Goal: Task Accomplishment & Management: Manage account settings

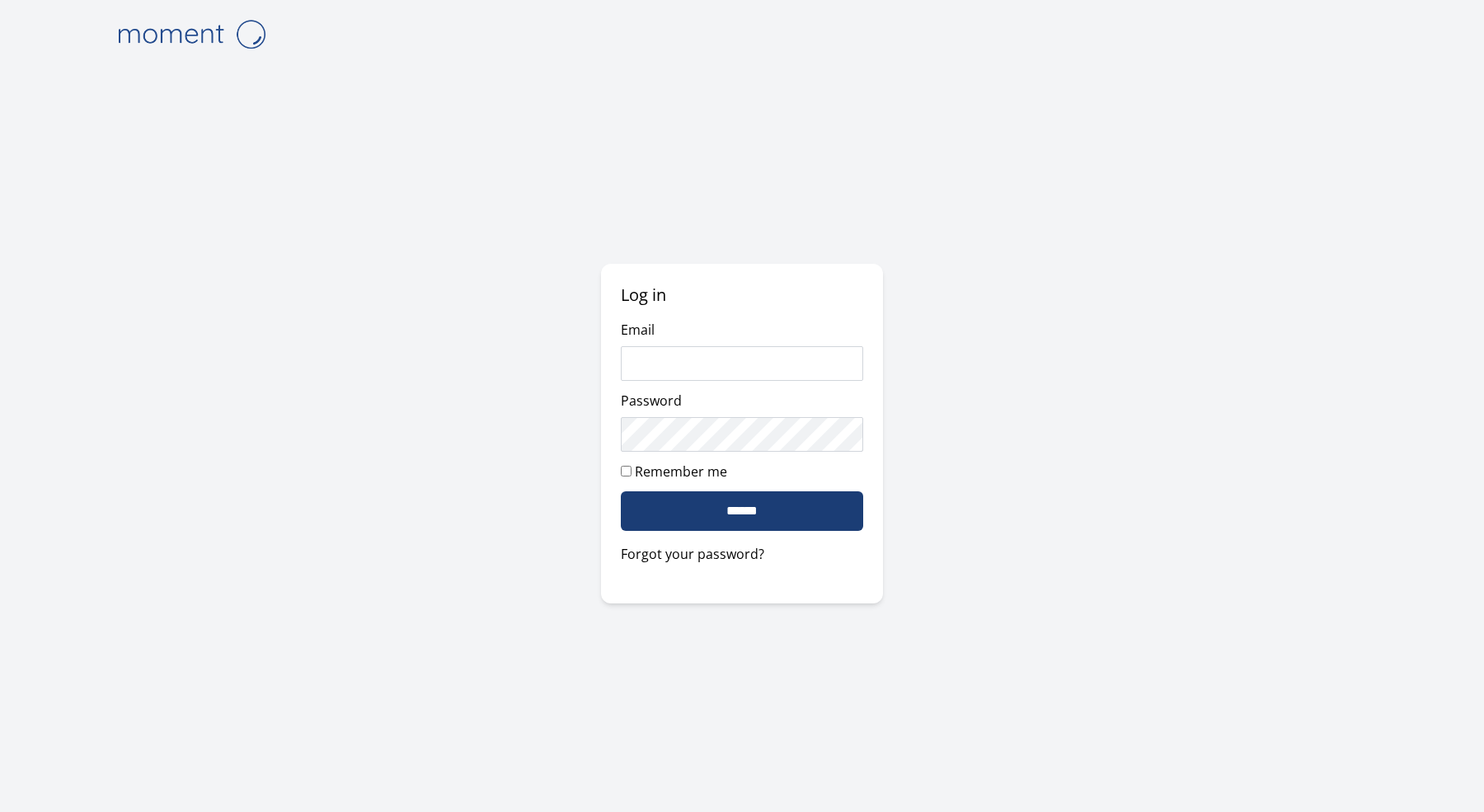
type input "**********"
click at [784, 504] on input "******" at bounding box center [741, 511] width 242 height 40
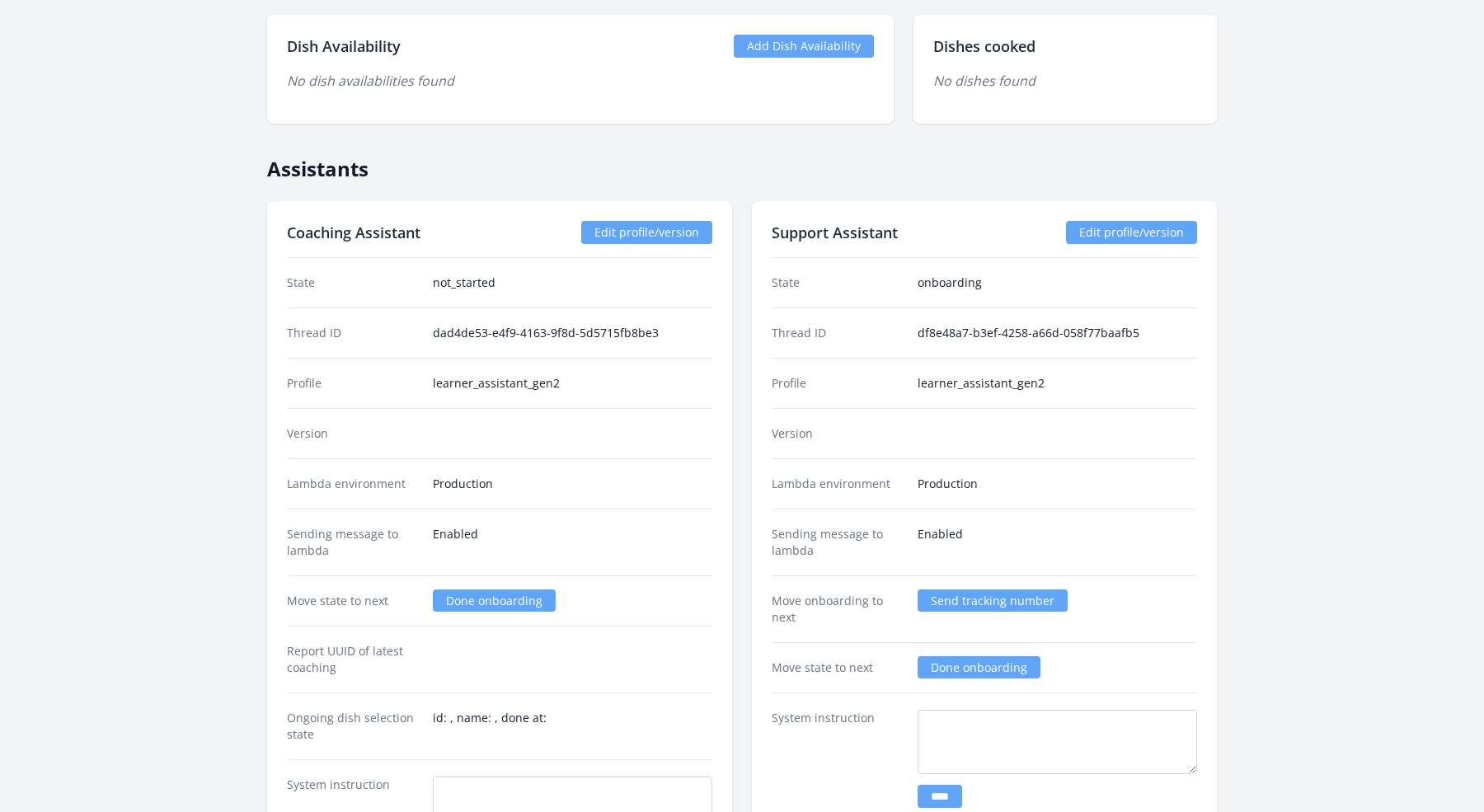
scroll to position [1813, 0]
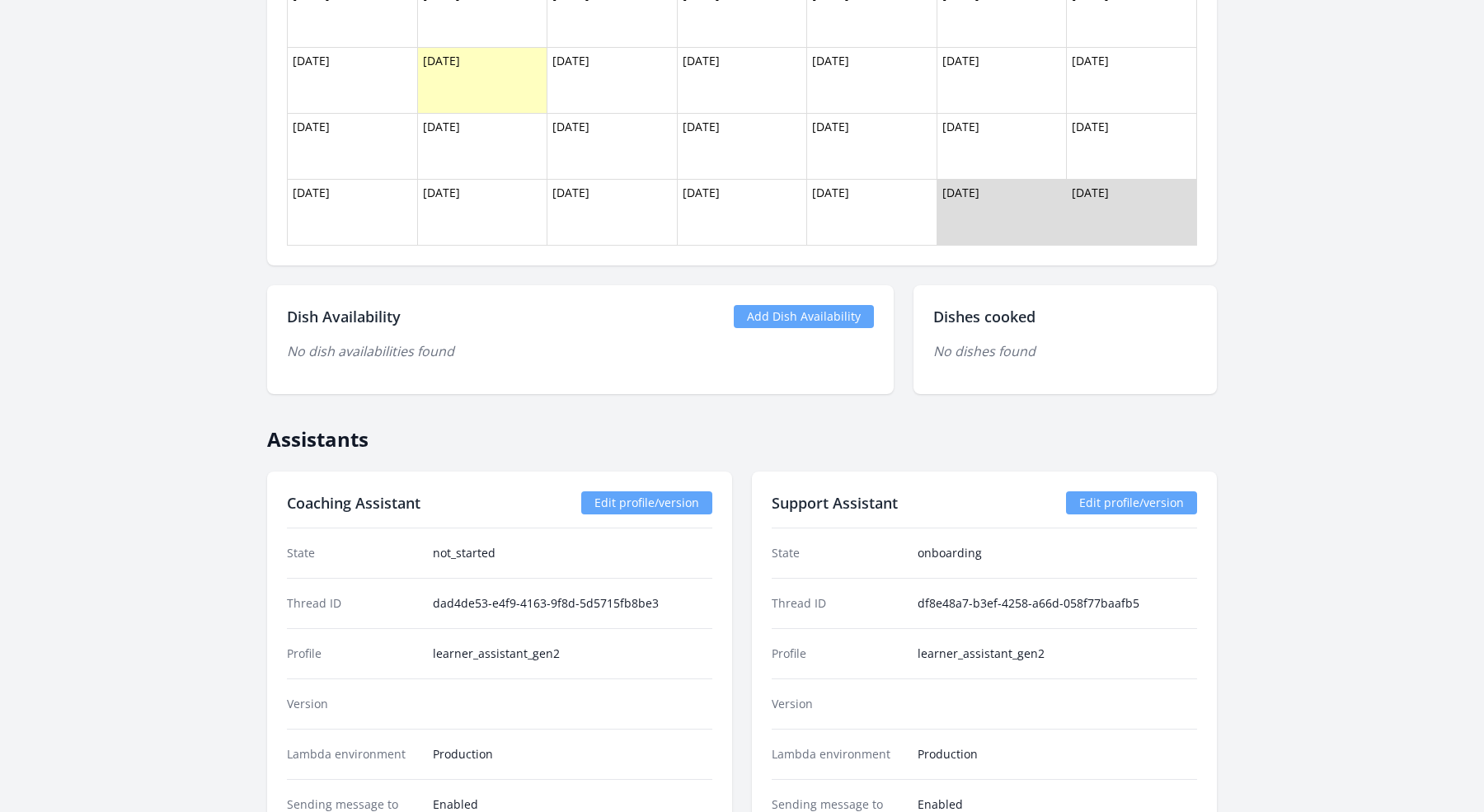
scroll to position [1501, 0]
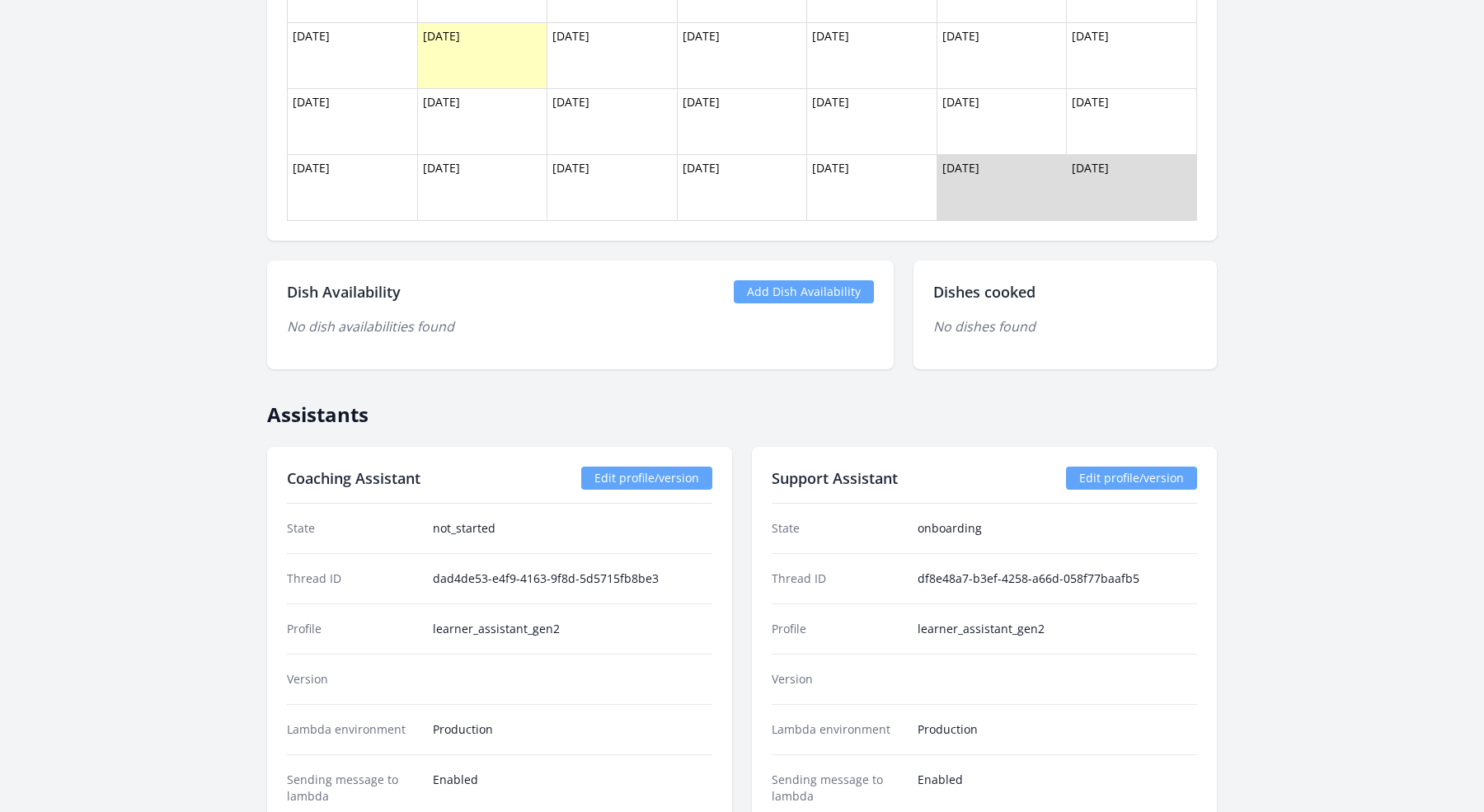
click at [818, 300] on div "Dish Availability Add Dish Availability No dish availabilities found" at bounding box center [580, 315] width 626 height 109
click at [803, 289] on link "Add Dish Availability" at bounding box center [803, 292] width 140 height 23
click at [804, 288] on link "Add Dish Availability" at bounding box center [803, 292] width 140 height 23
click at [785, 284] on link "Add Dish Availability" at bounding box center [803, 292] width 140 height 23
click at [774, 283] on link "Add Dish Availability" at bounding box center [803, 292] width 140 height 23
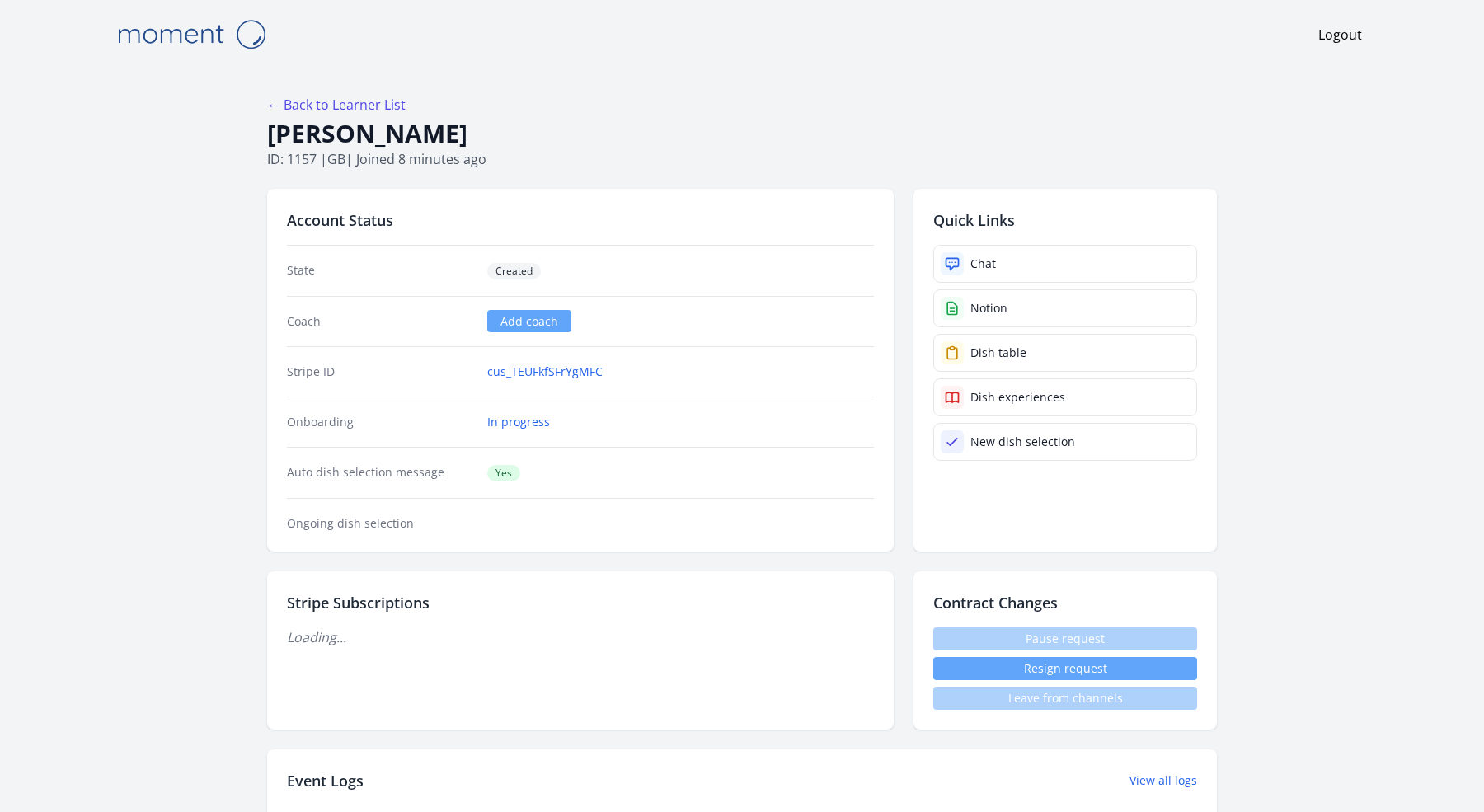
scroll to position [1501, 0]
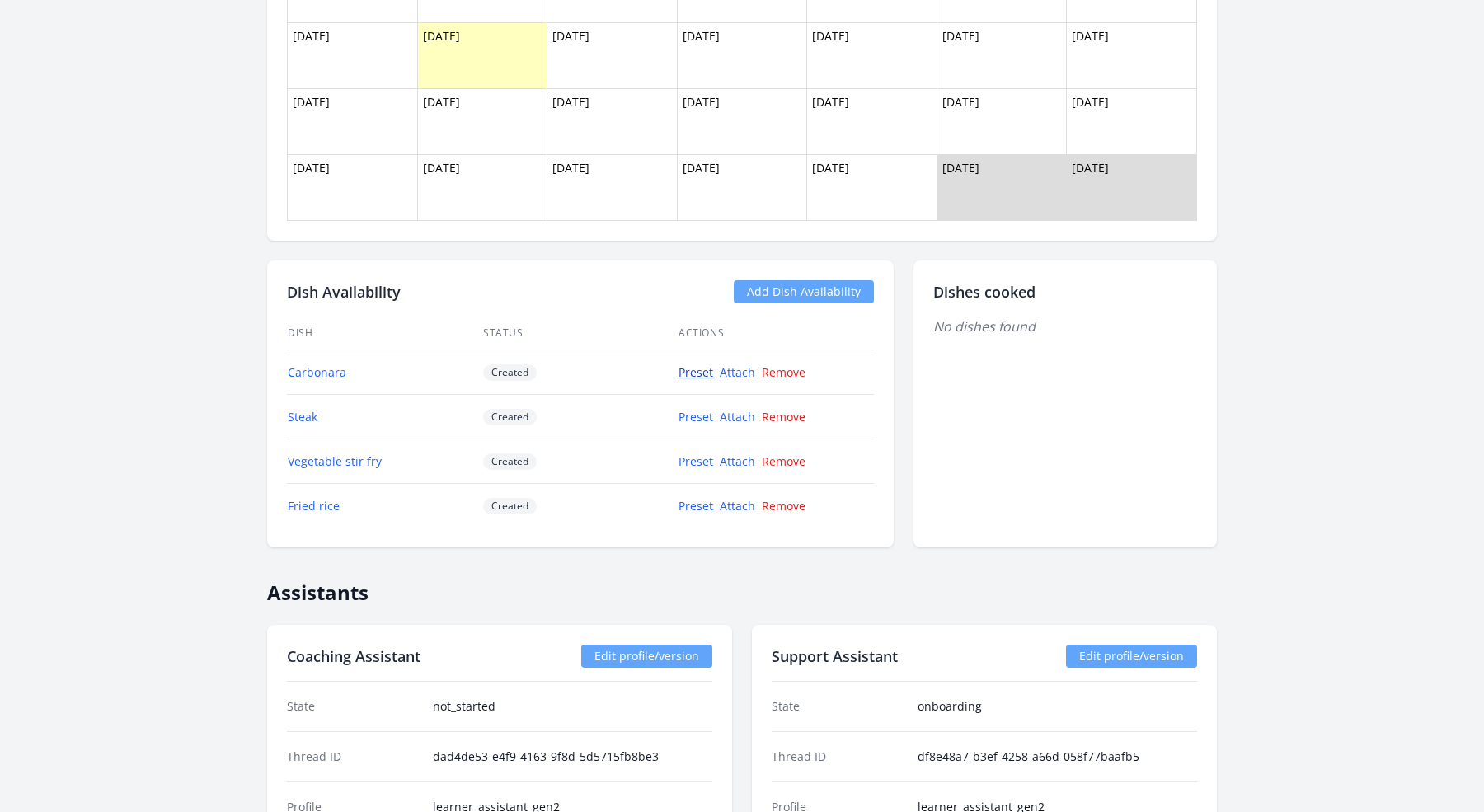
click at [694, 364] on link "Preset" at bounding box center [696, 371] width 35 height 16
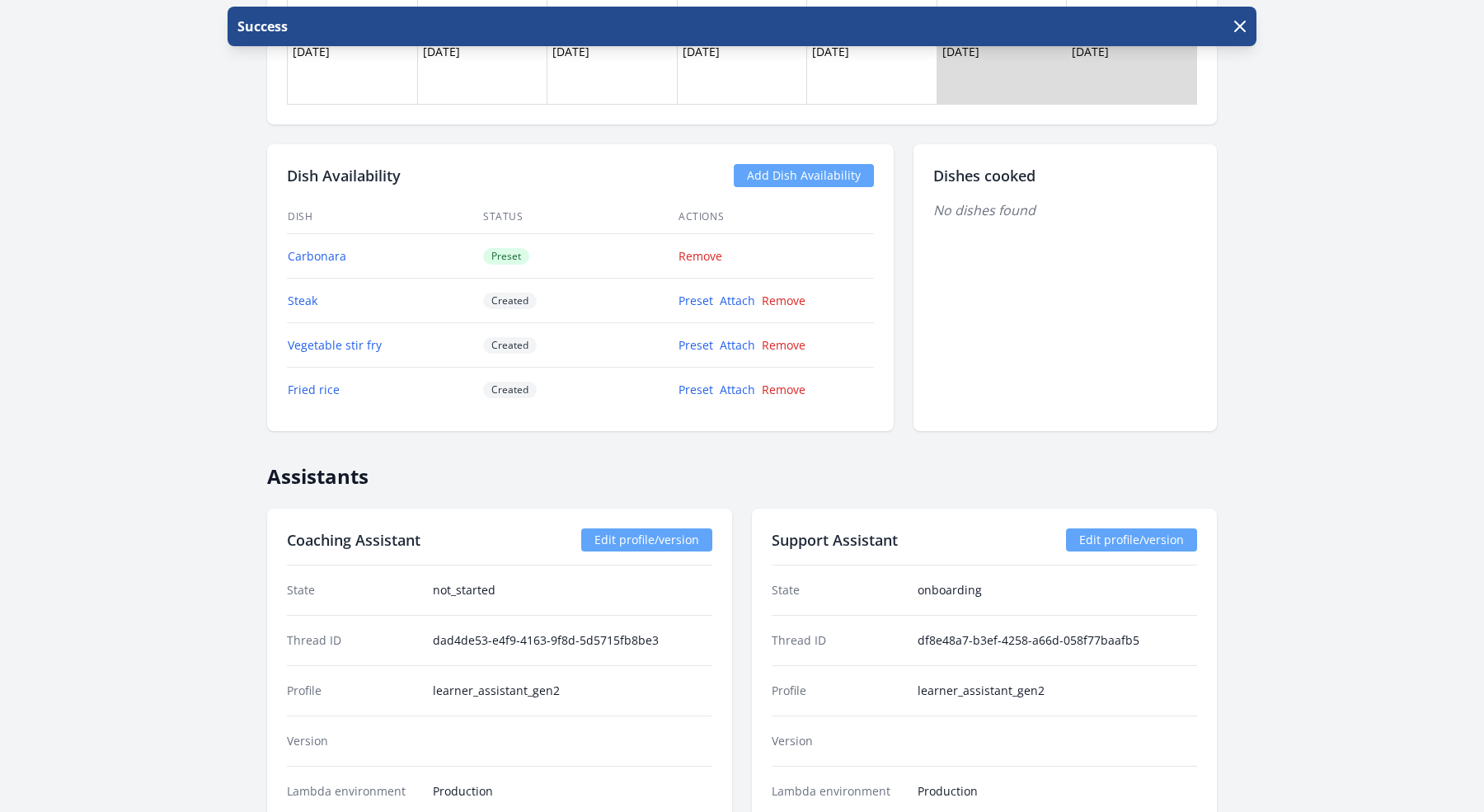
scroll to position [1633, 0]
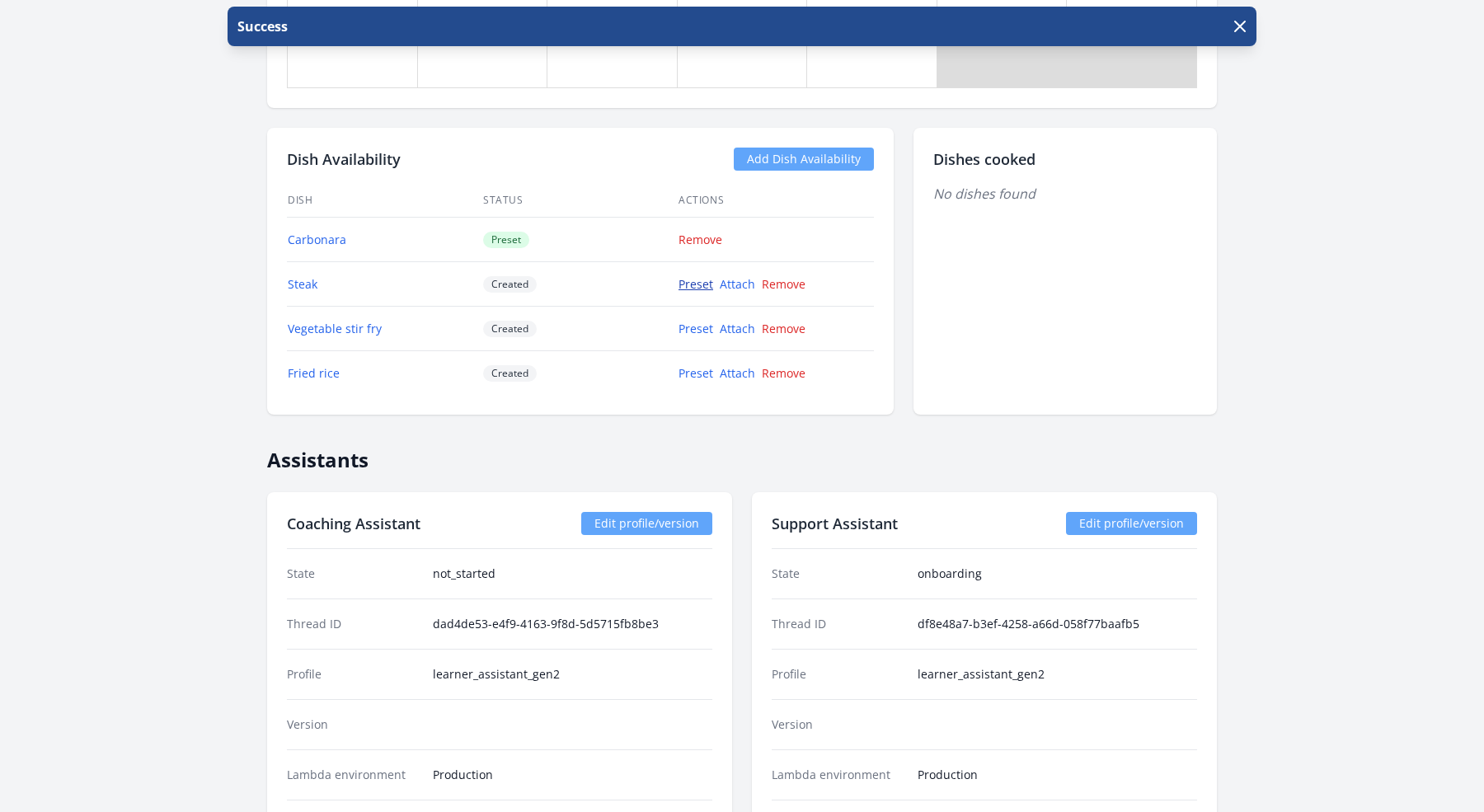
click at [700, 276] on link "Preset" at bounding box center [696, 284] width 35 height 16
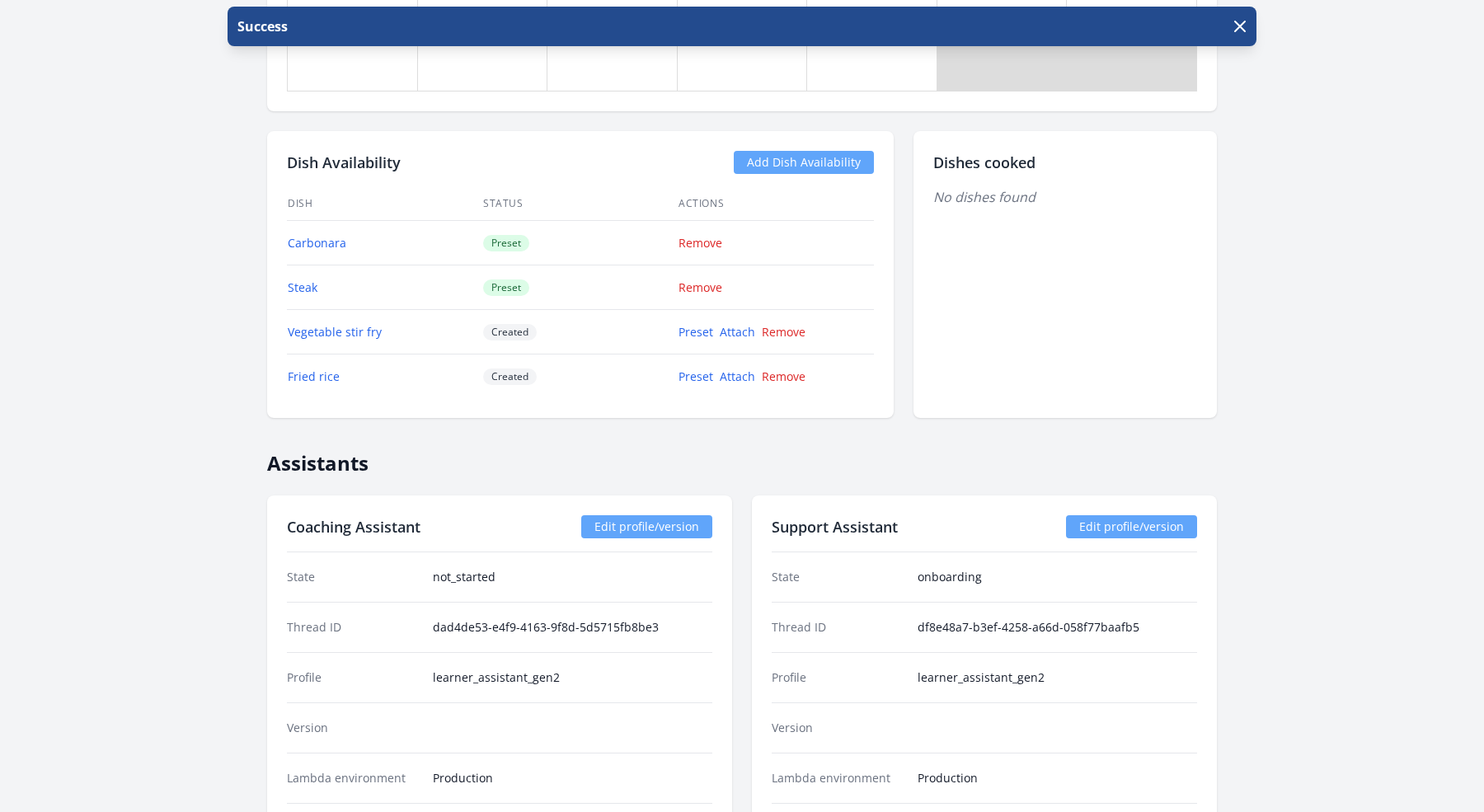
scroll to position [1640, 0]
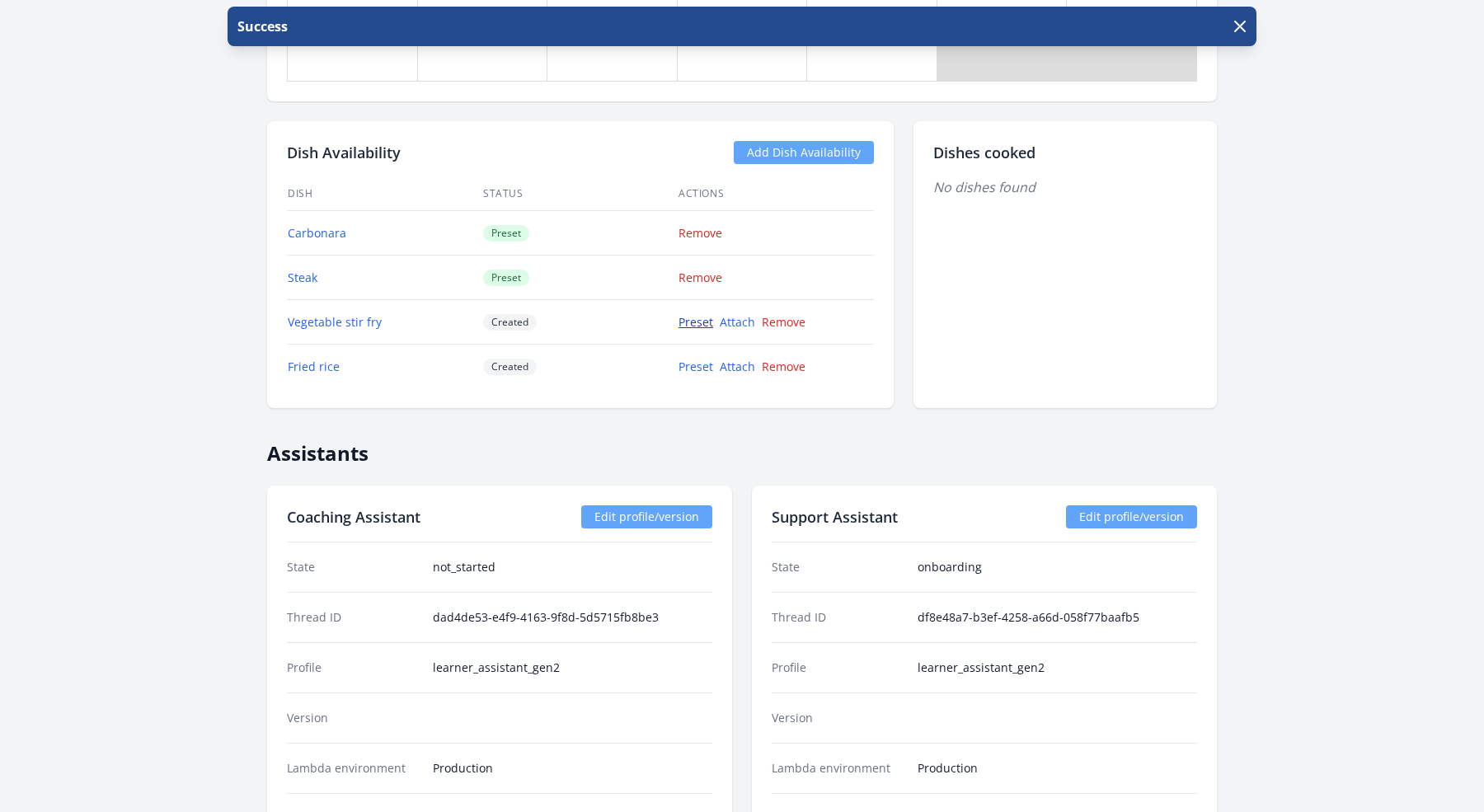
click at [689, 314] on link "Preset" at bounding box center [696, 322] width 35 height 16
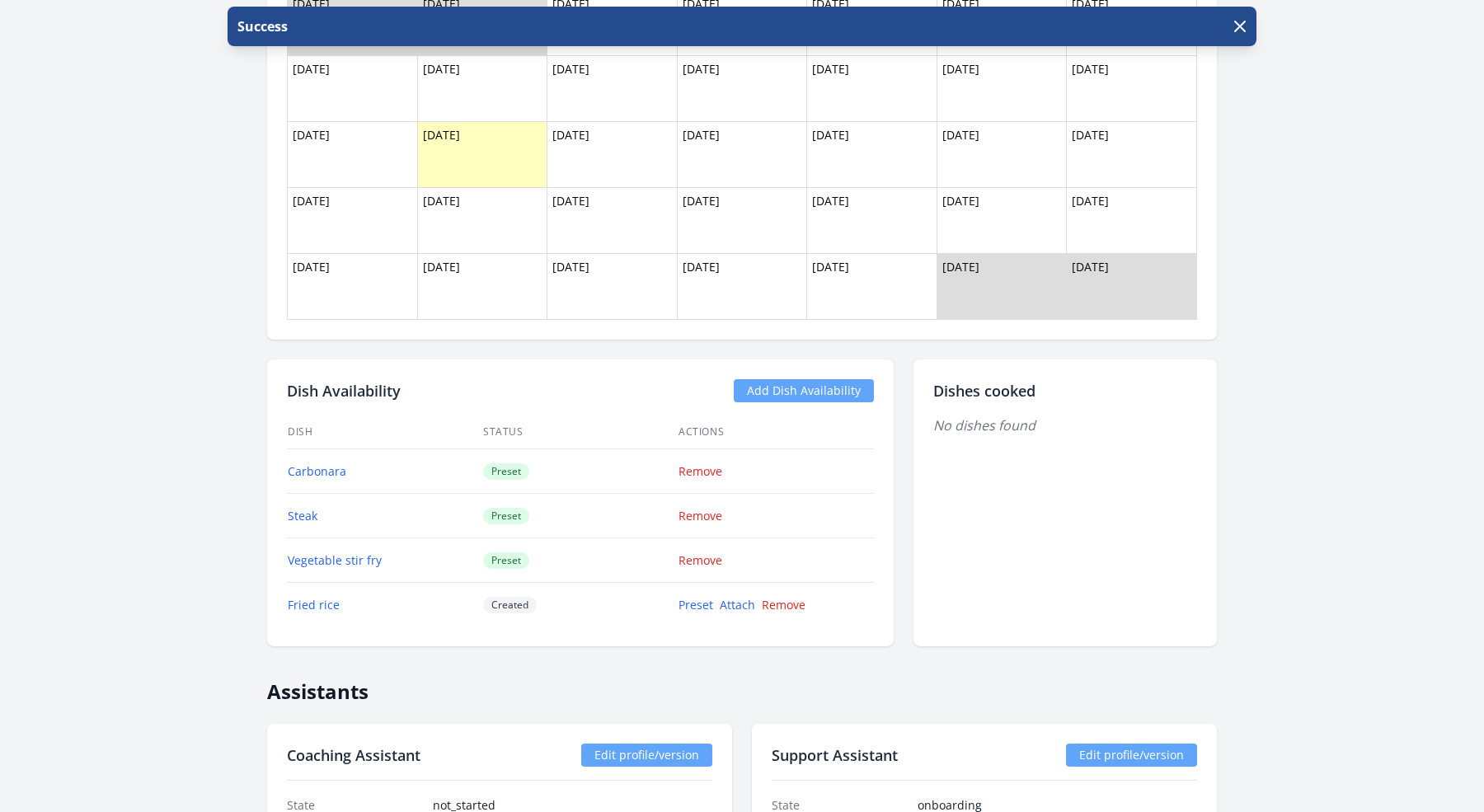
scroll to position [1488, 0]
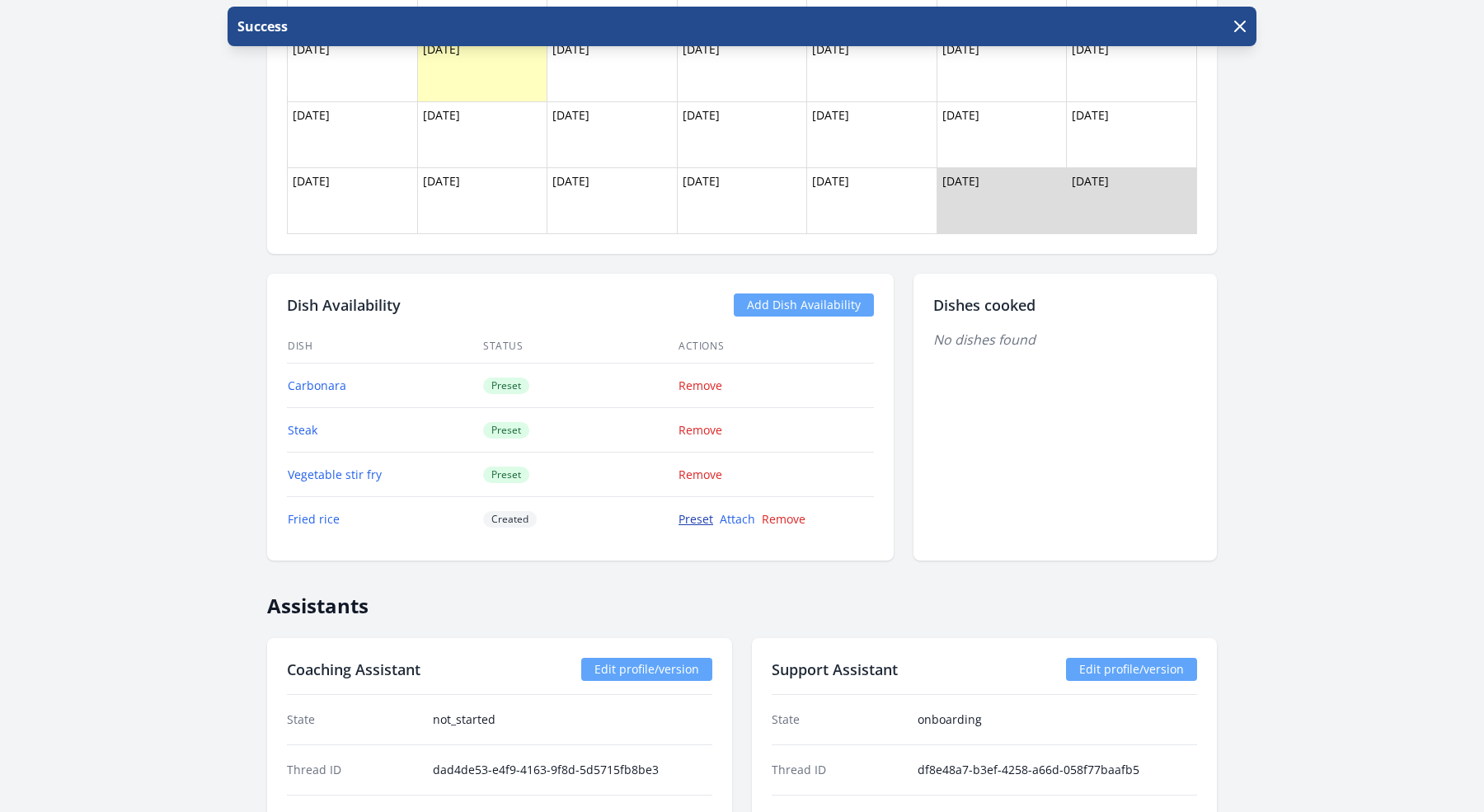
click at [697, 511] on link "Preset" at bounding box center [696, 518] width 35 height 16
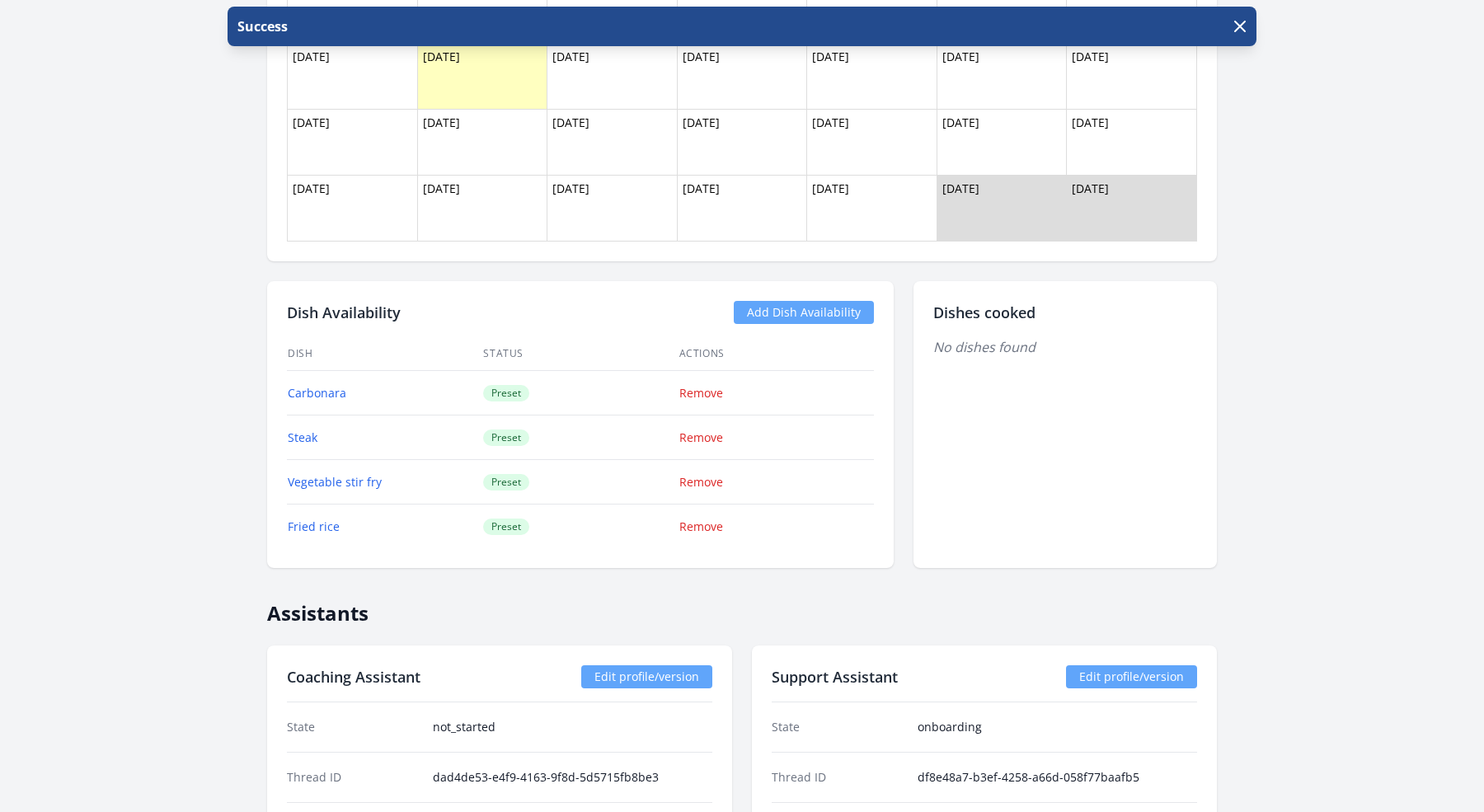
scroll to position [1486, 0]
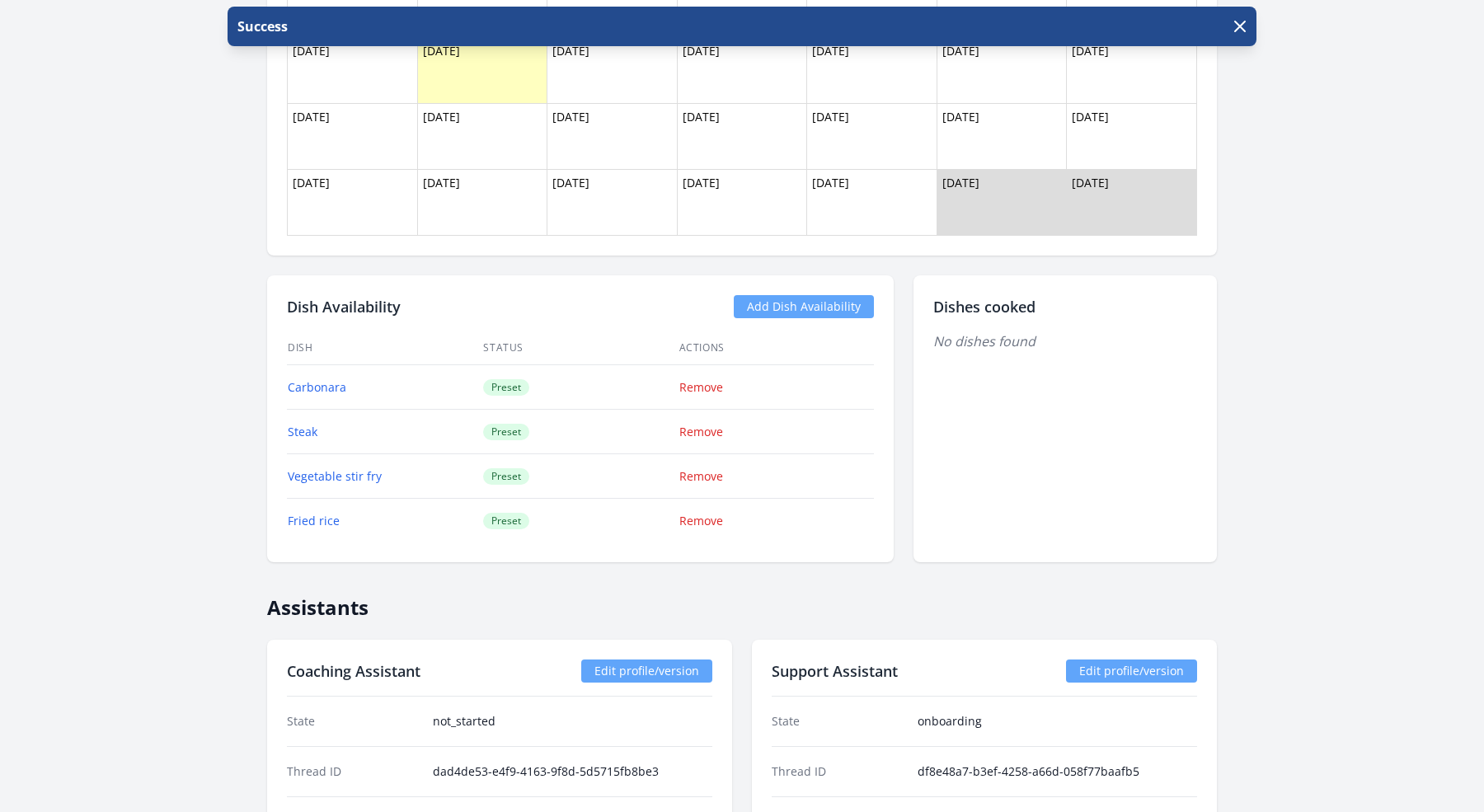
click at [787, 300] on link "Add Dish Availability" at bounding box center [803, 307] width 140 height 23
click at [768, 297] on link "Add Dish Availability" at bounding box center [803, 307] width 140 height 23
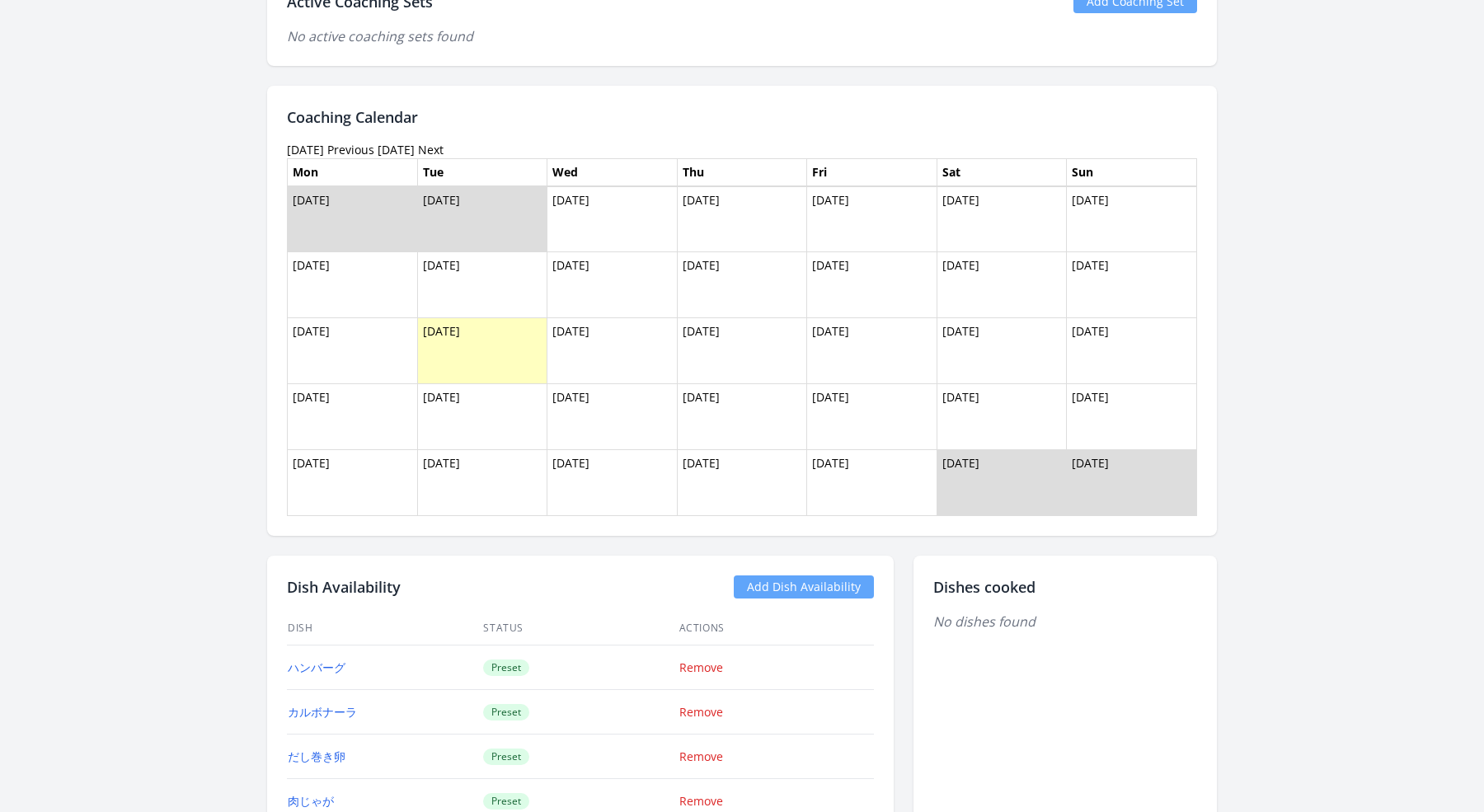
scroll to position [1595, 0]
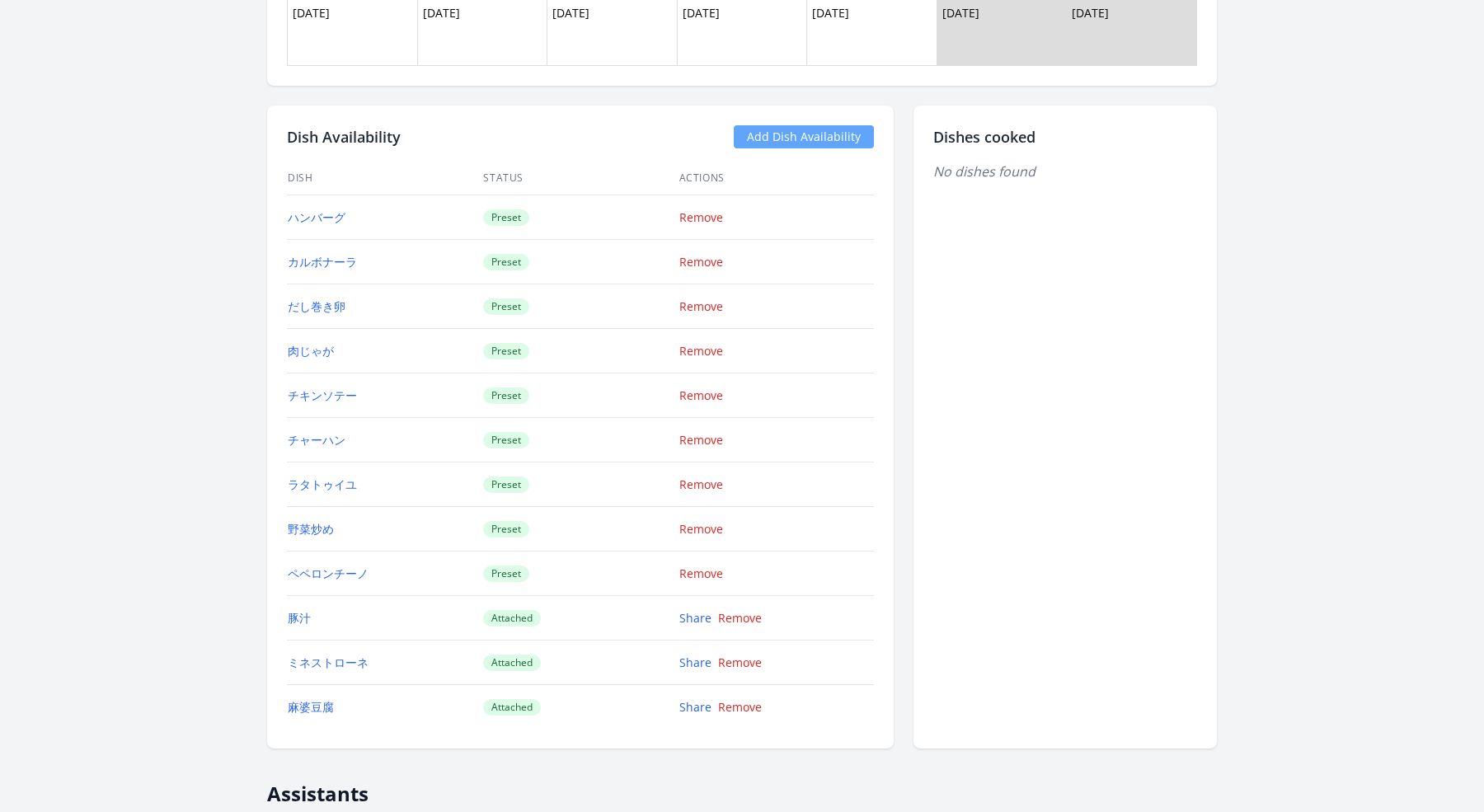
click at [817, 131] on link "Add Dish Availability" at bounding box center [803, 136] width 140 height 23
click at [817, 113] on div "Dish Availability Add Dish Availability Dish Status Actions ハンバーグ Preset Remove…" at bounding box center [580, 427] width 626 height 642
click at [797, 132] on link "Add Dish Availability" at bounding box center [803, 136] width 140 height 23
click at [779, 135] on link "Add Dish Availability" at bounding box center [803, 136] width 140 height 23
click at [819, 125] on link "Add Dish Availability" at bounding box center [803, 136] width 140 height 23
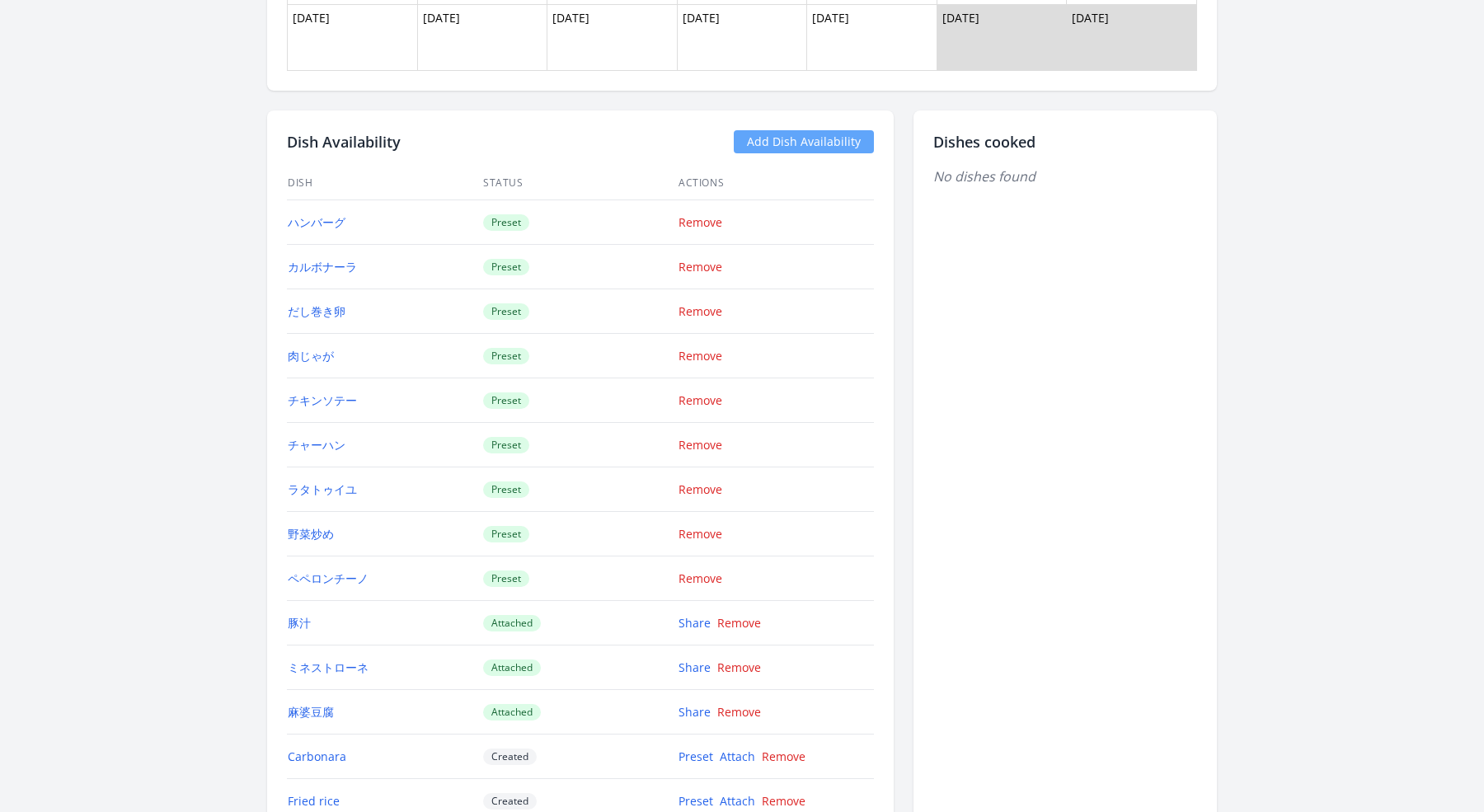
scroll to position [1892, 0]
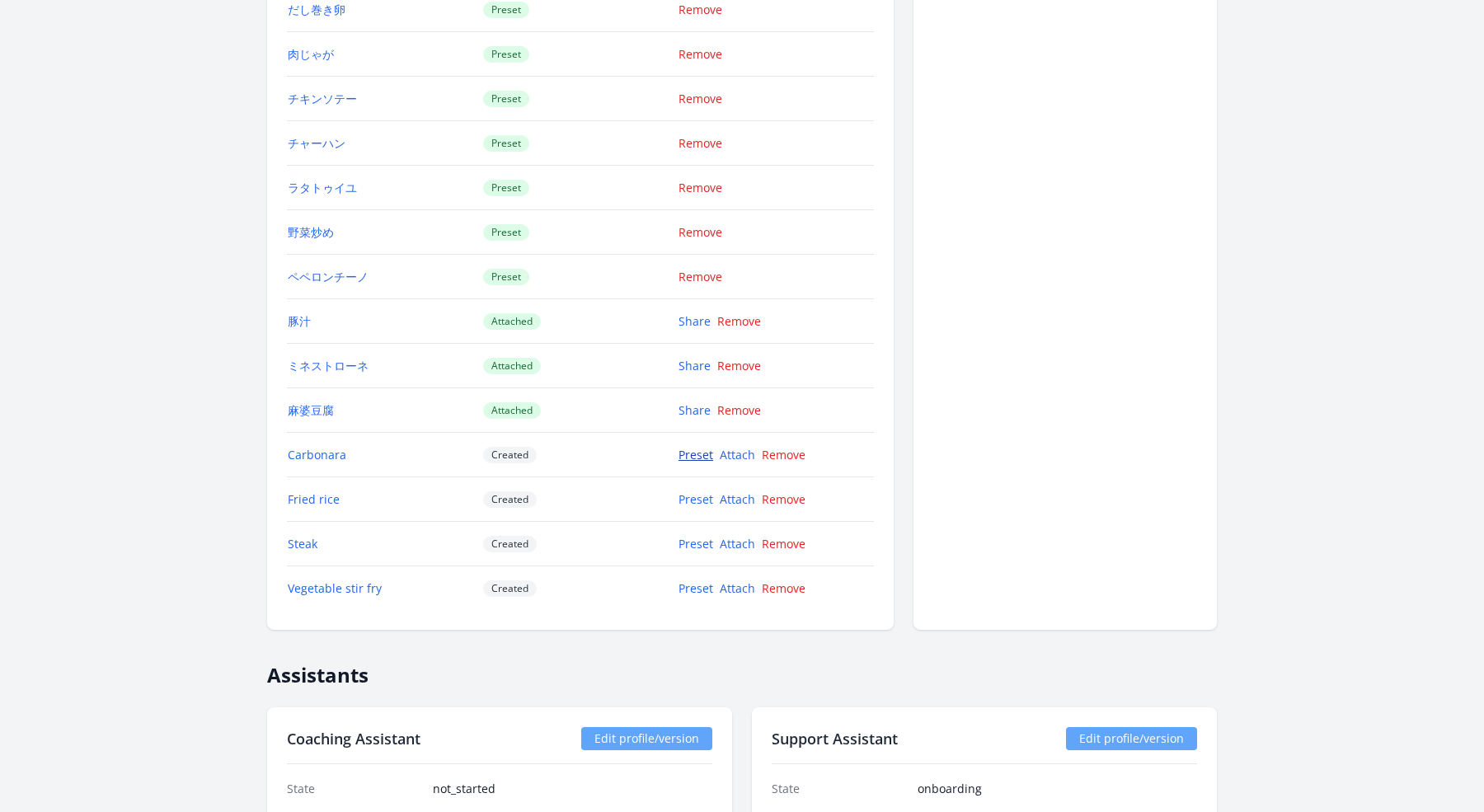
click at [694, 447] on link "Preset" at bounding box center [696, 454] width 35 height 16
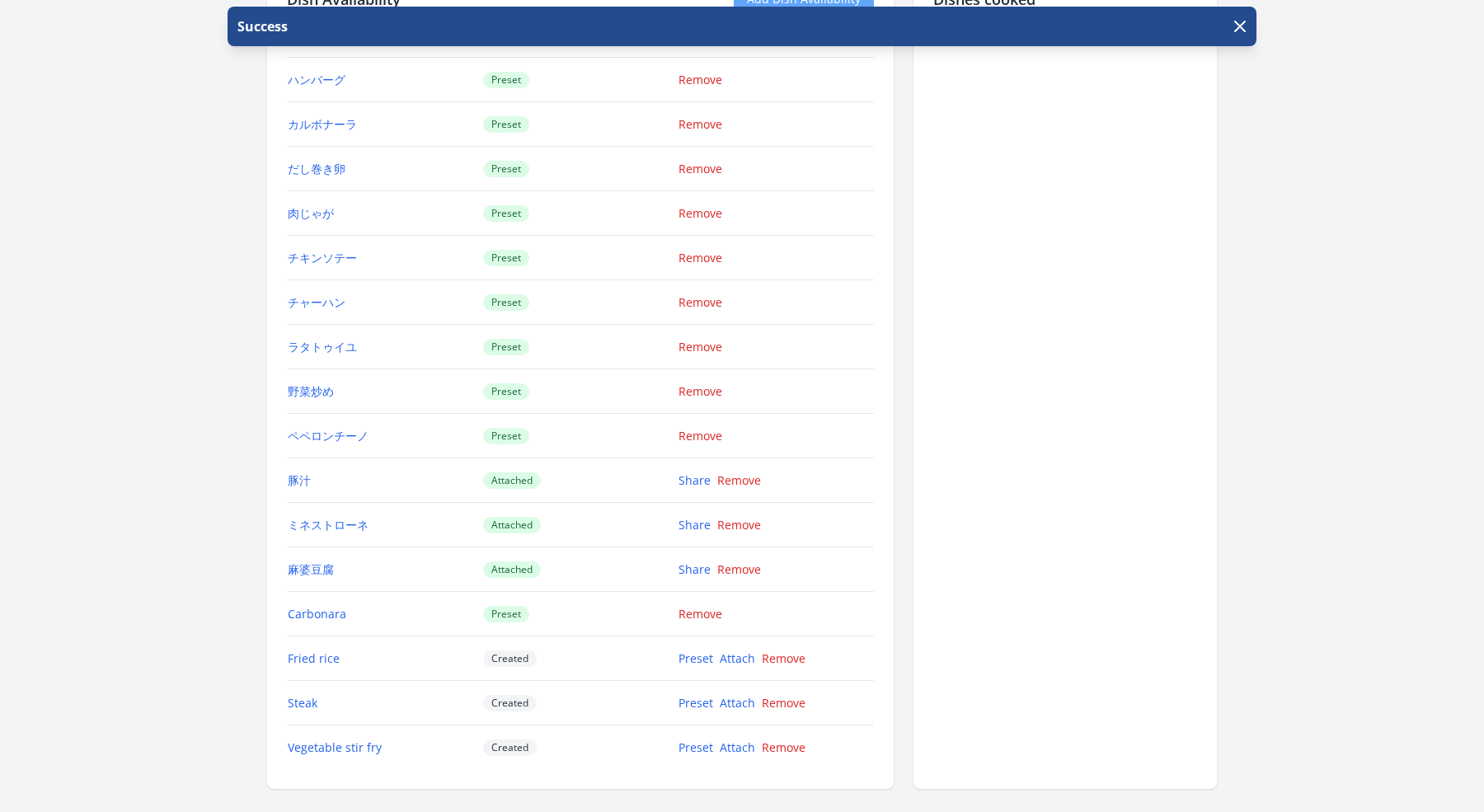
scroll to position [1865, 0]
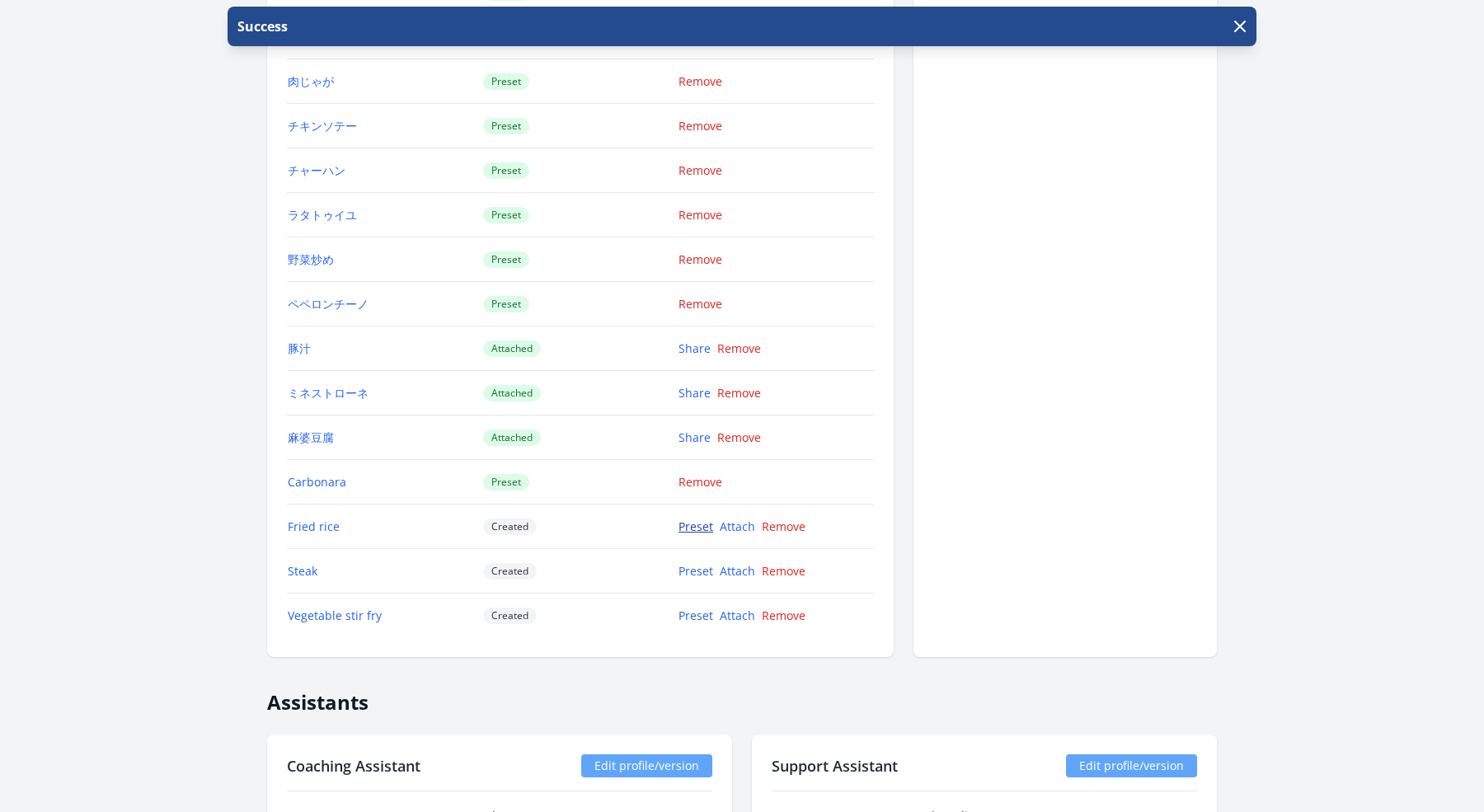
click at [698, 518] on link "Preset" at bounding box center [696, 526] width 35 height 16
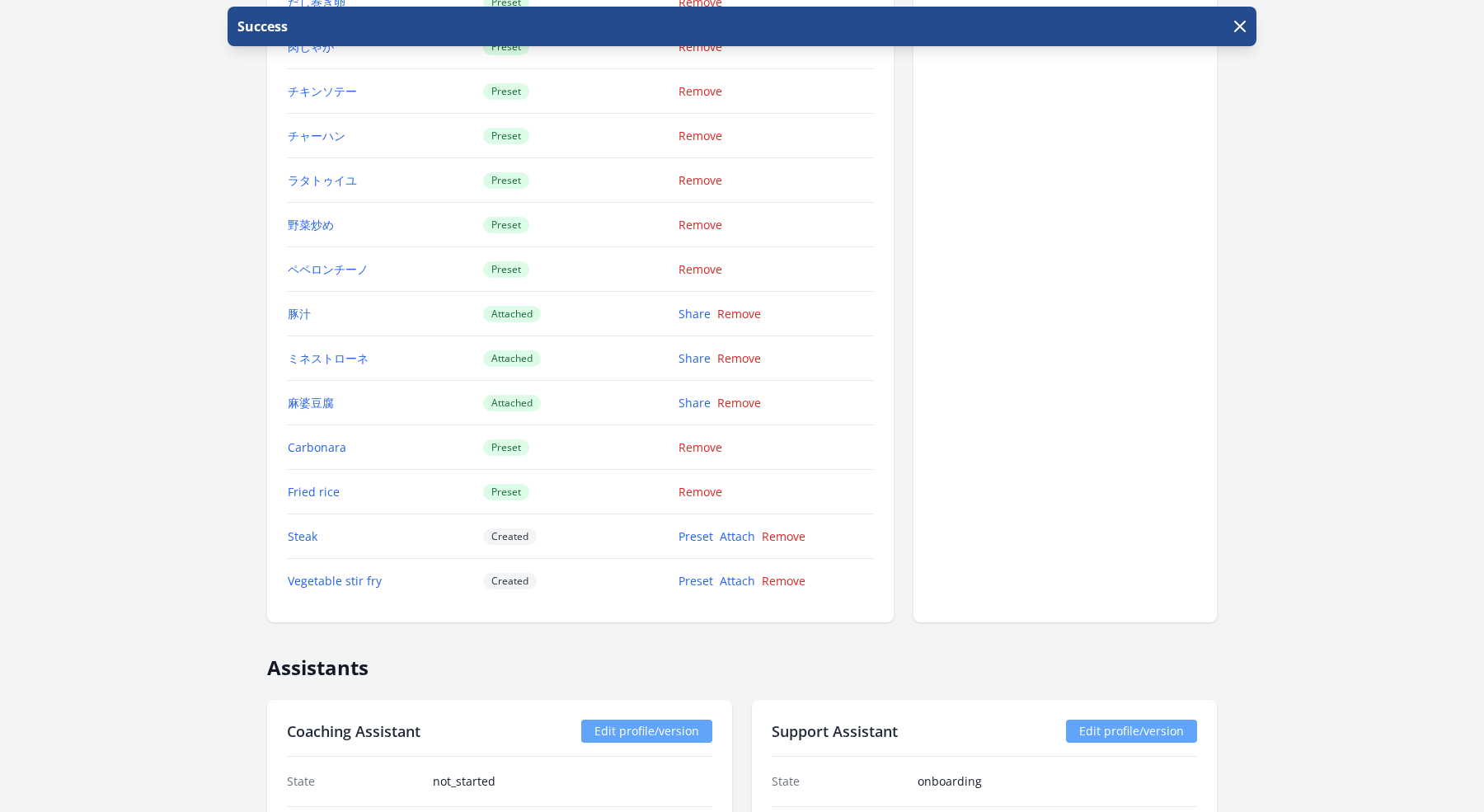
scroll to position [1933, 0]
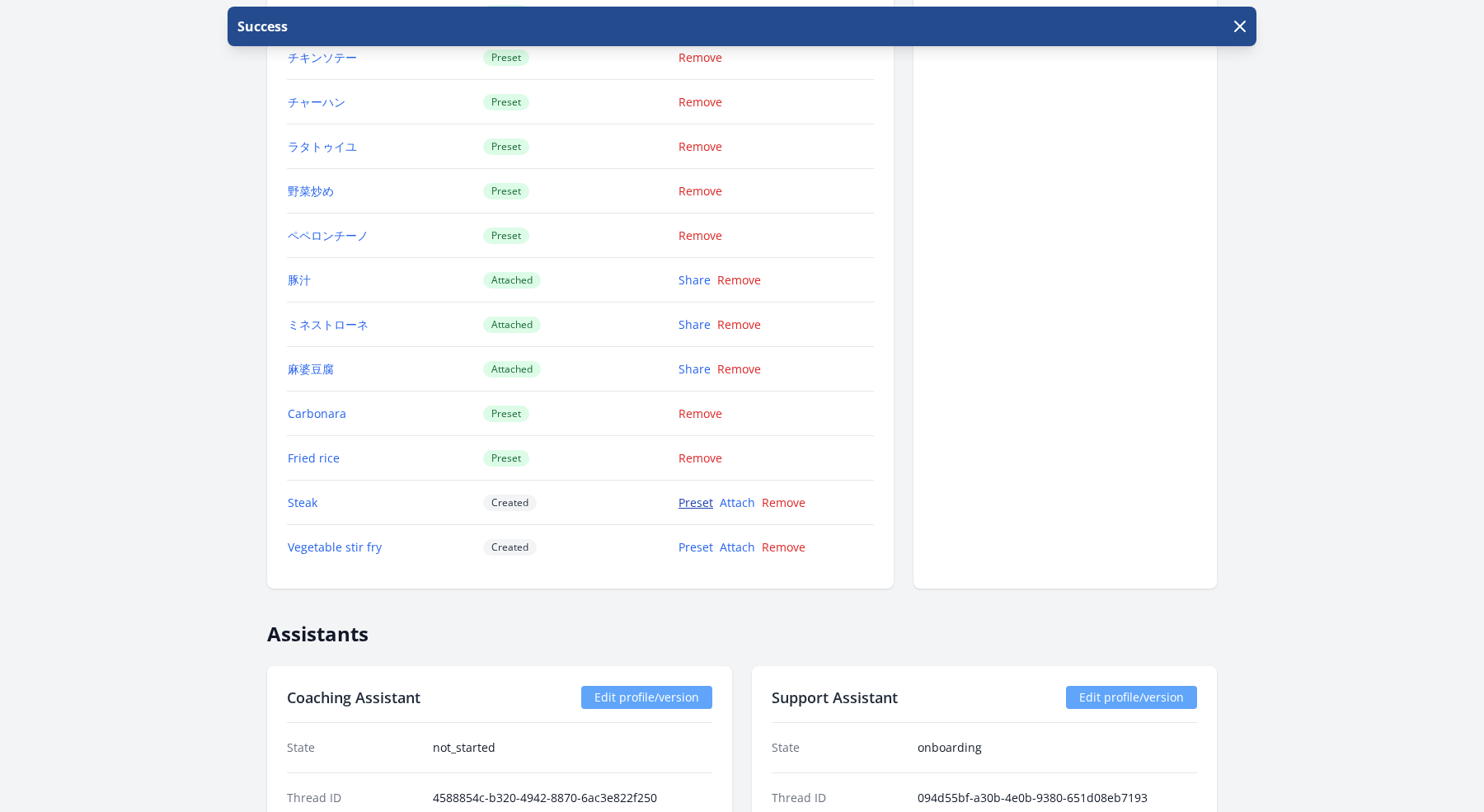
click at [701, 494] on link "Preset" at bounding box center [696, 502] width 35 height 16
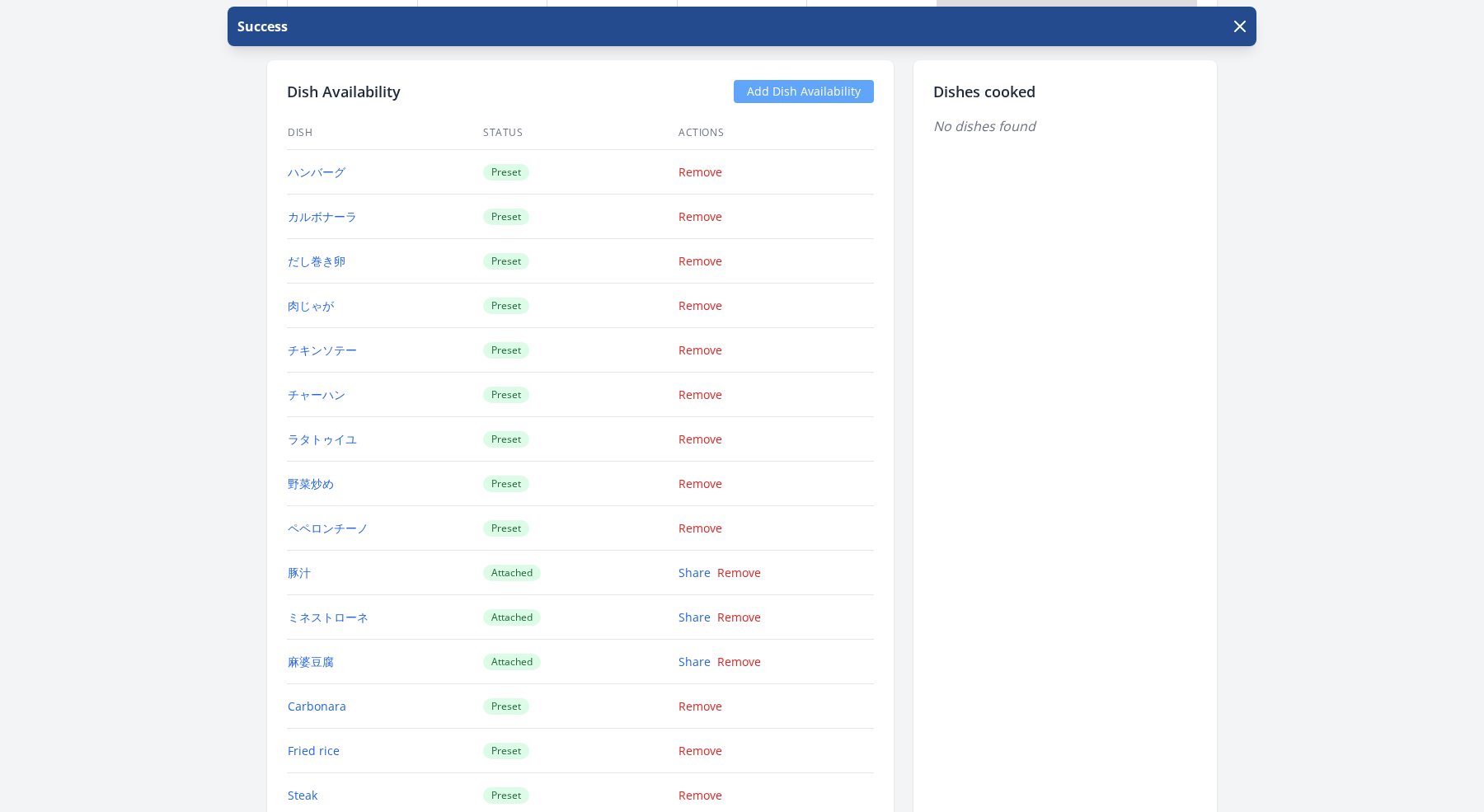
scroll to position [1817, 0]
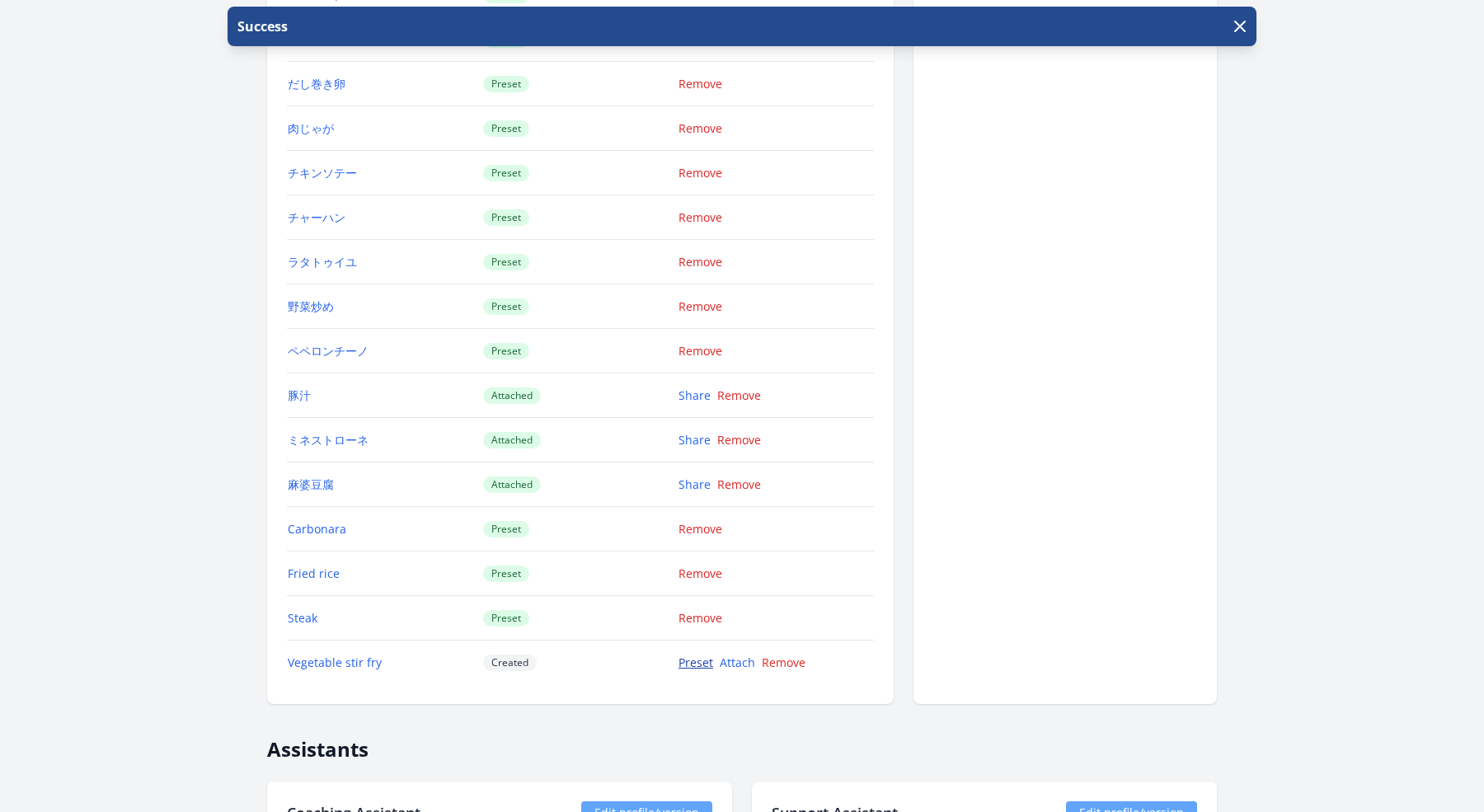
click at [692, 654] on link "Preset" at bounding box center [696, 662] width 35 height 16
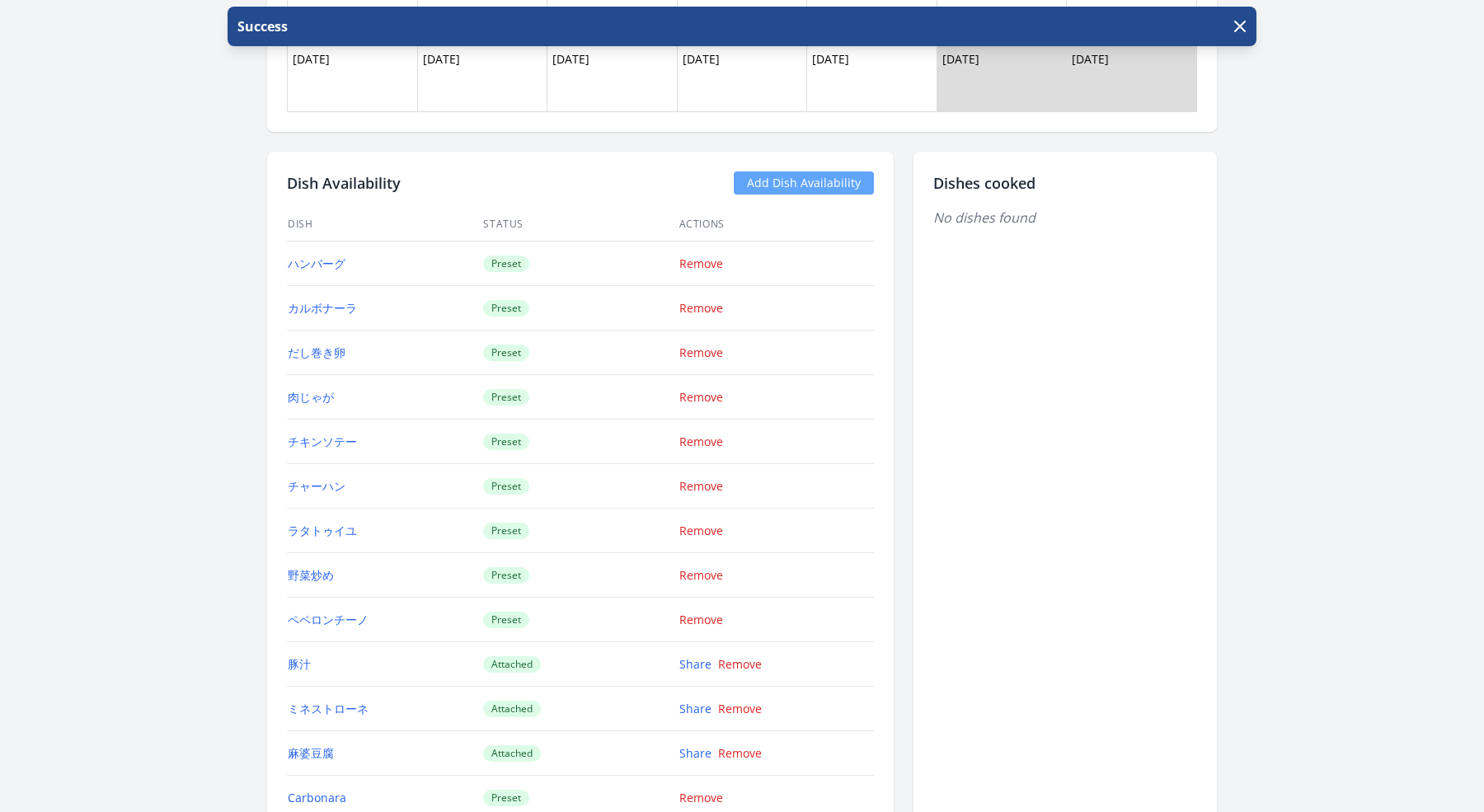
scroll to position [1665, 0]
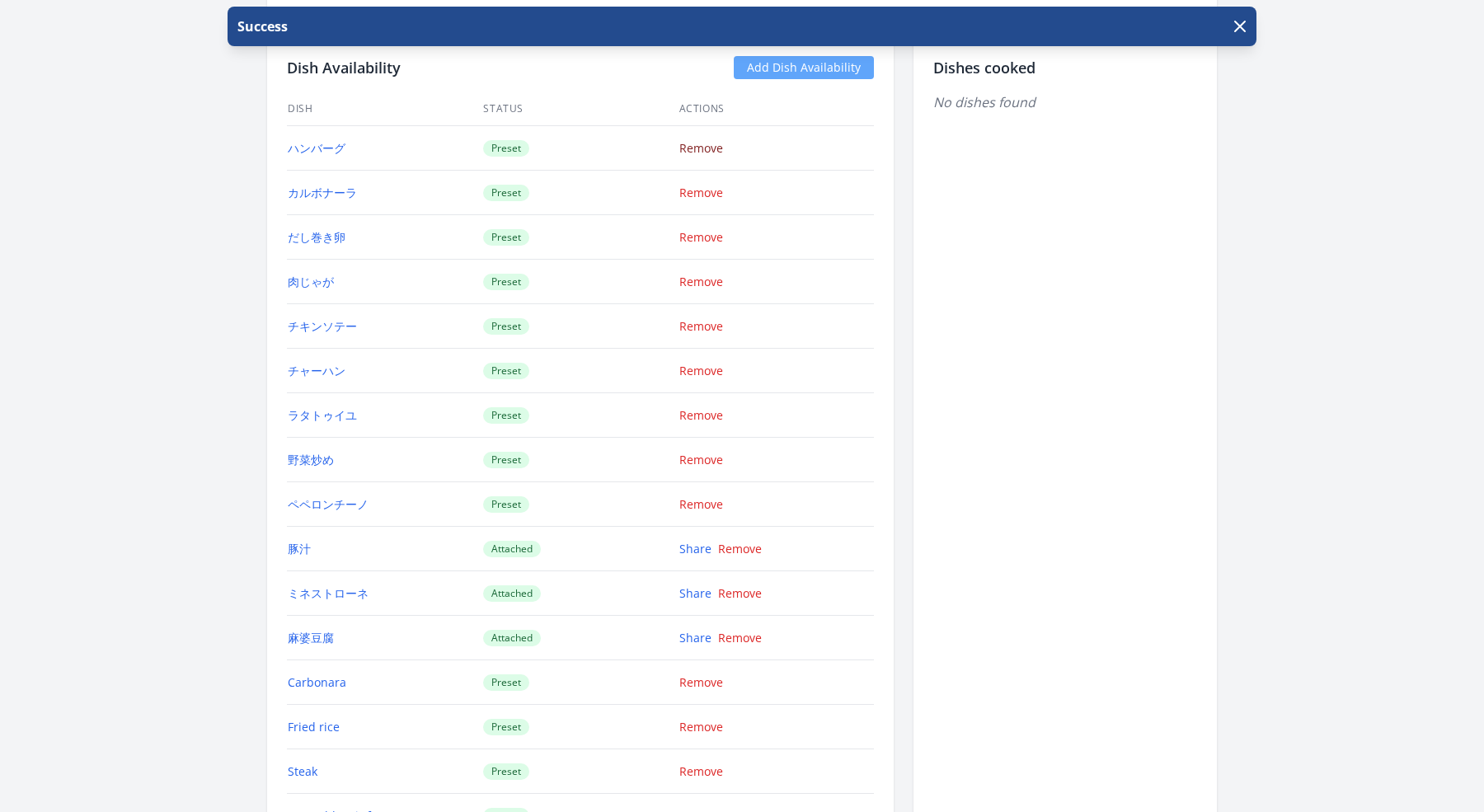
click at [707, 147] on link "Remove" at bounding box center [701, 147] width 44 height 16
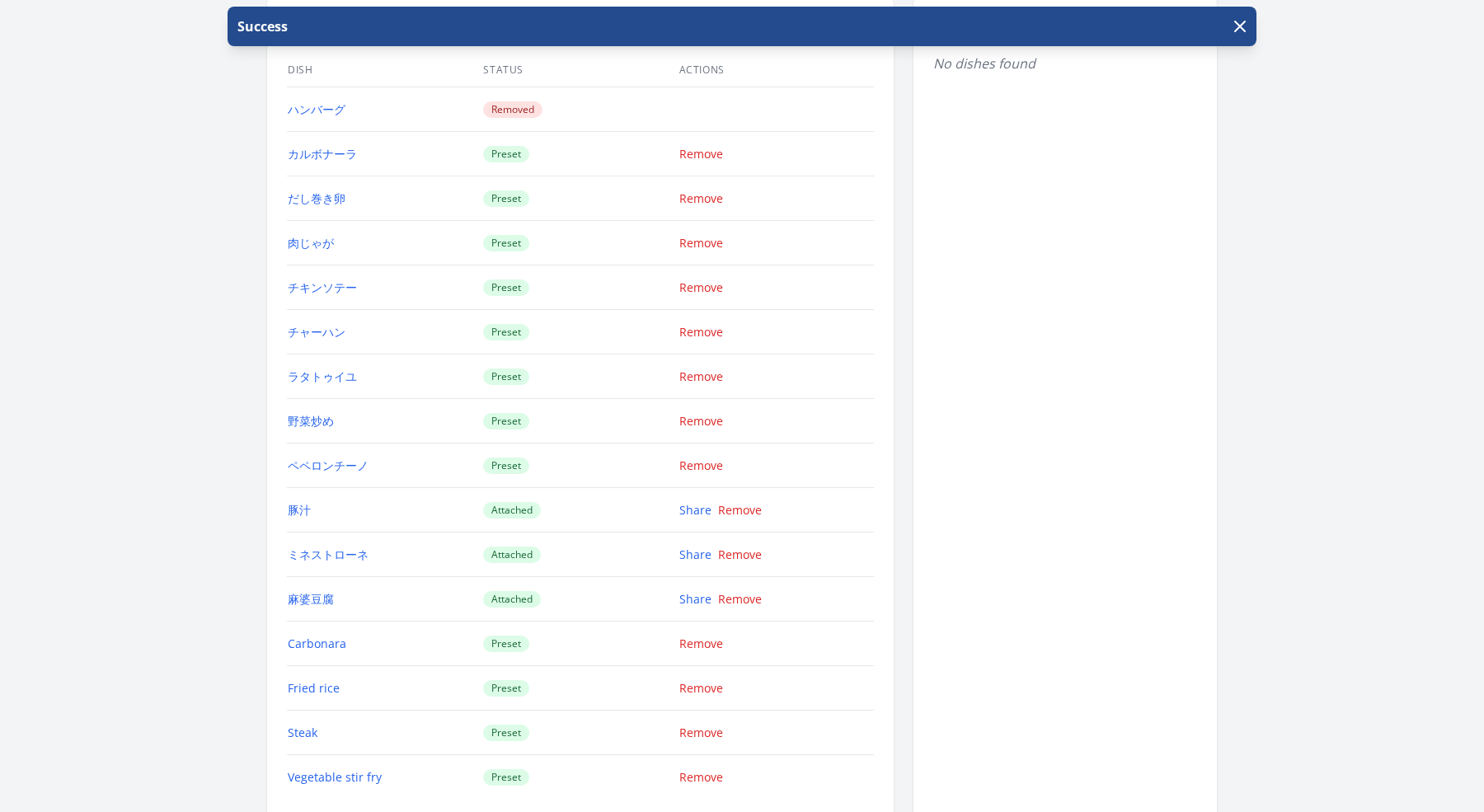
scroll to position [1699, 0]
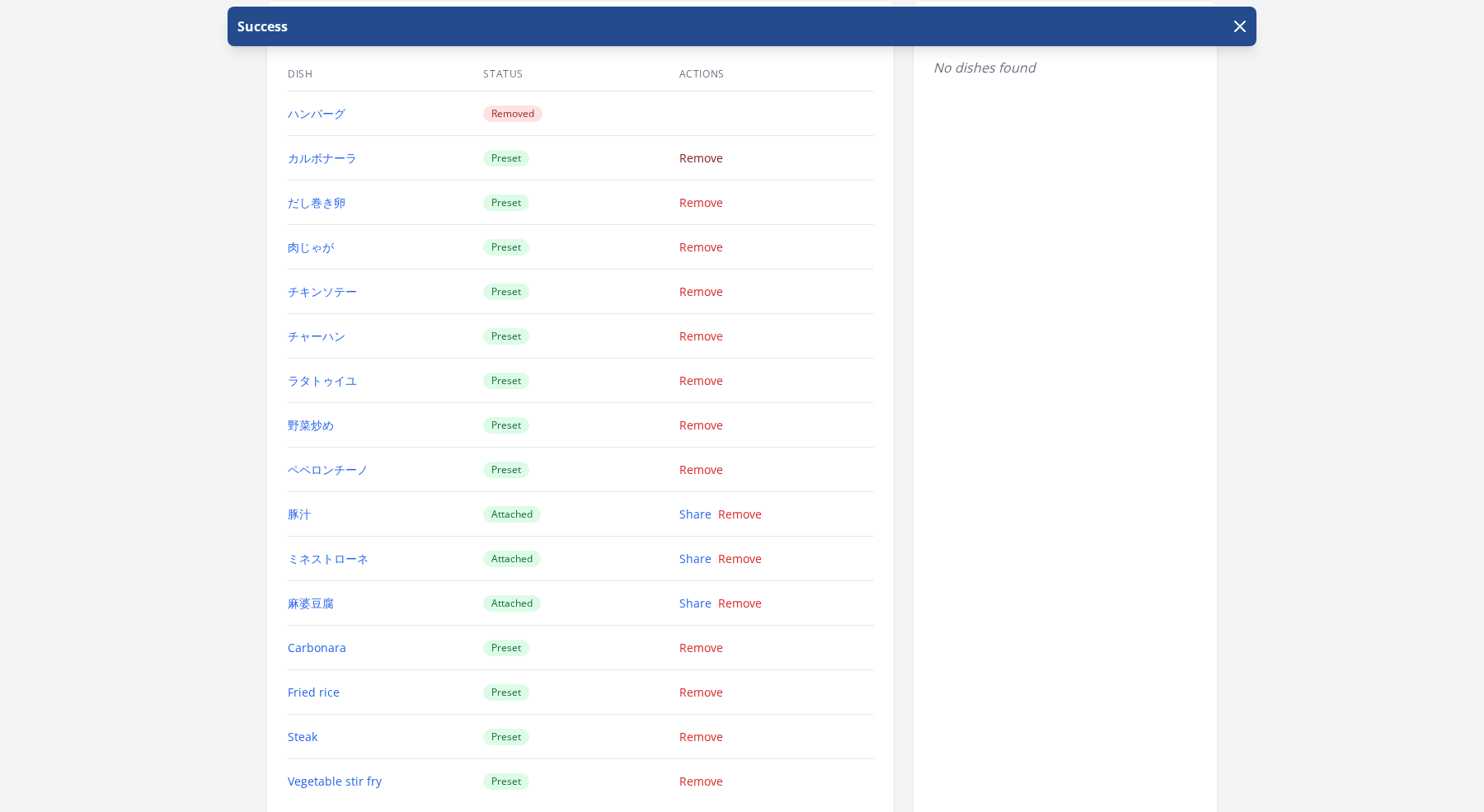
click at [689, 150] on link "Remove" at bounding box center [701, 157] width 44 height 16
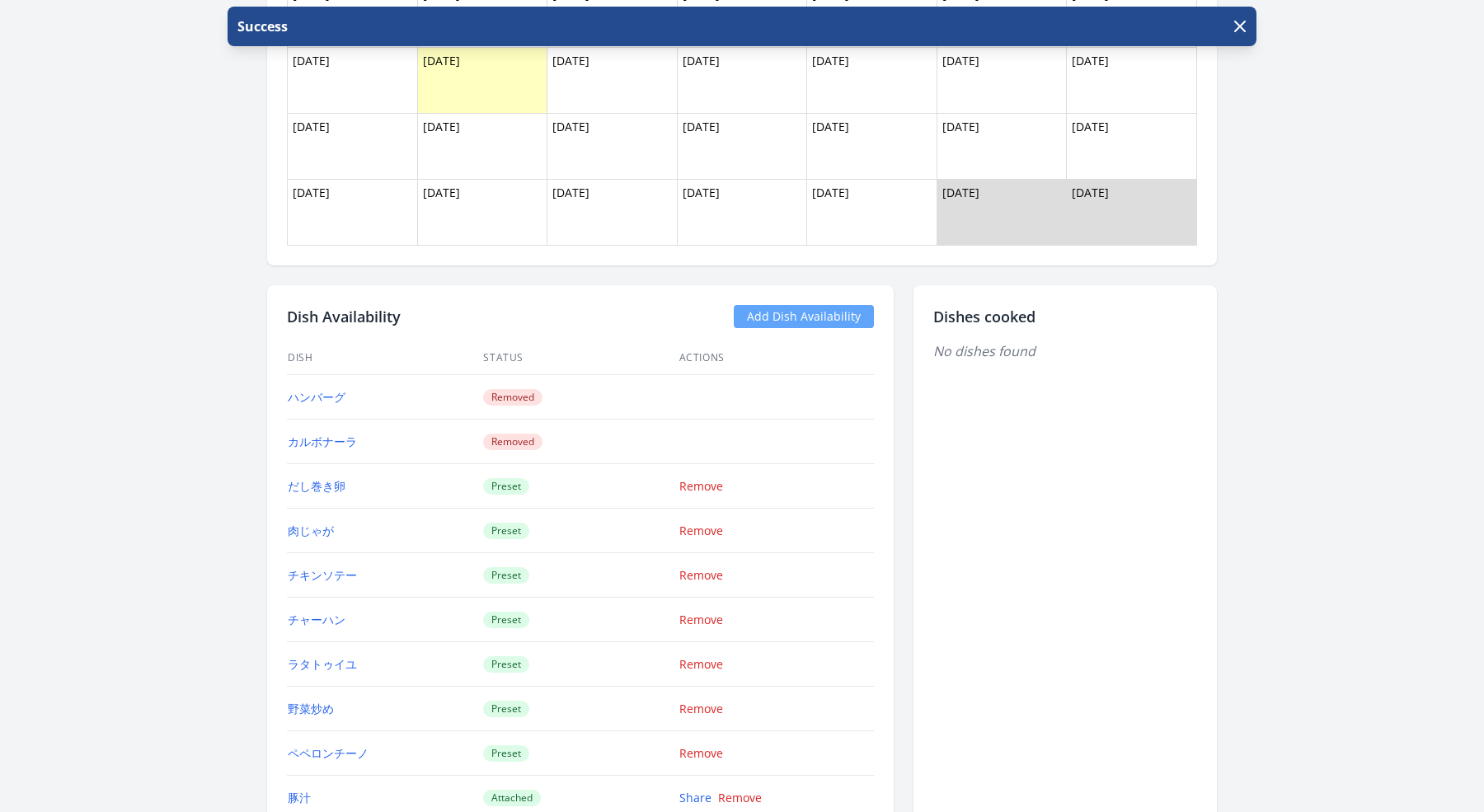
scroll to position [1903, 0]
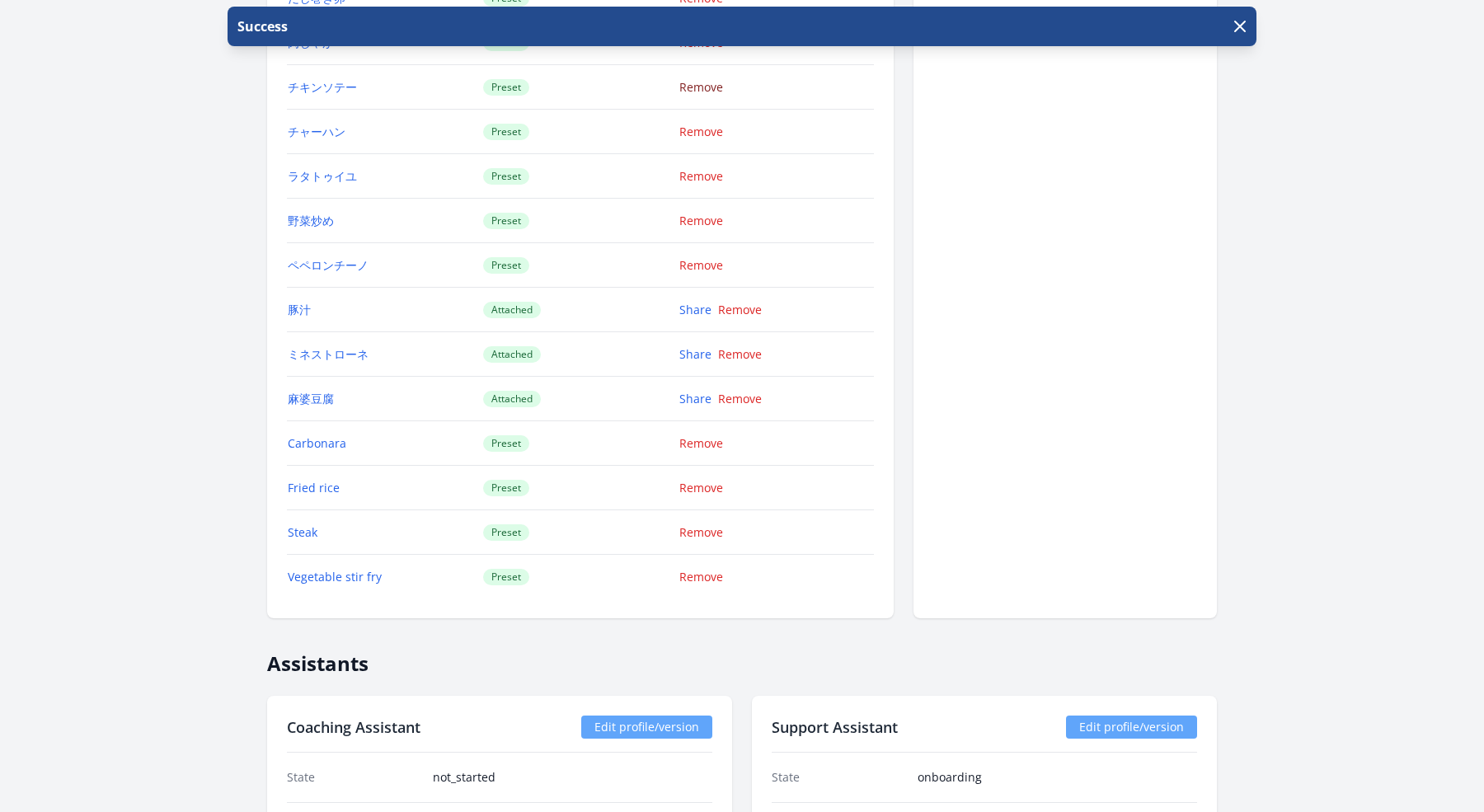
click at [682, 79] on link "Remove" at bounding box center [701, 87] width 44 height 16
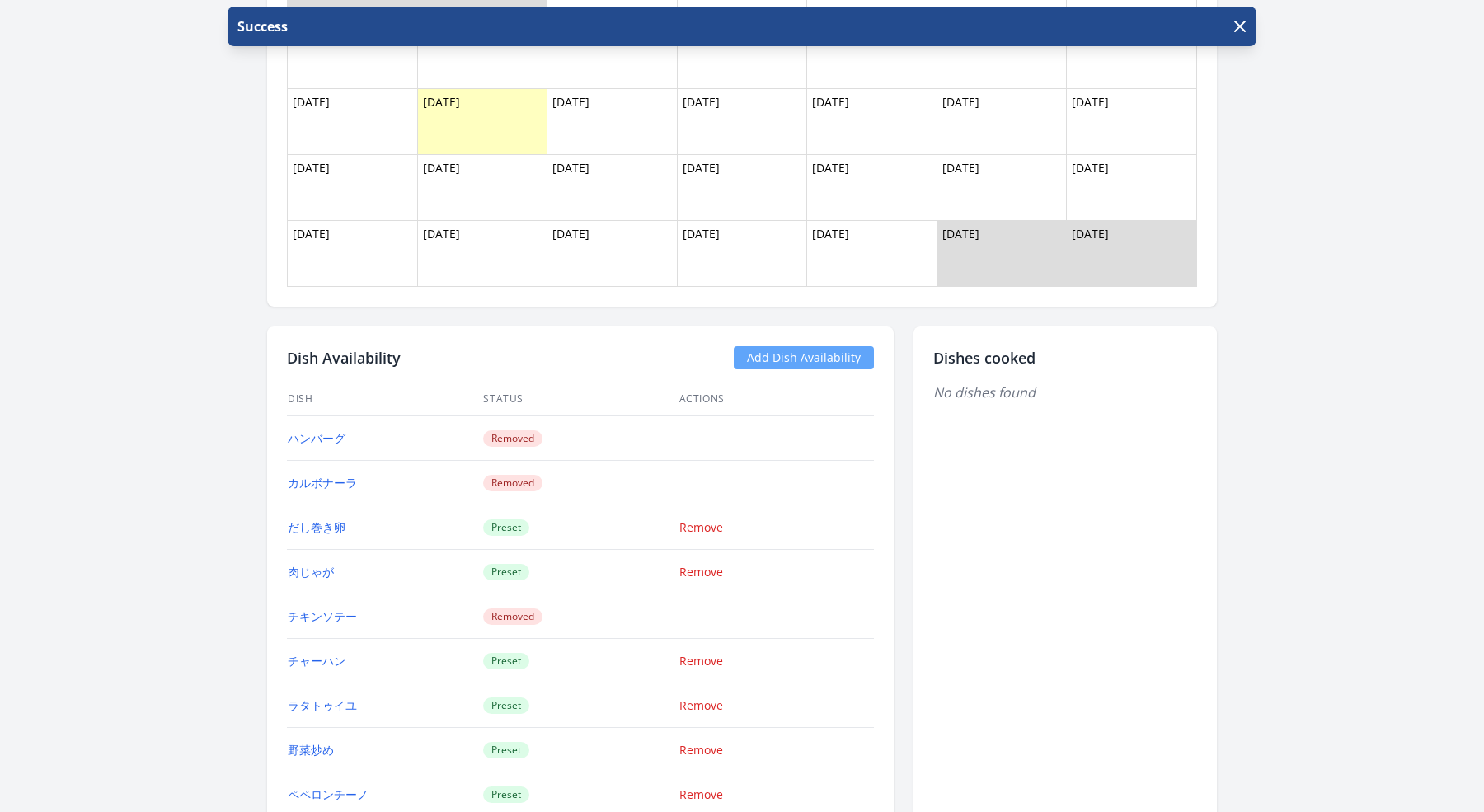
scroll to position [1728, 0]
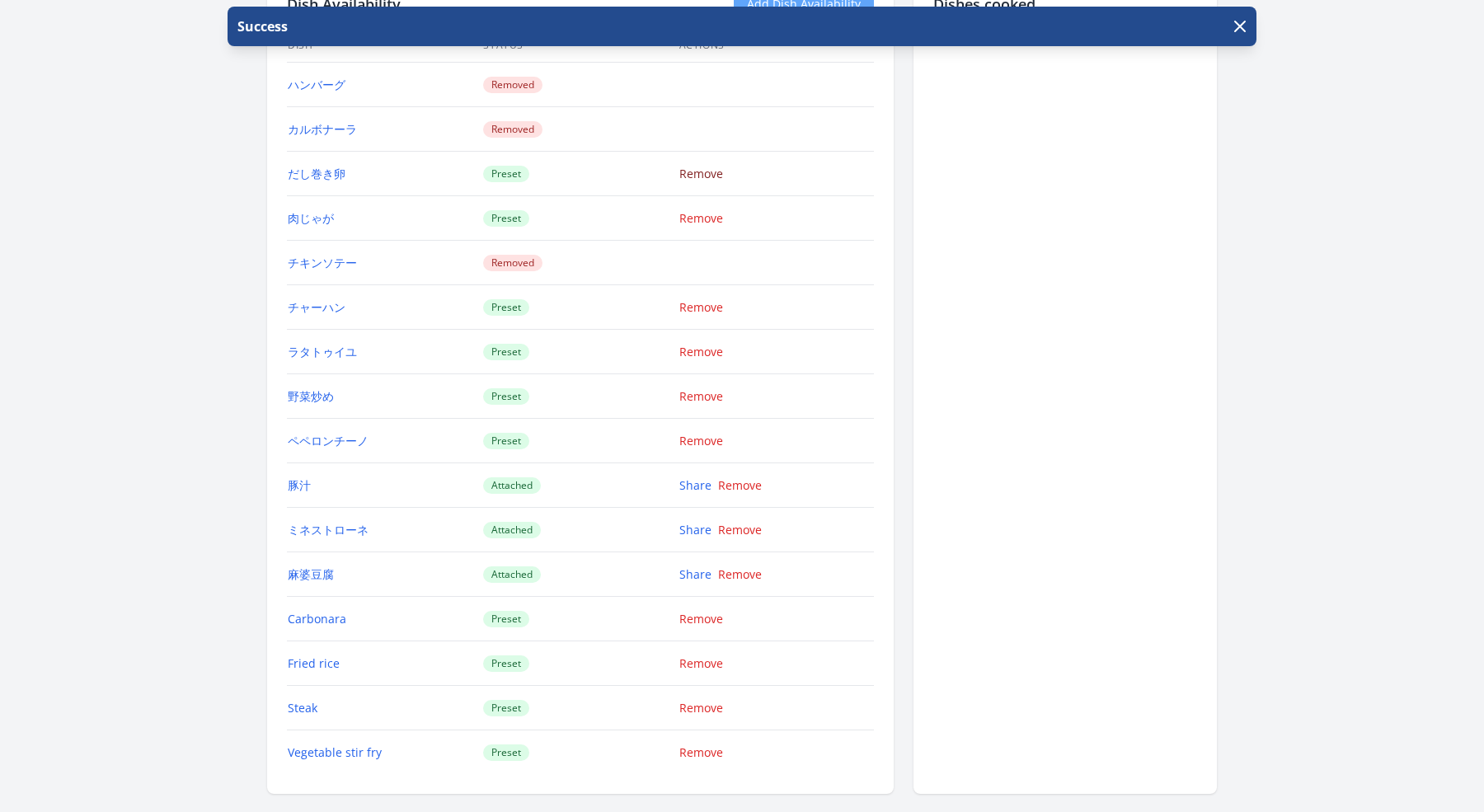
click at [687, 166] on link "Remove" at bounding box center [701, 173] width 44 height 16
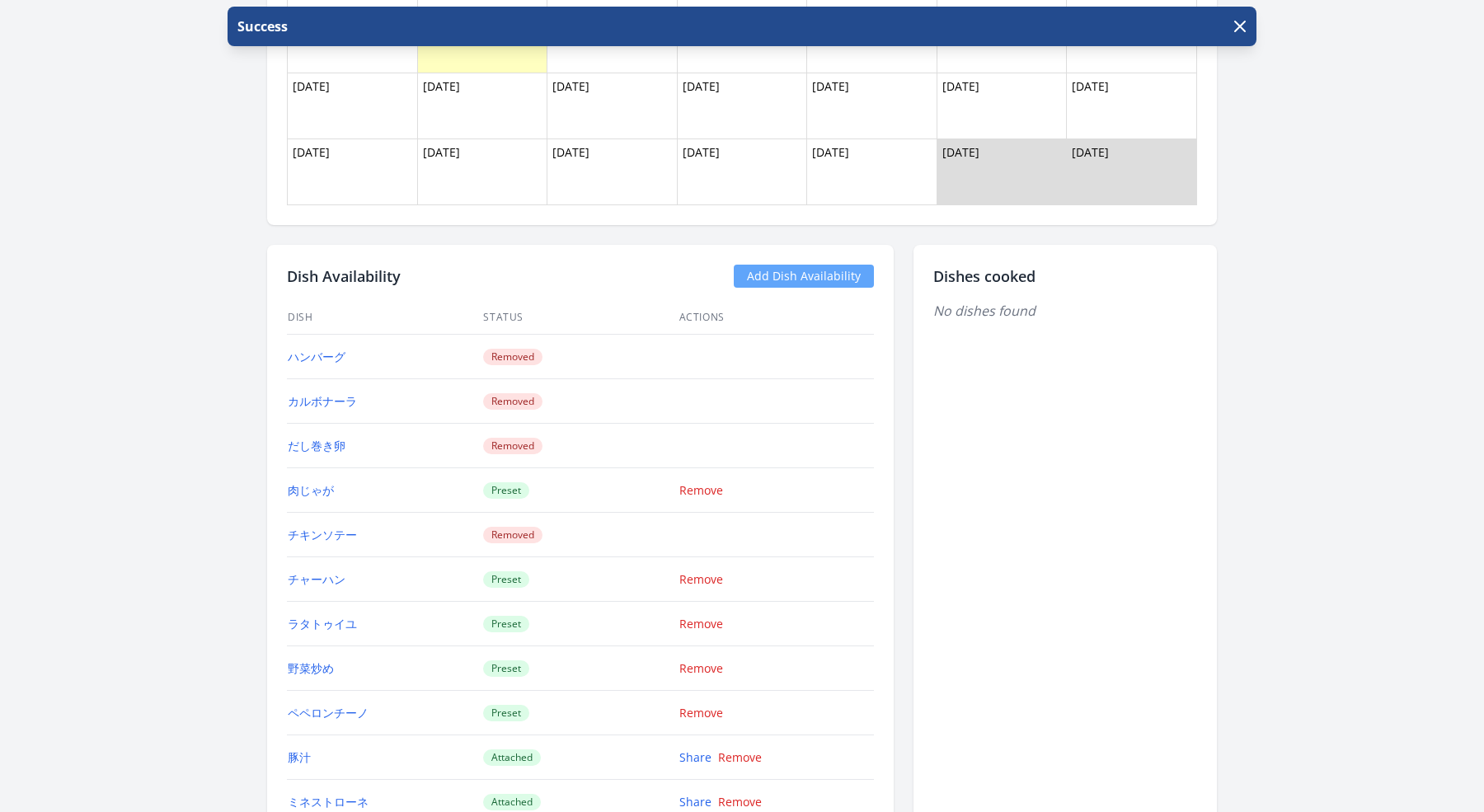
scroll to position [1497, 0]
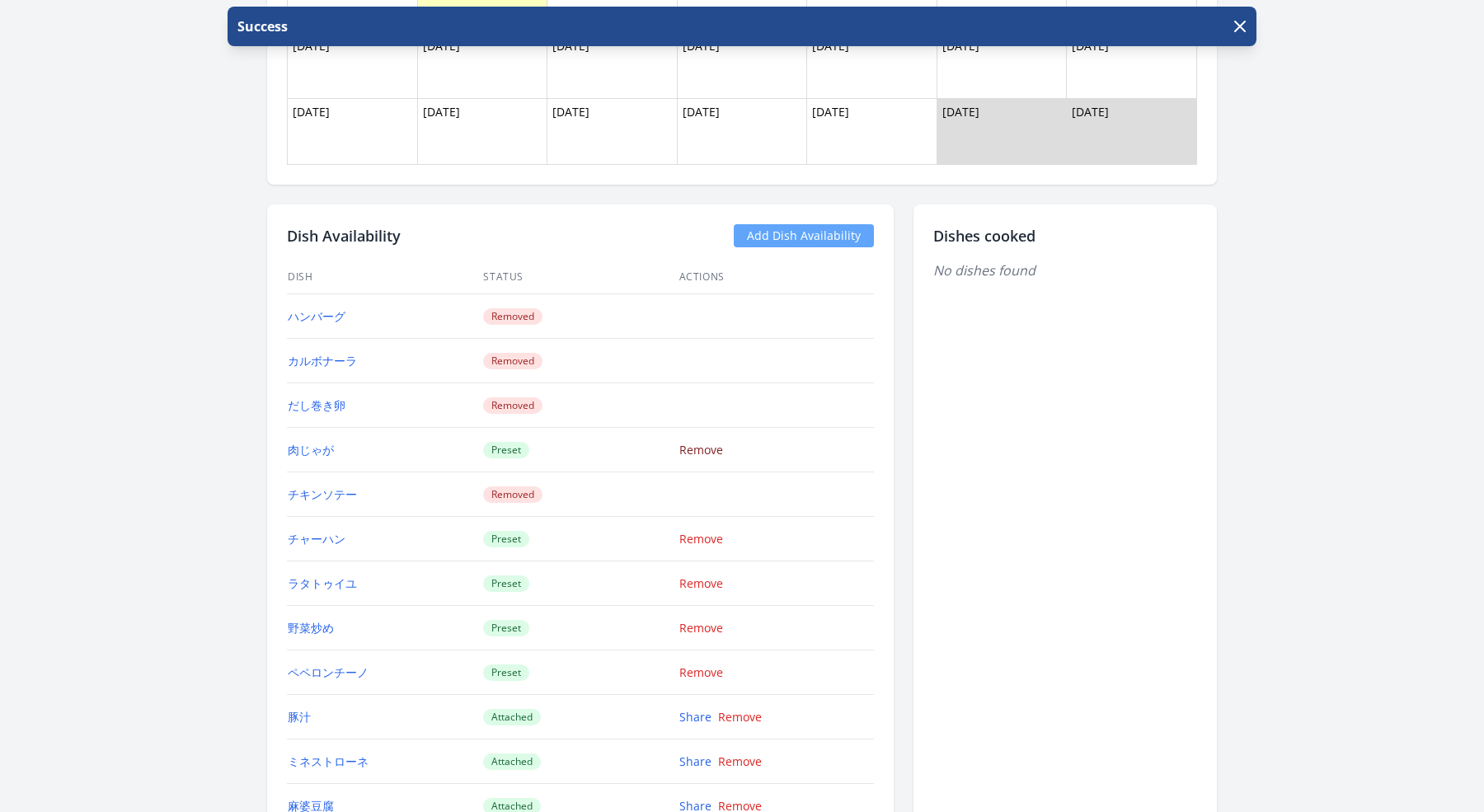
click at [700, 442] on link "Remove" at bounding box center [701, 449] width 44 height 16
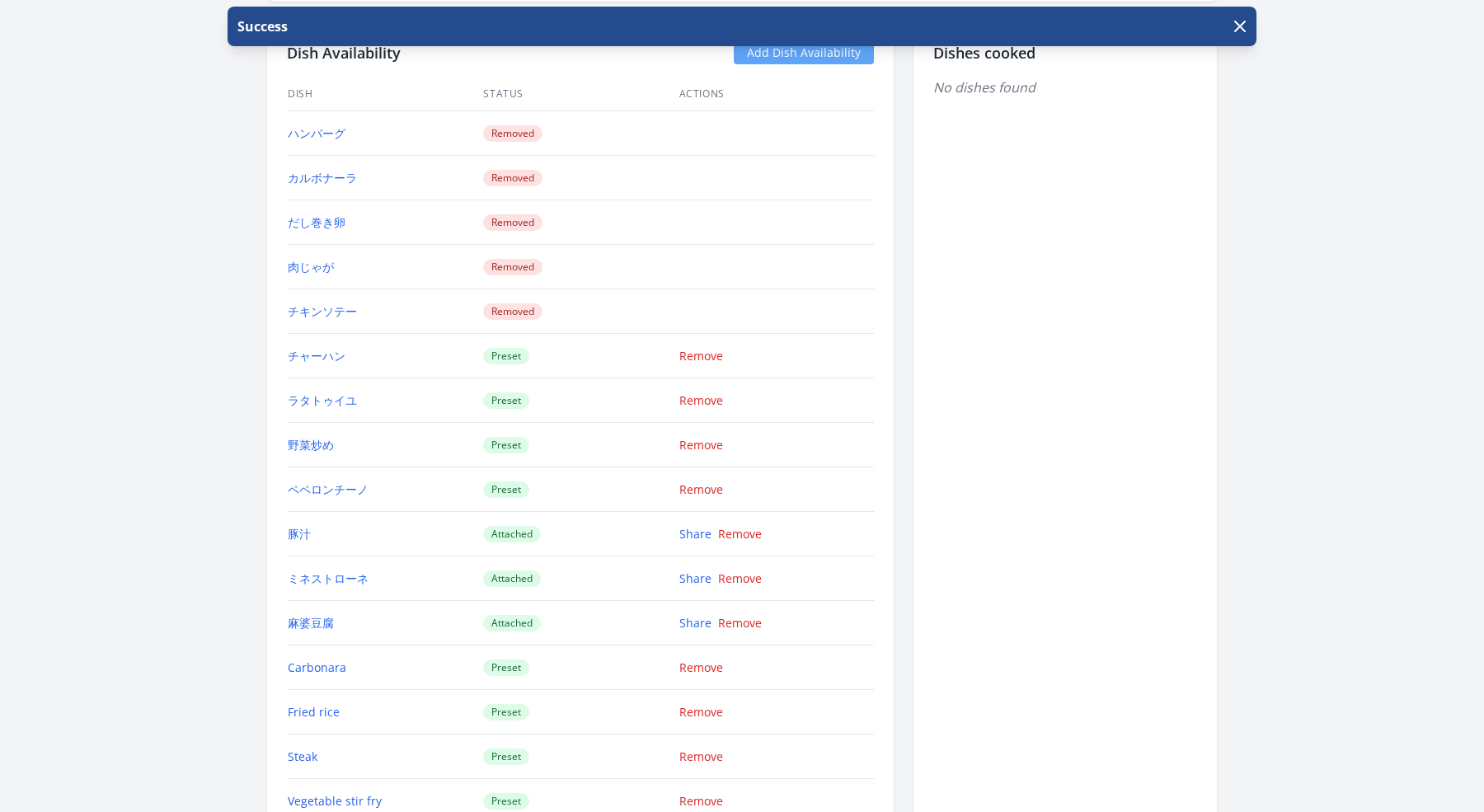
scroll to position [1881, 0]
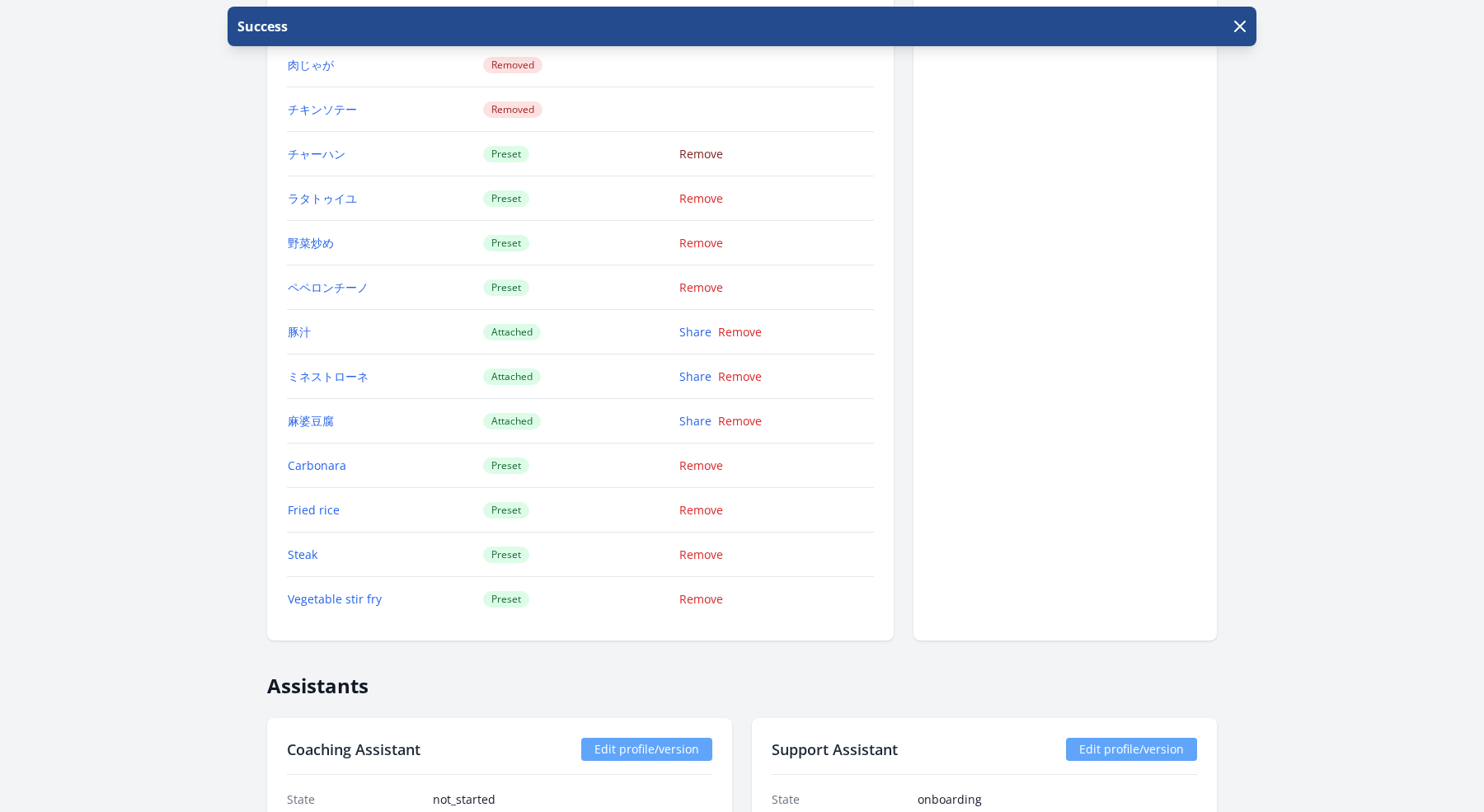
click at [707, 146] on link "Remove" at bounding box center [701, 153] width 44 height 16
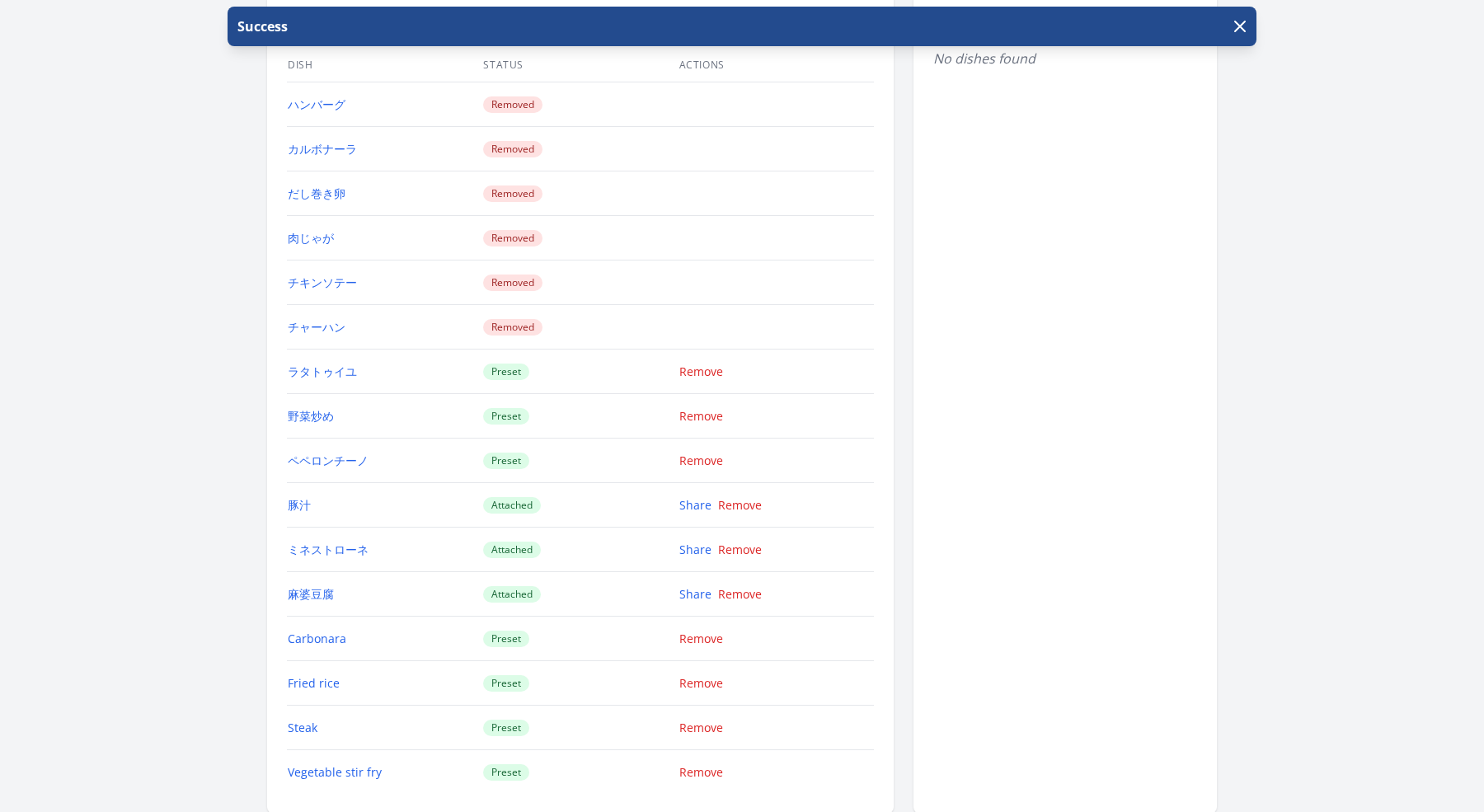
scroll to position [1679, 0]
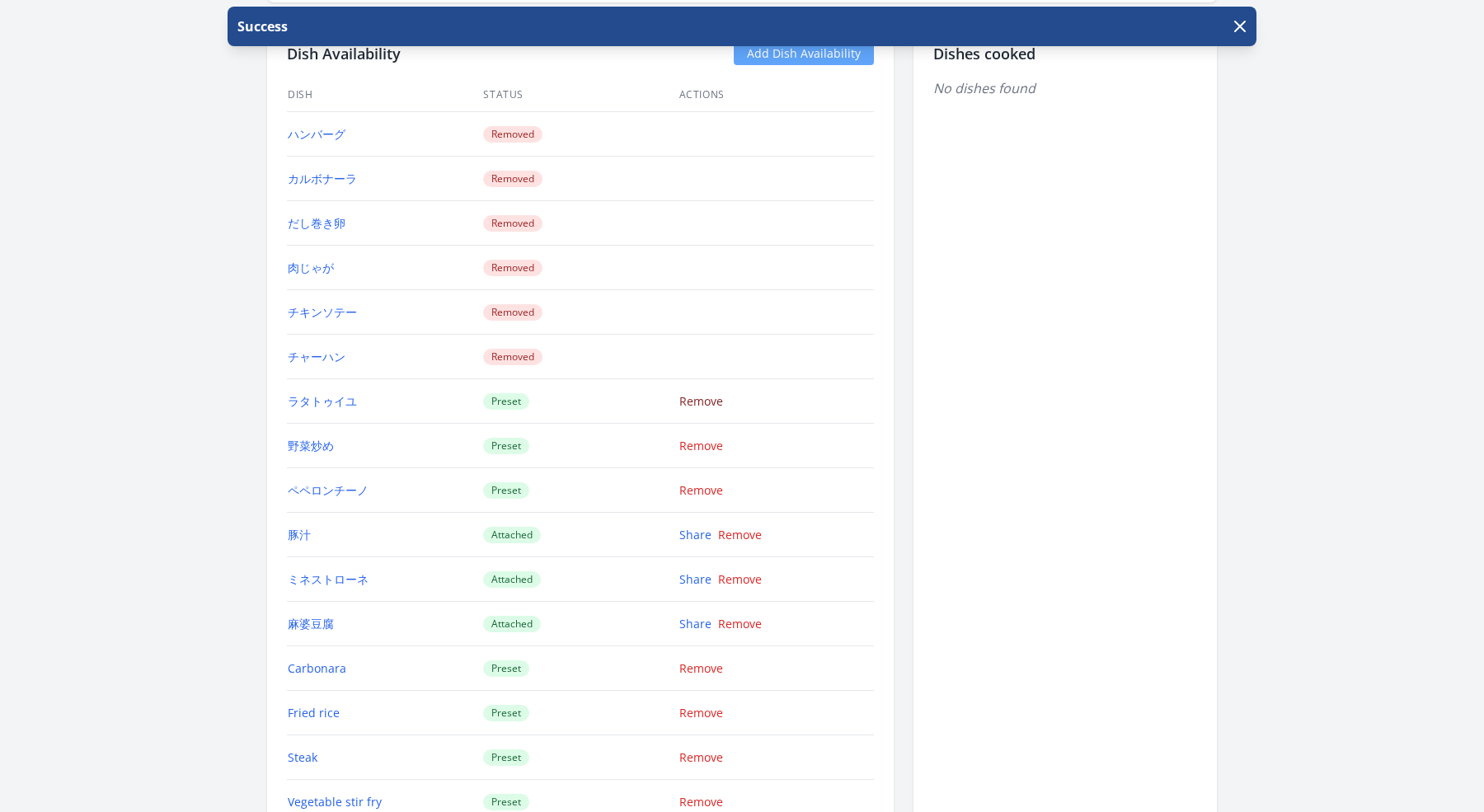
click at [692, 394] on link "Remove" at bounding box center [701, 400] width 44 height 16
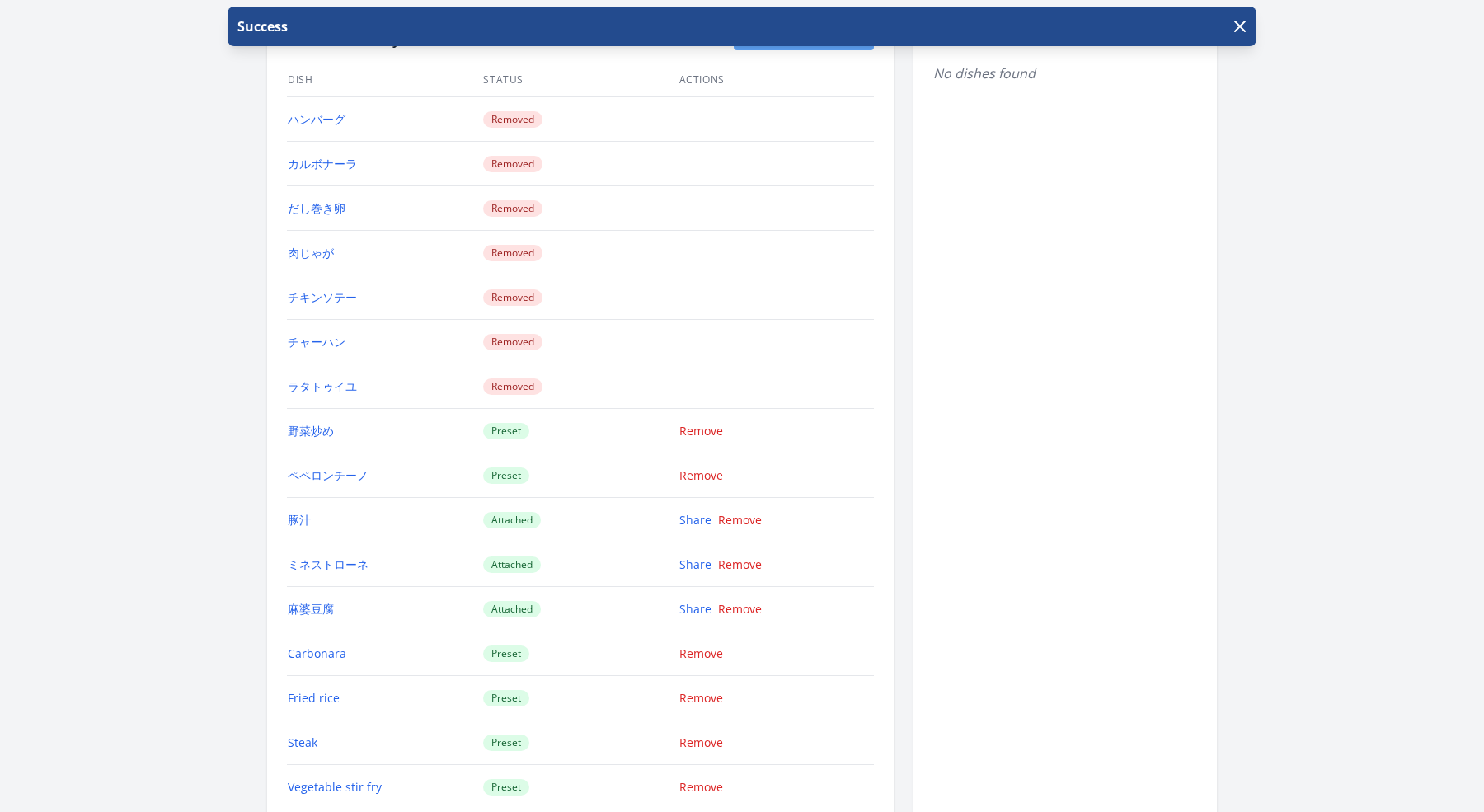
scroll to position [1727, 0]
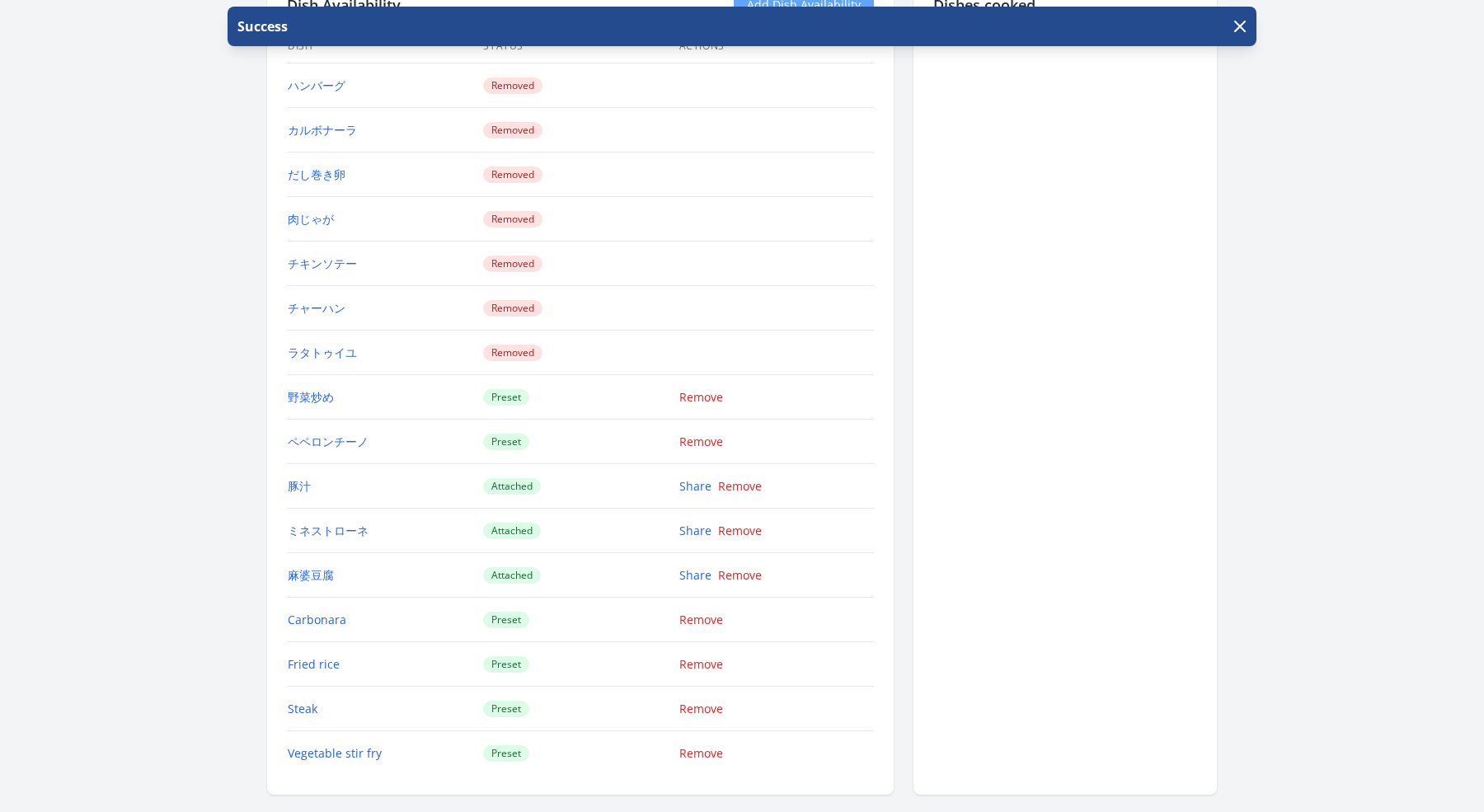
click at [701, 399] on td "Remove" at bounding box center [776, 397] width 195 height 45
click at [688, 389] on link "Remove" at bounding box center [701, 396] width 44 height 16
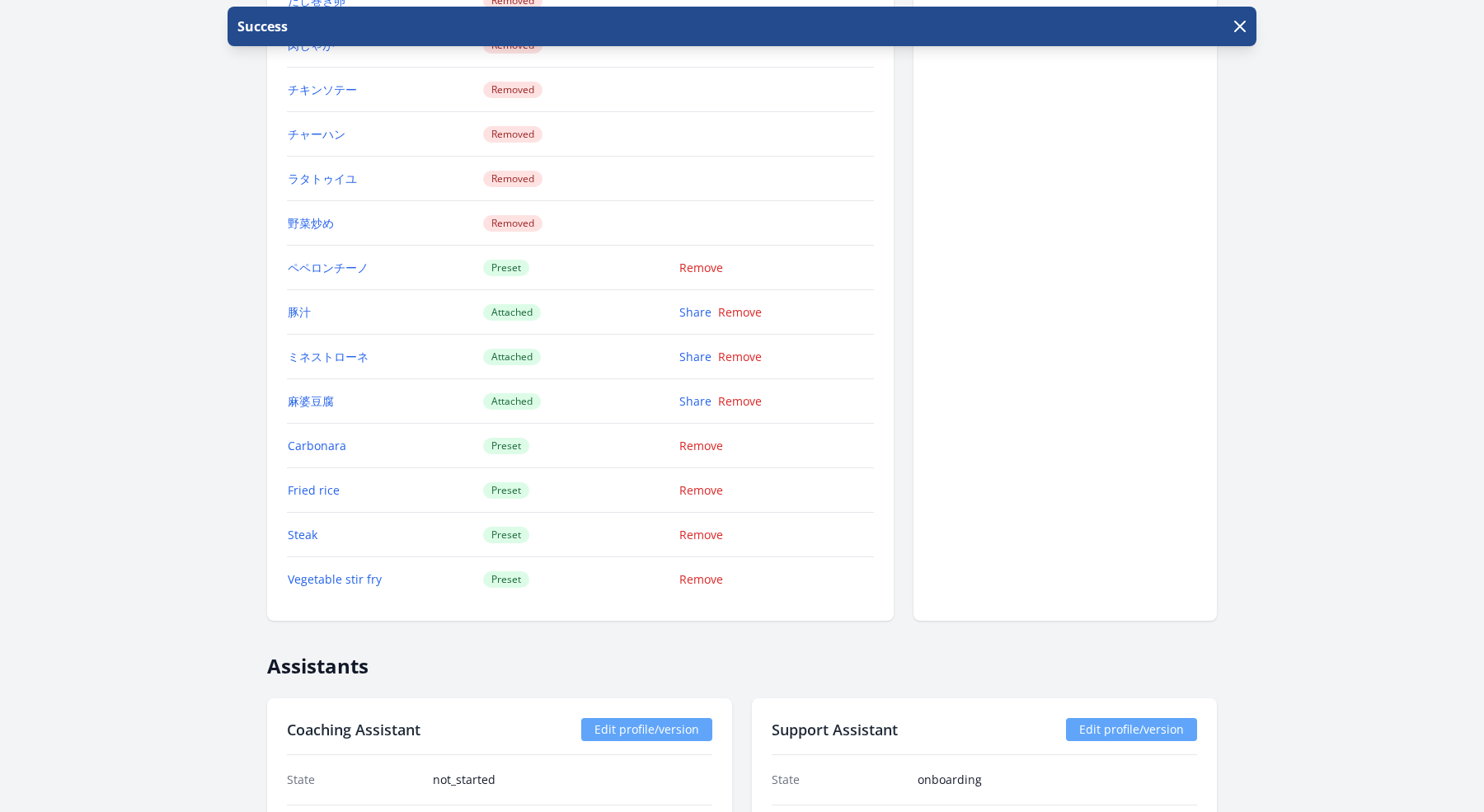
scroll to position [1898, 0]
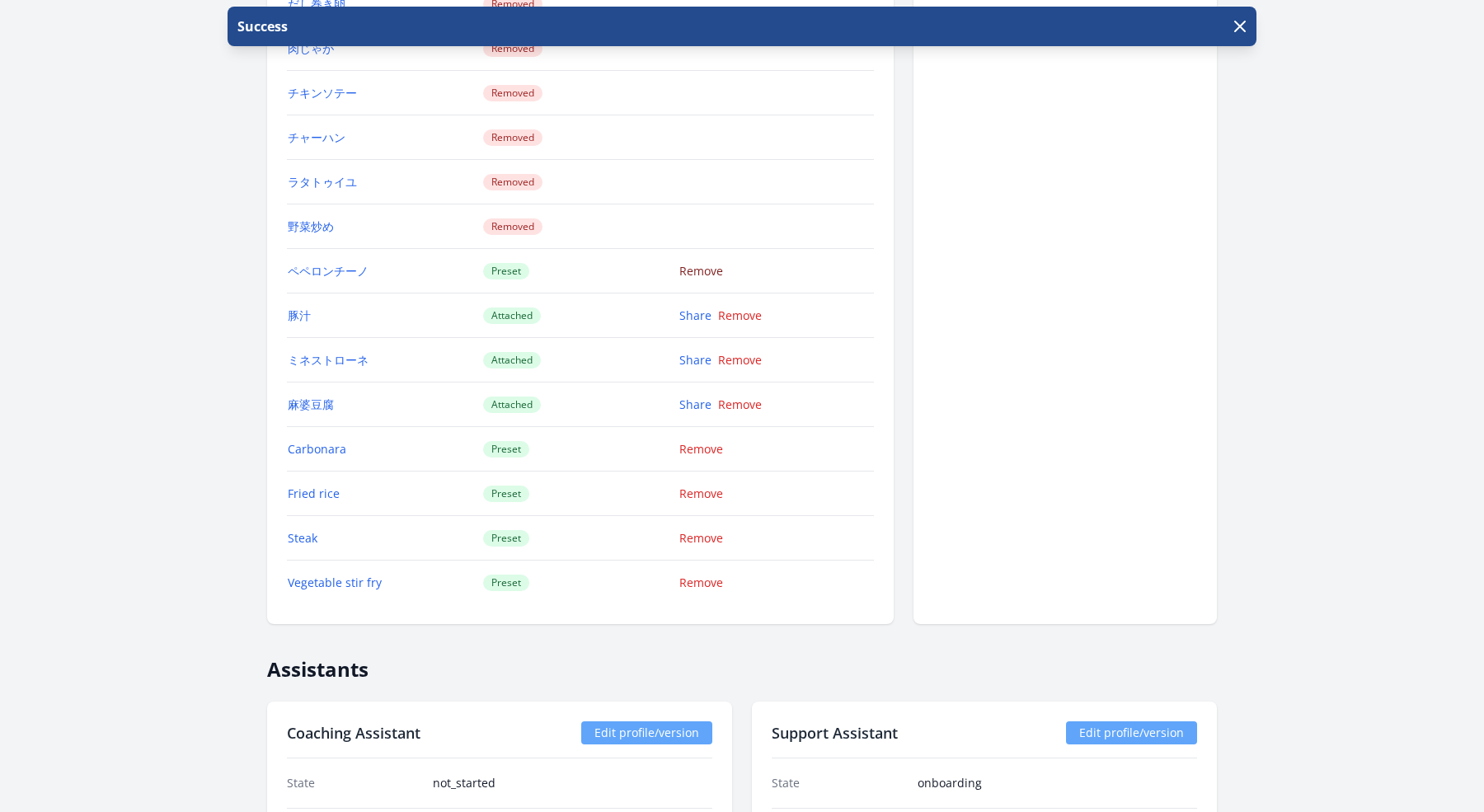
click at [703, 263] on link "Remove" at bounding box center [701, 270] width 44 height 16
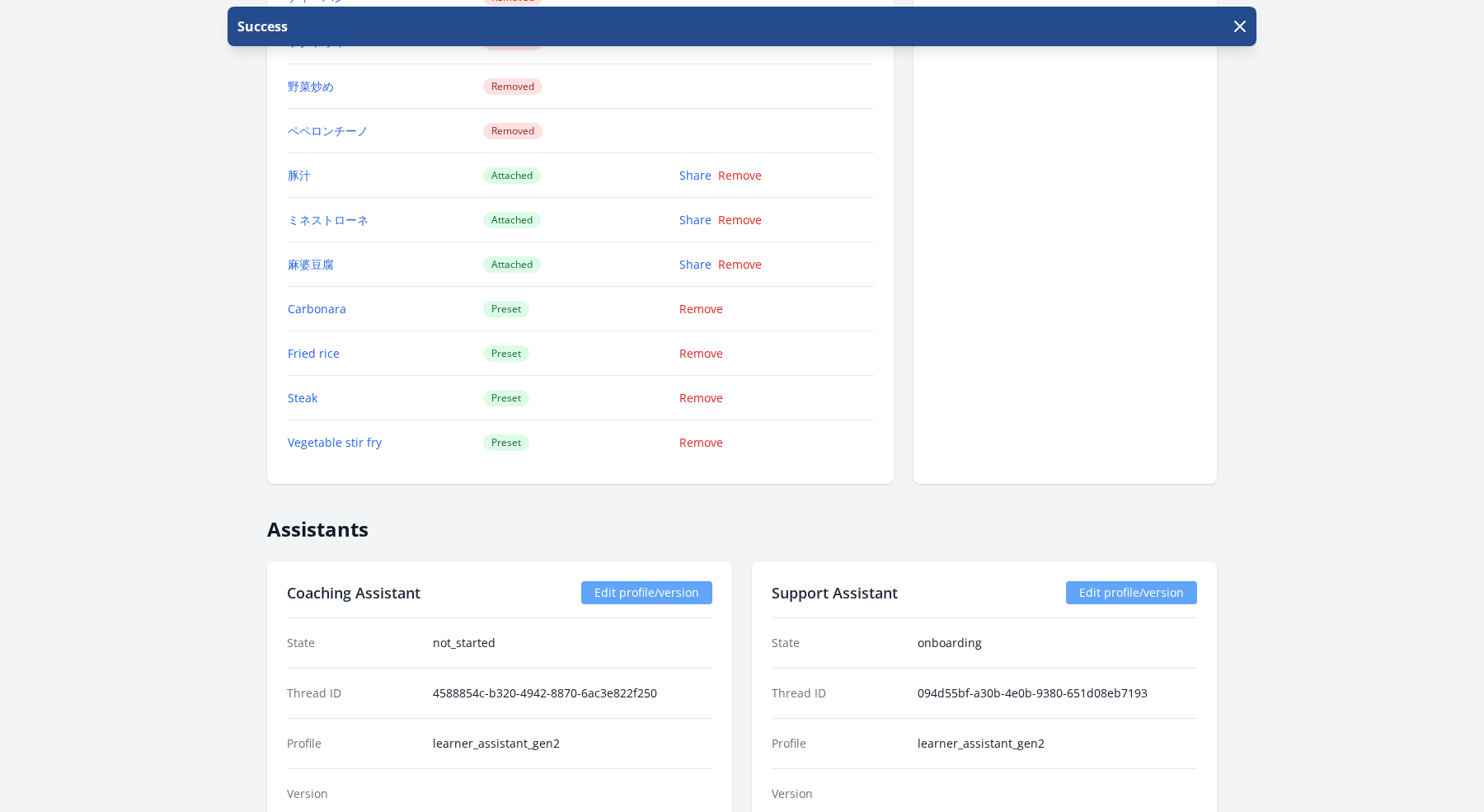
scroll to position [1968, 0]
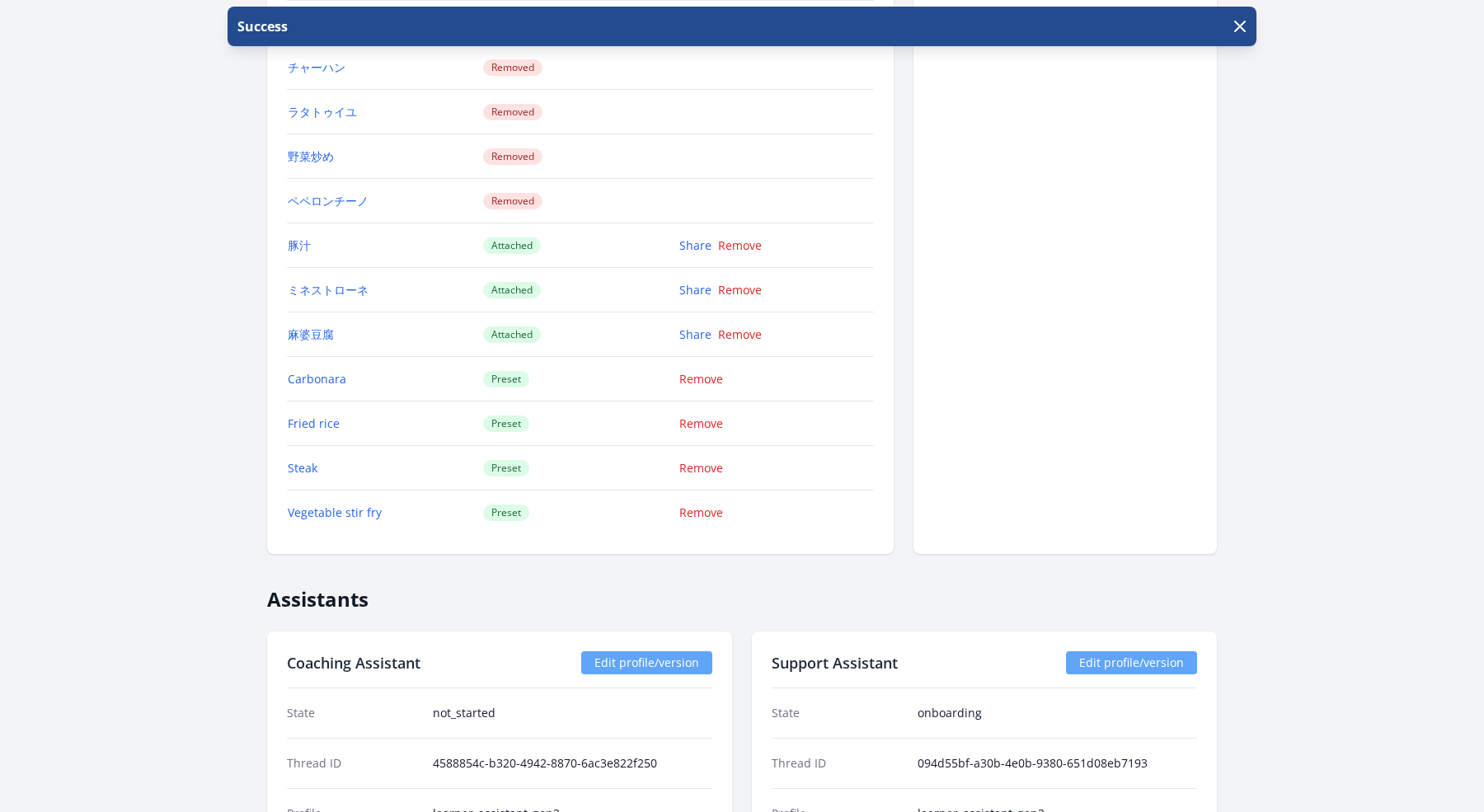
click at [736, 240] on div "Share Remove" at bounding box center [766, 246] width 175 height 17
click at [731, 237] on link "Remove" at bounding box center [740, 245] width 44 height 16
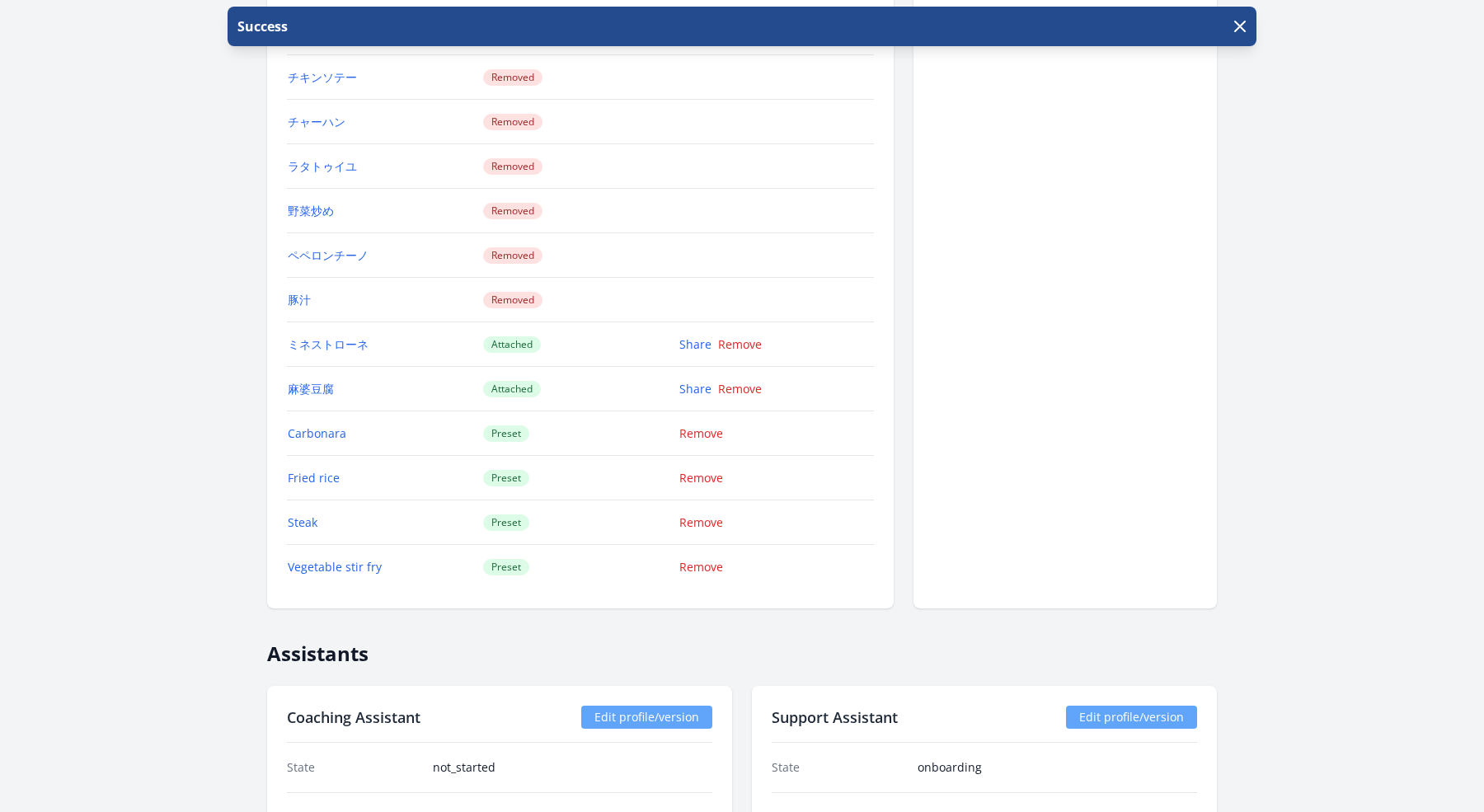
scroll to position [1945, 0]
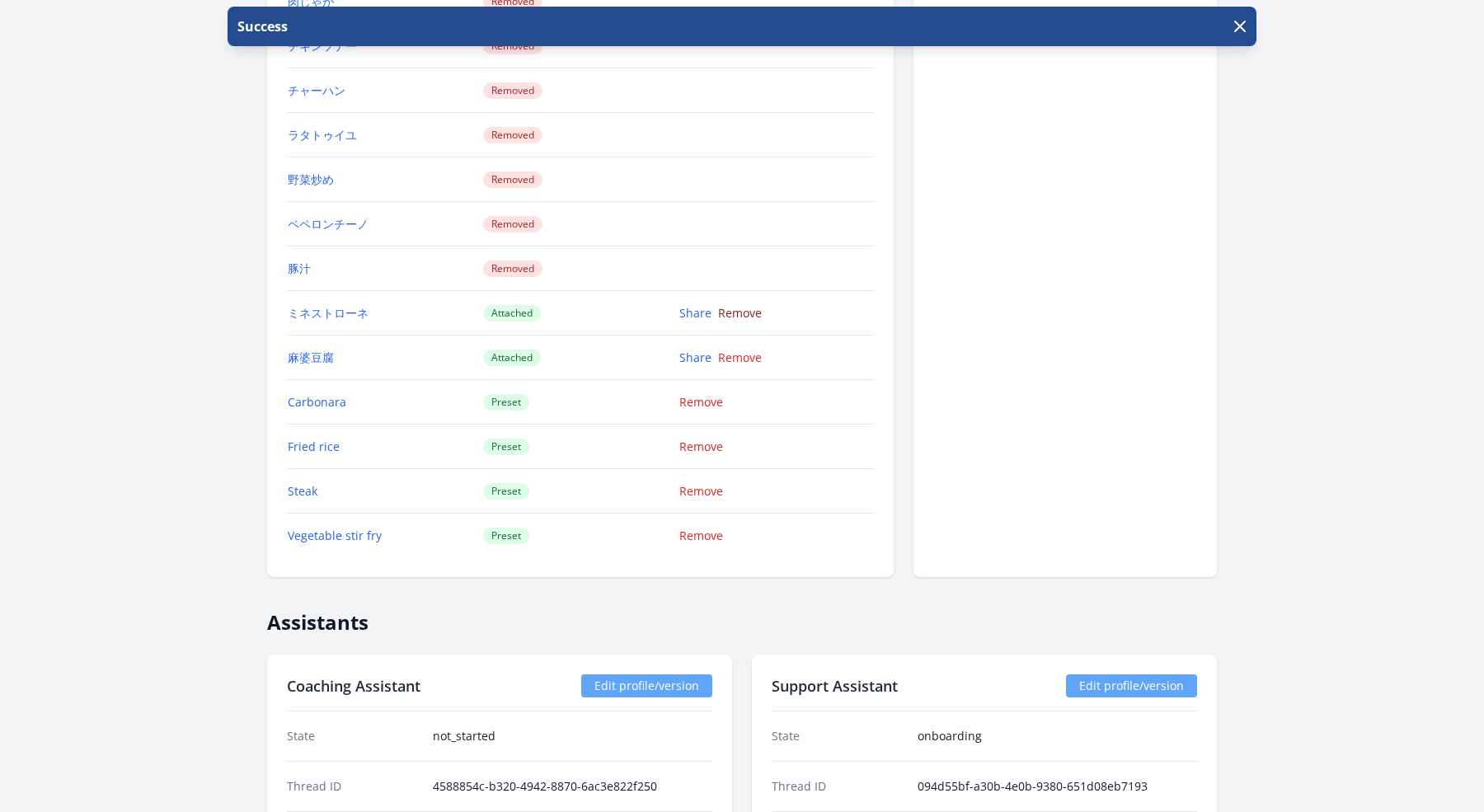
click at [753, 305] on link "Remove" at bounding box center [740, 313] width 44 height 16
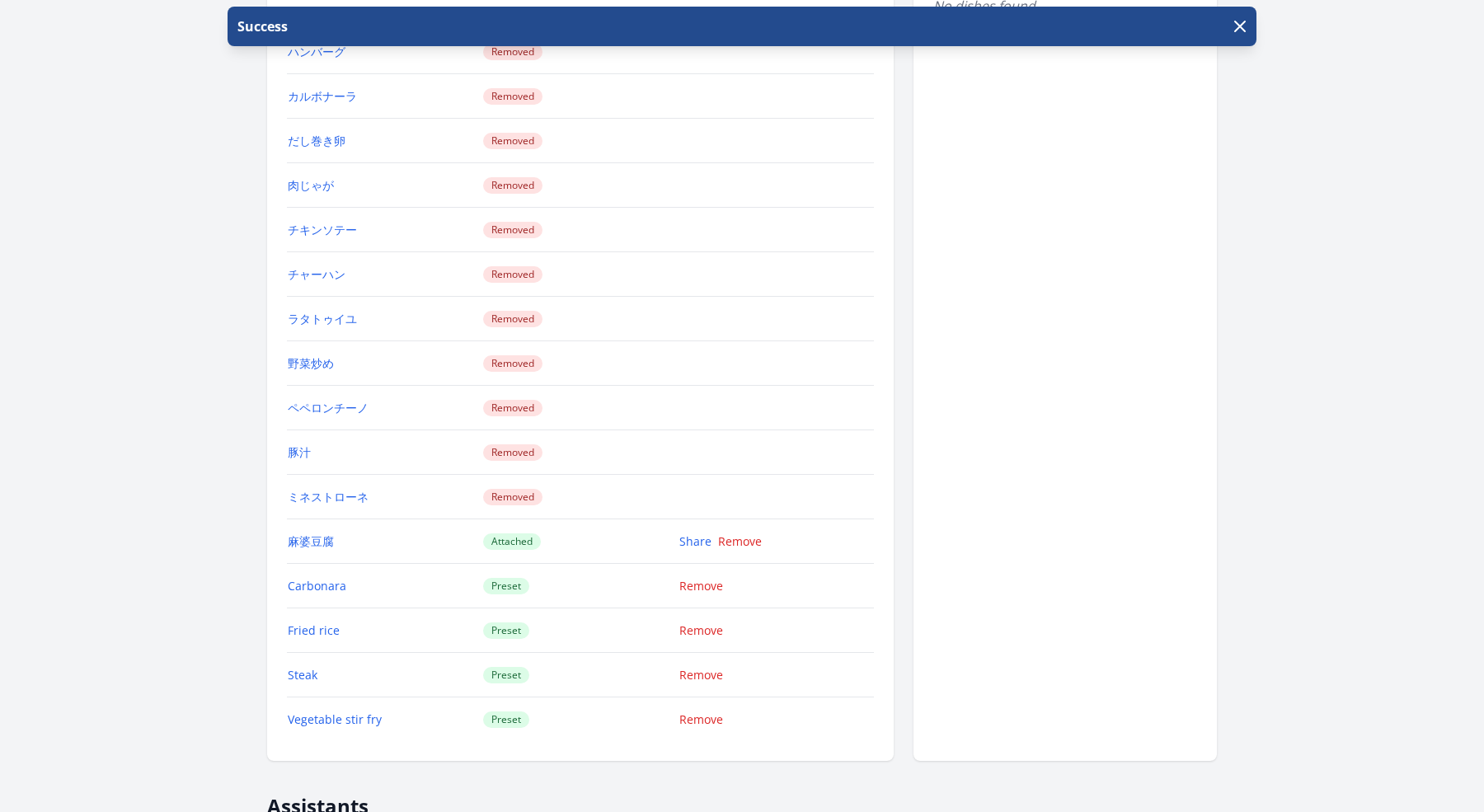
scroll to position [1933, 0]
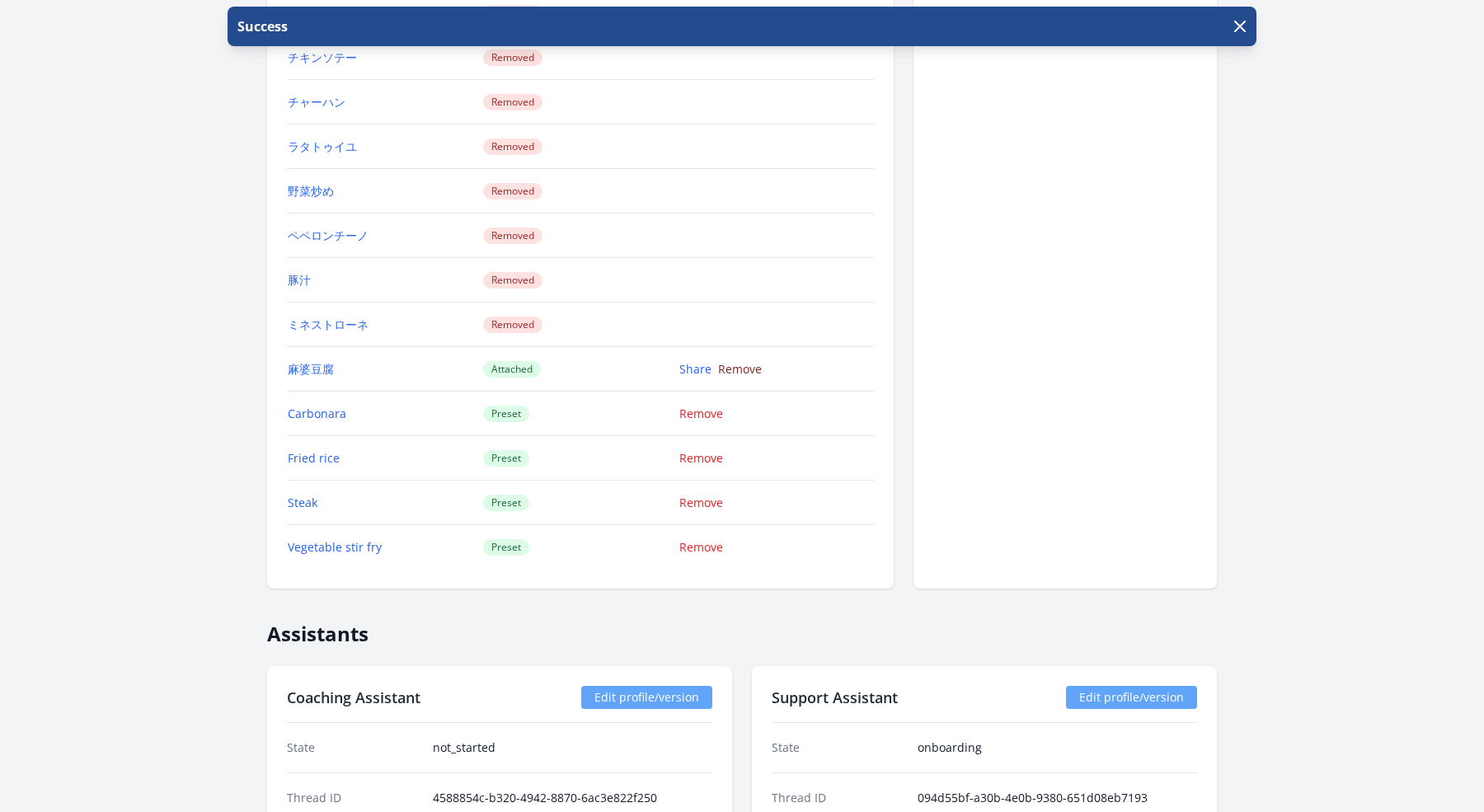
click at [738, 361] on link "Remove" at bounding box center [740, 368] width 44 height 16
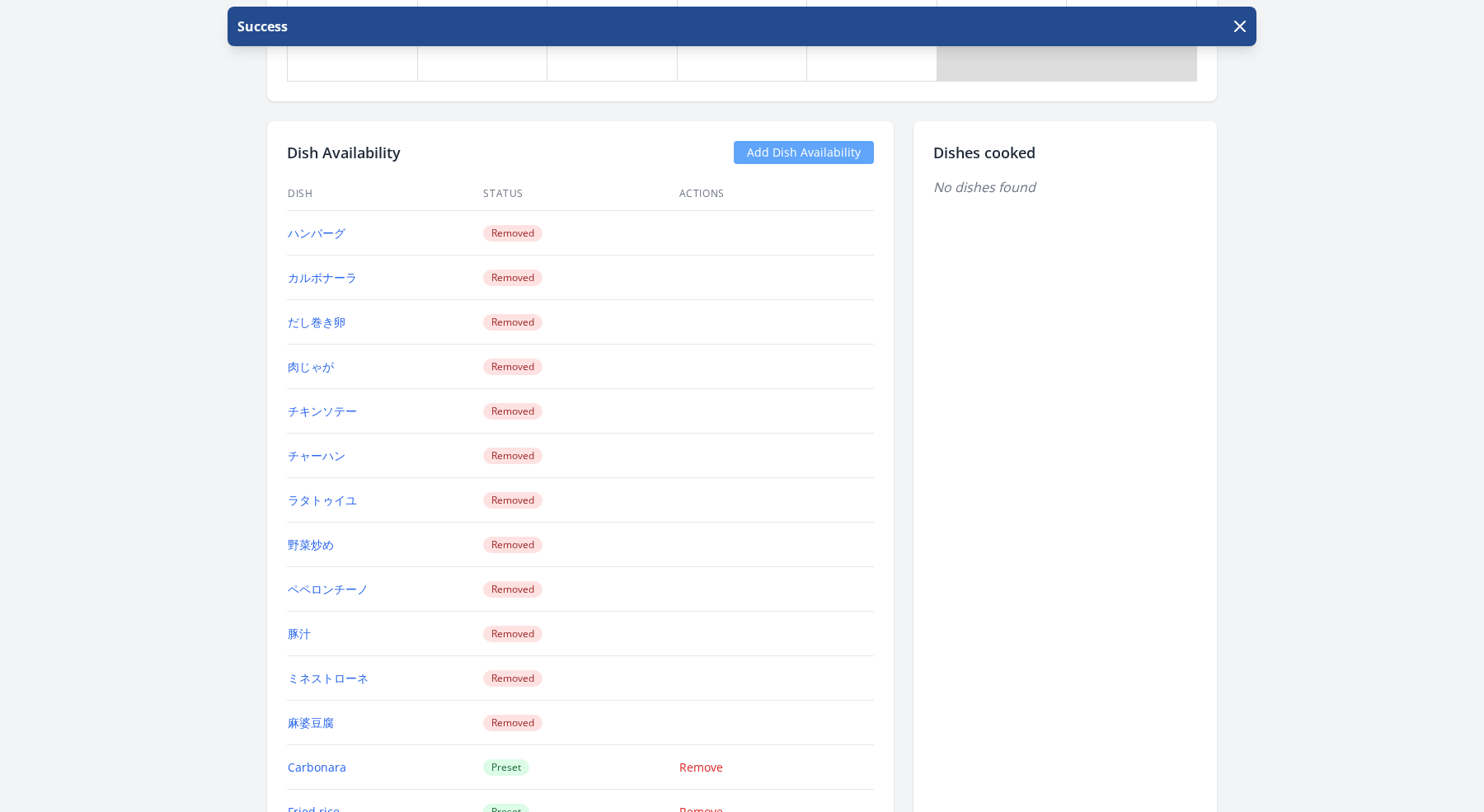
scroll to position [1474, 0]
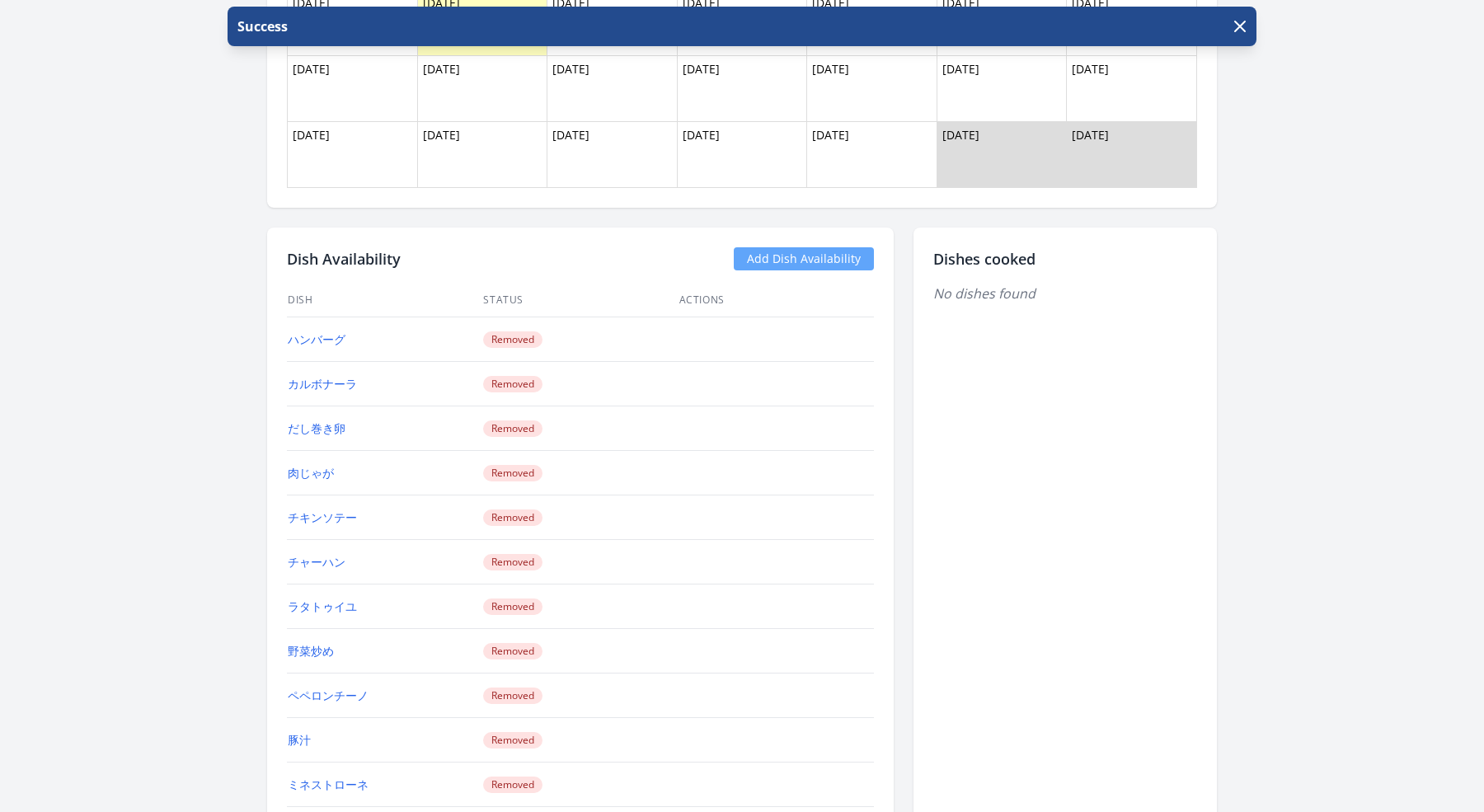
click at [769, 247] on link "Add Dish Availability" at bounding box center [803, 259] width 140 height 23
click at [773, 247] on link "Add Dish Availability" at bounding box center [803, 259] width 140 height 23
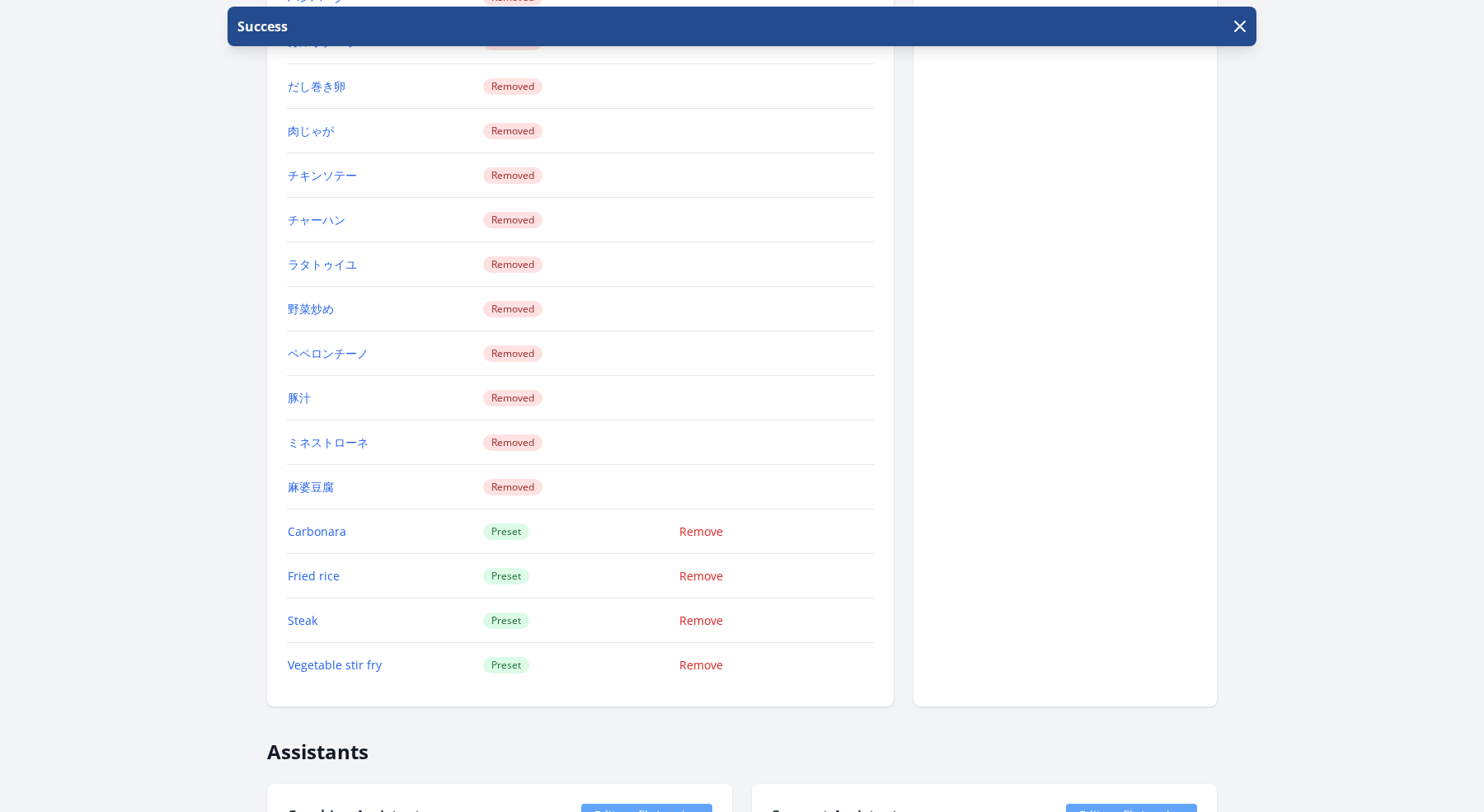
scroll to position [1760, 0]
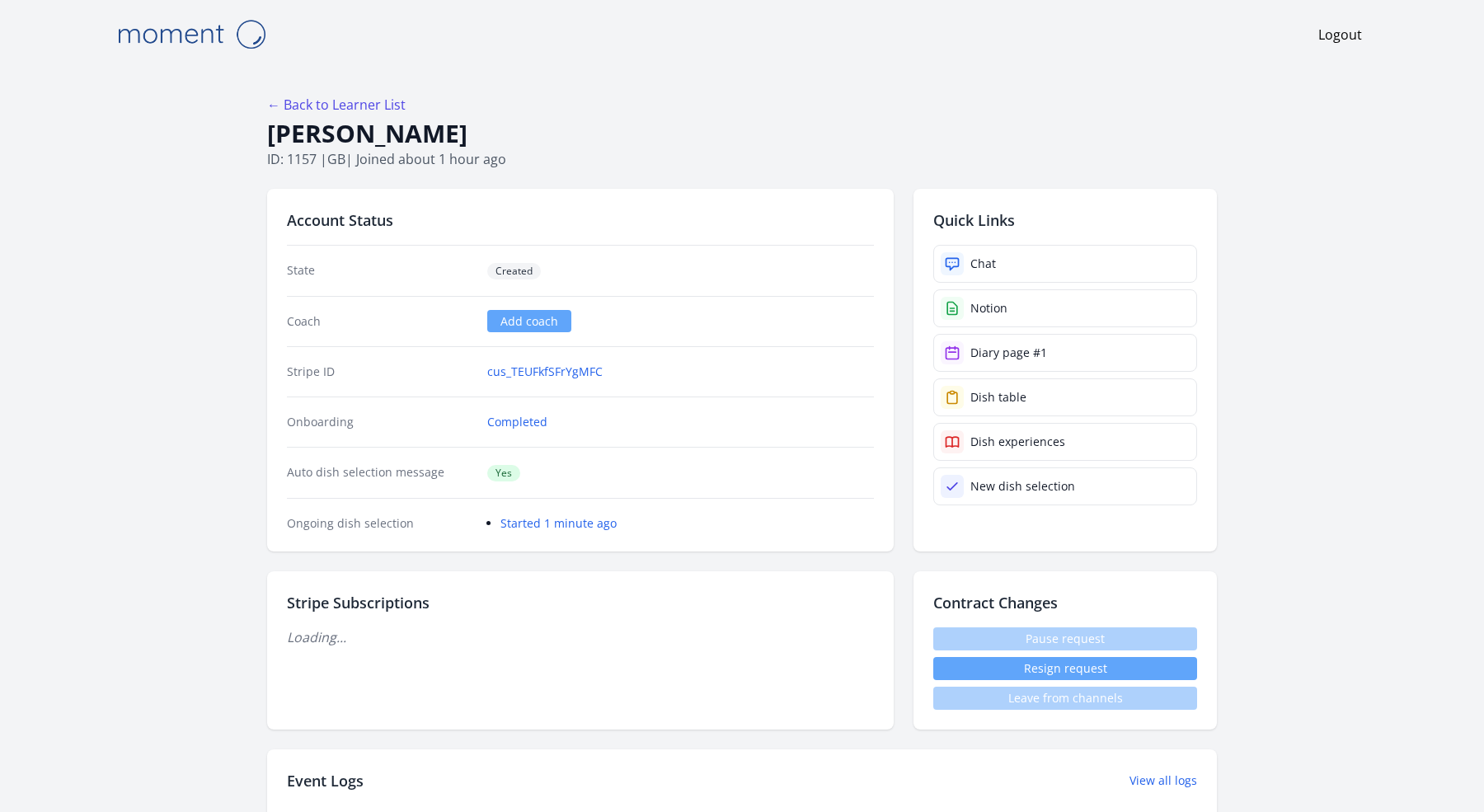
scroll to position [1845, 0]
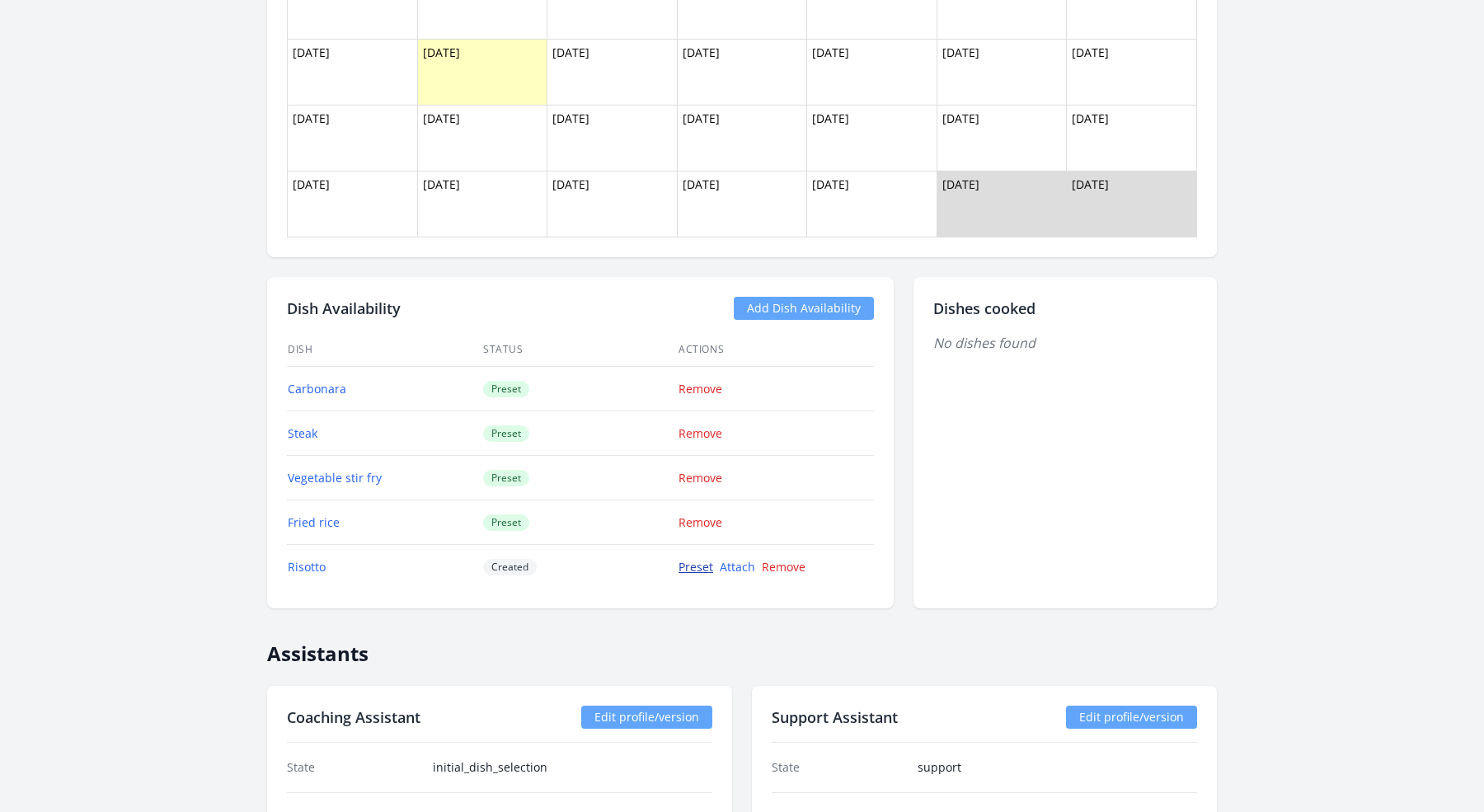
click at [696, 559] on link "Preset" at bounding box center [696, 566] width 35 height 16
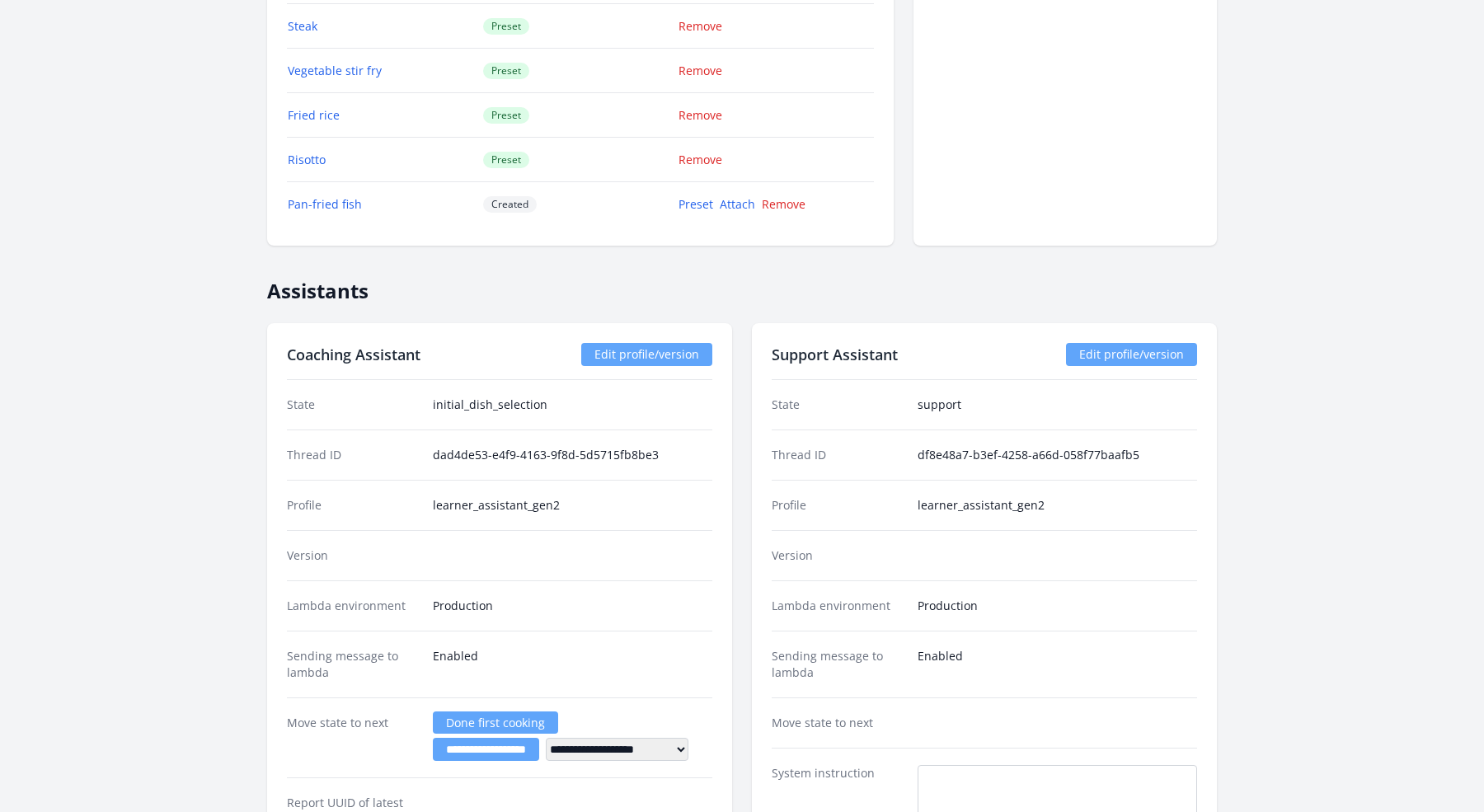
scroll to position [2270, 0]
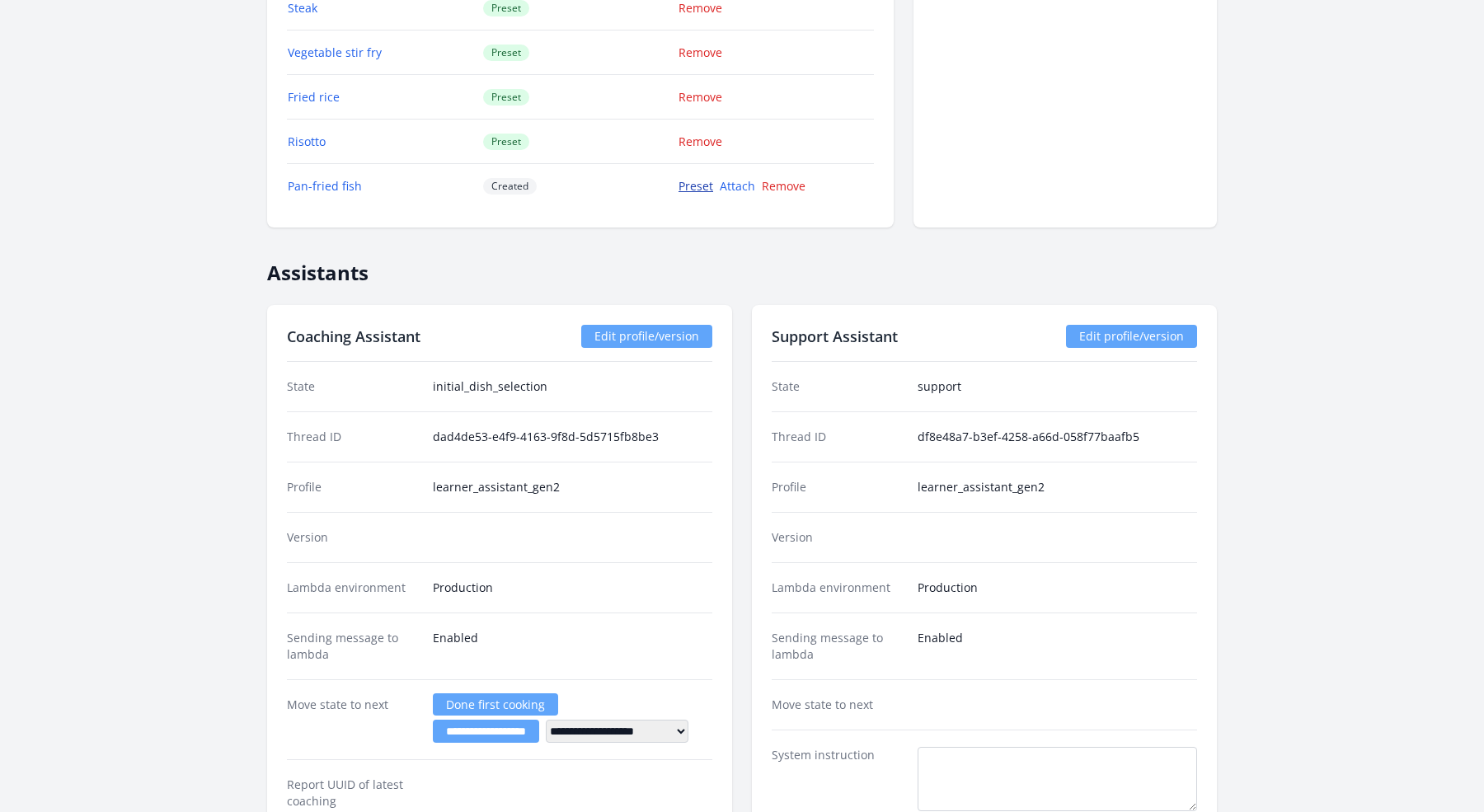
click at [693, 179] on link "Preset" at bounding box center [696, 185] width 35 height 16
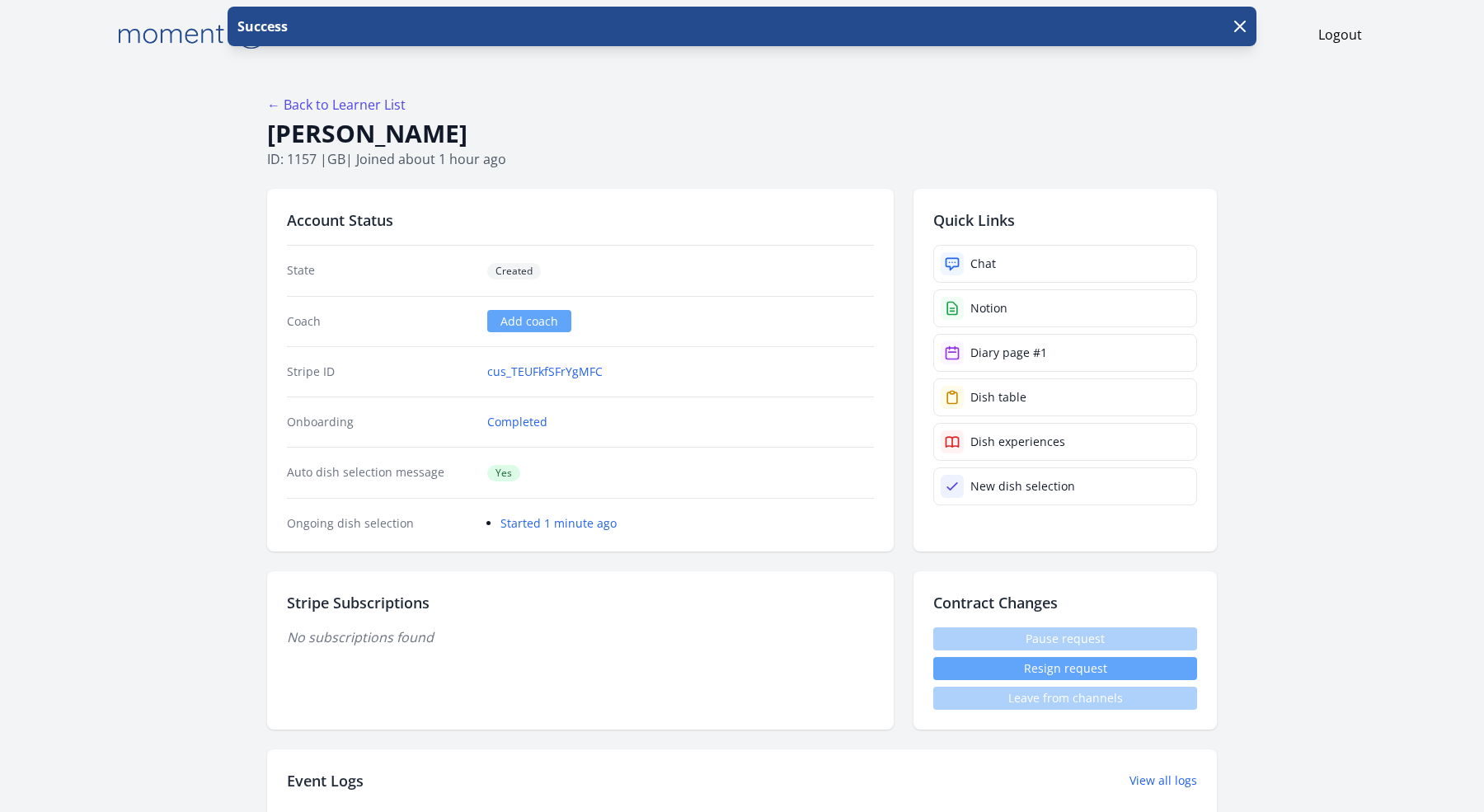
click at [711, 213] on h2 "Account Status" at bounding box center [581, 220] width 587 height 23
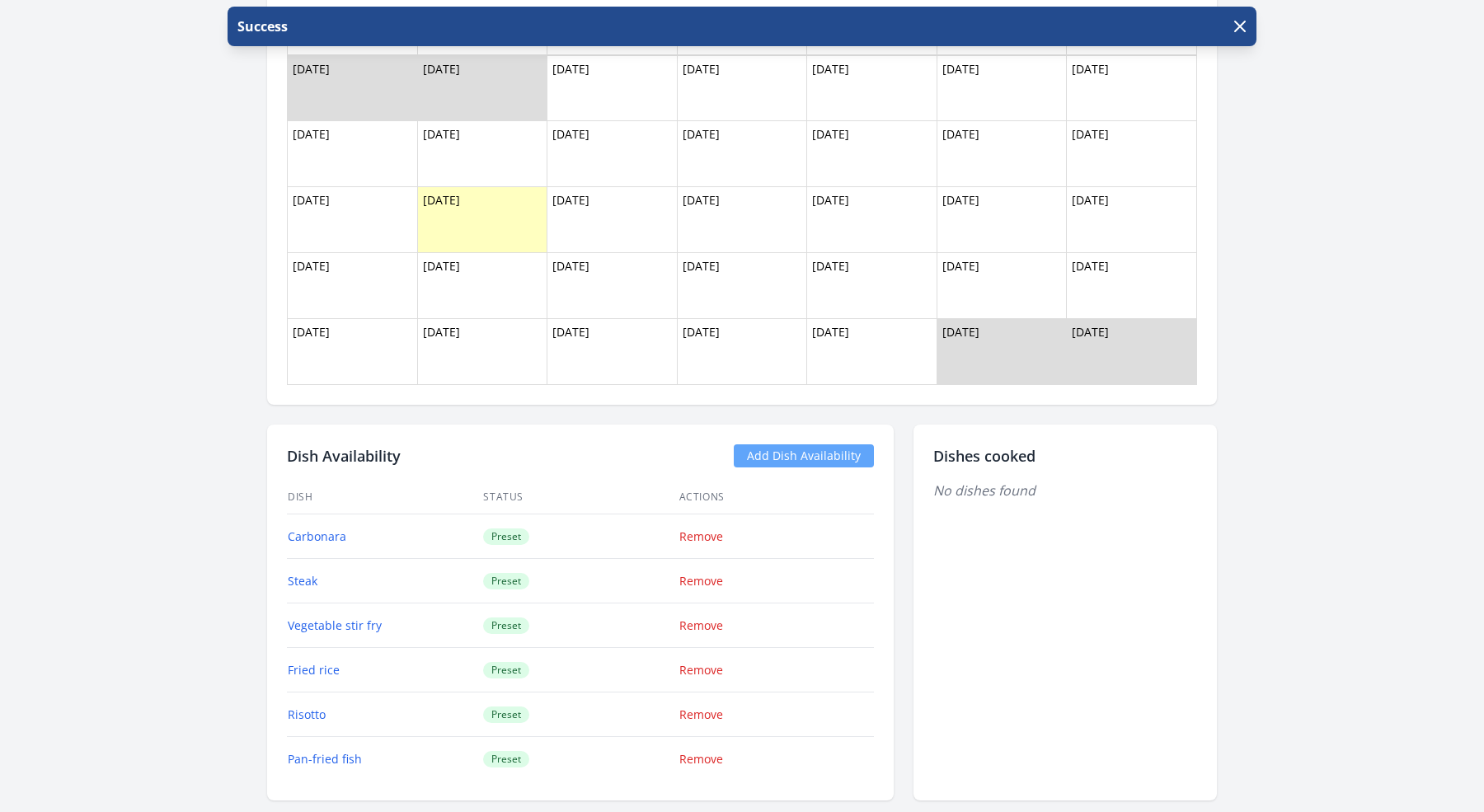
scroll to position [1989, 0]
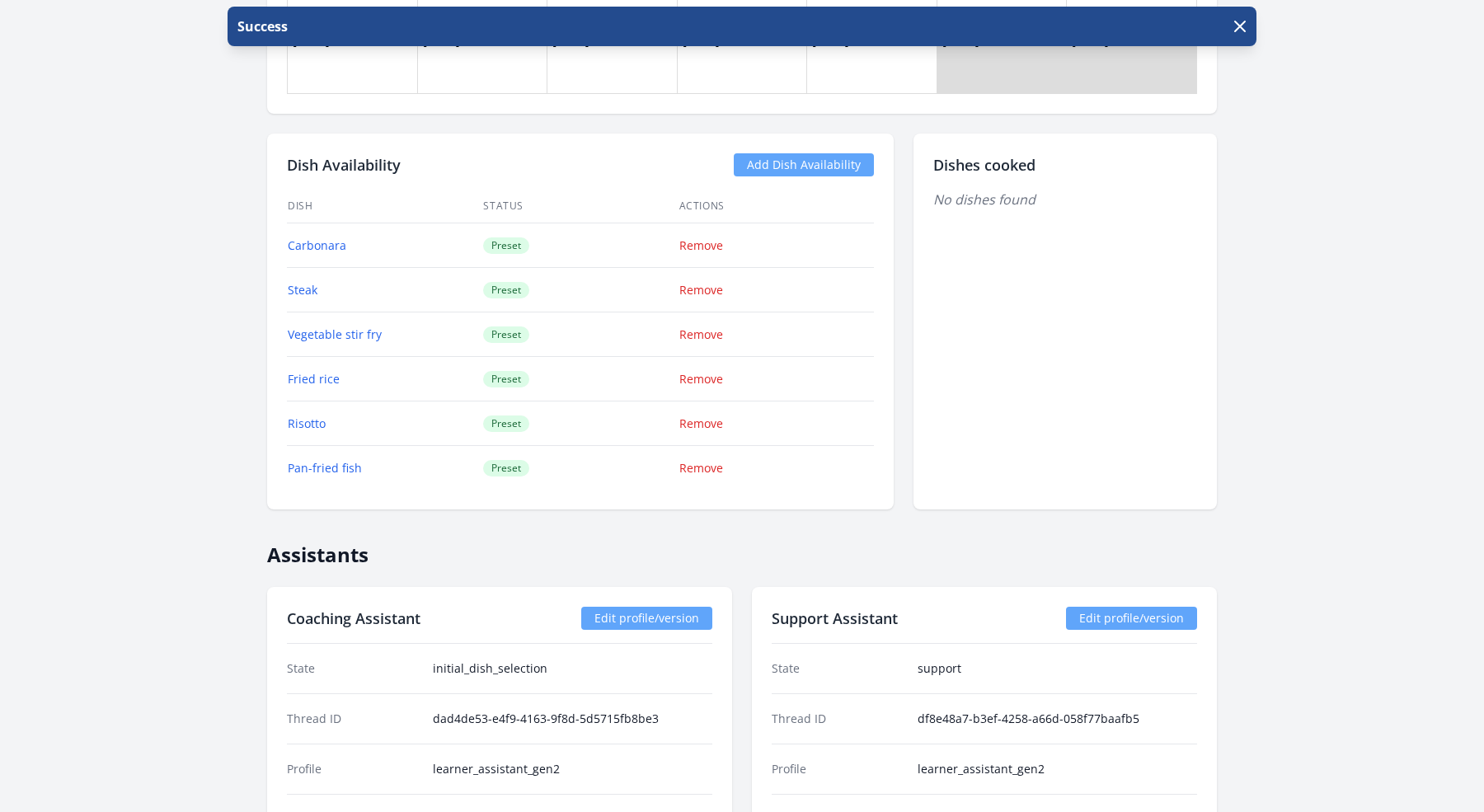
click at [778, 158] on link "Add Dish Availability" at bounding box center [803, 165] width 140 height 23
click at [779, 159] on link "Add Dish Availability" at bounding box center [803, 165] width 140 height 23
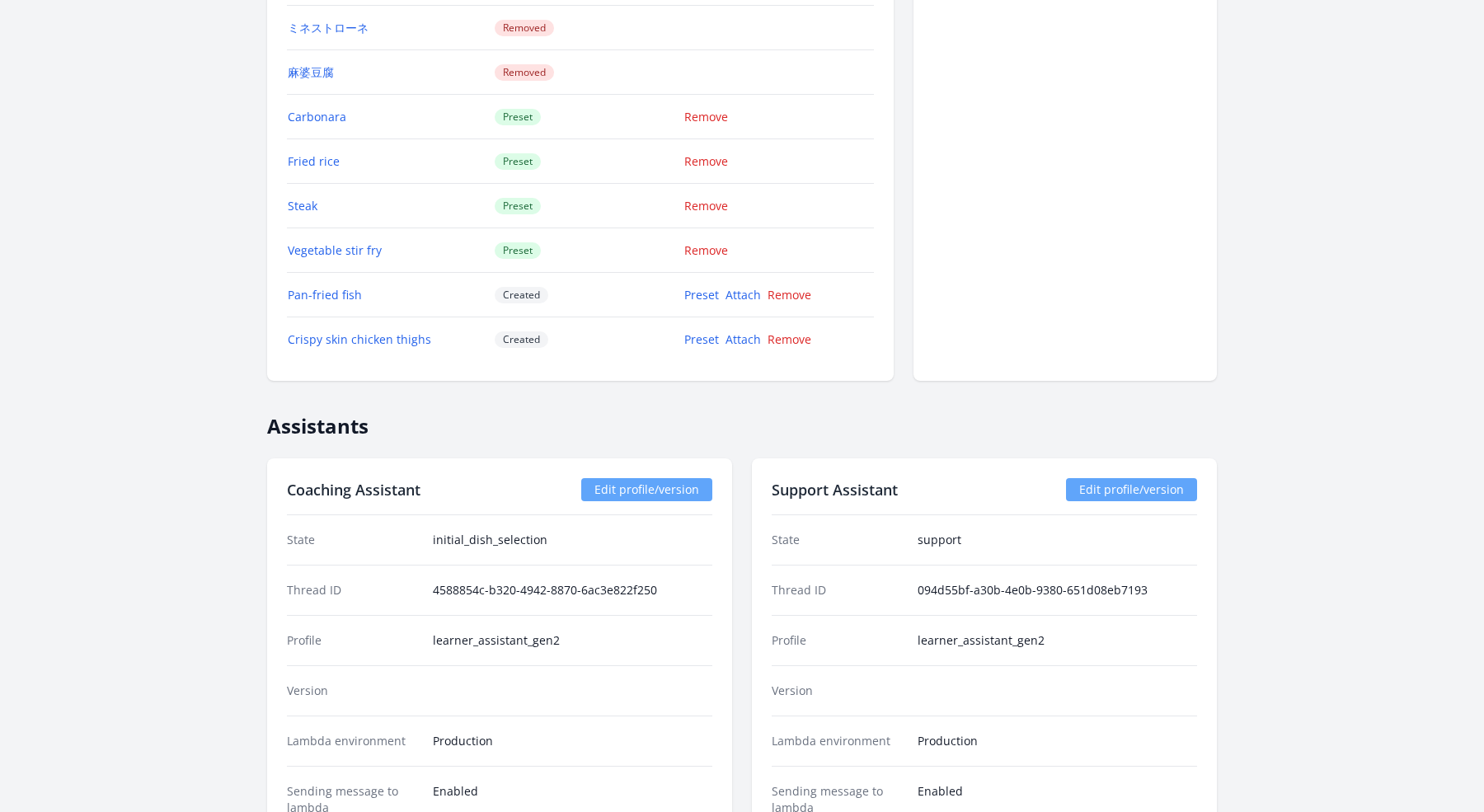
scroll to position [2783, 0]
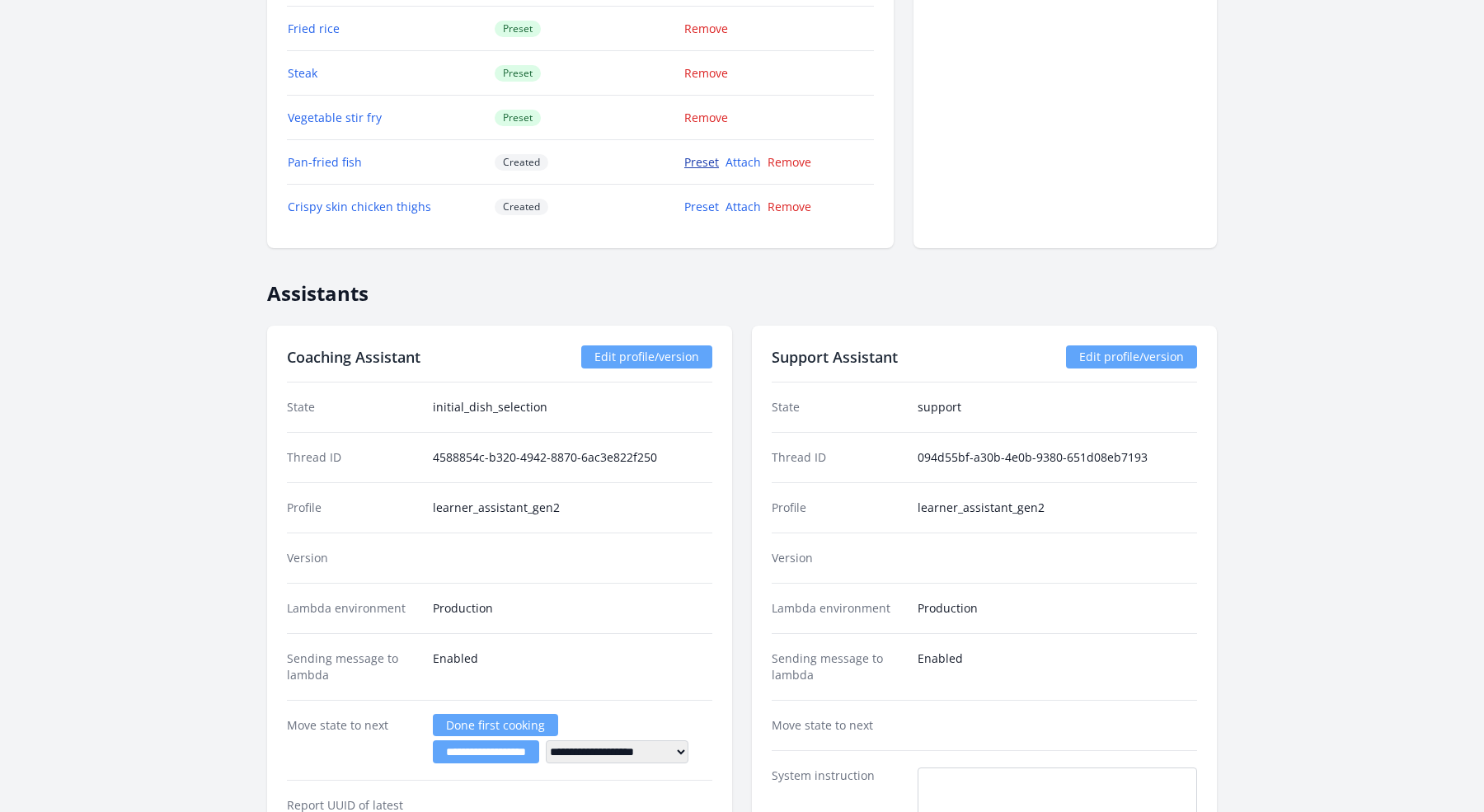
click at [687, 154] on link "Preset" at bounding box center [701, 161] width 35 height 16
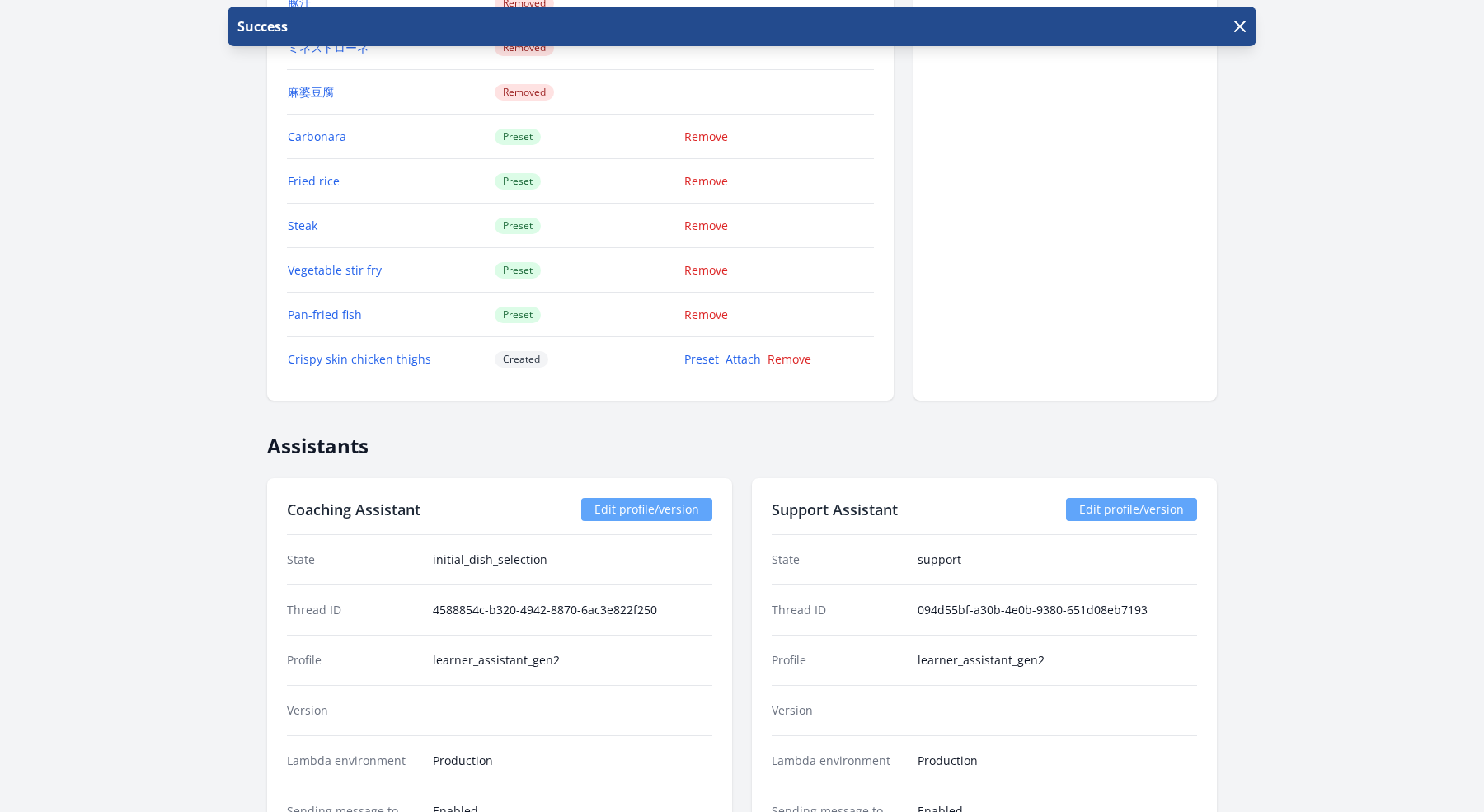
scroll to position [2758, 0]
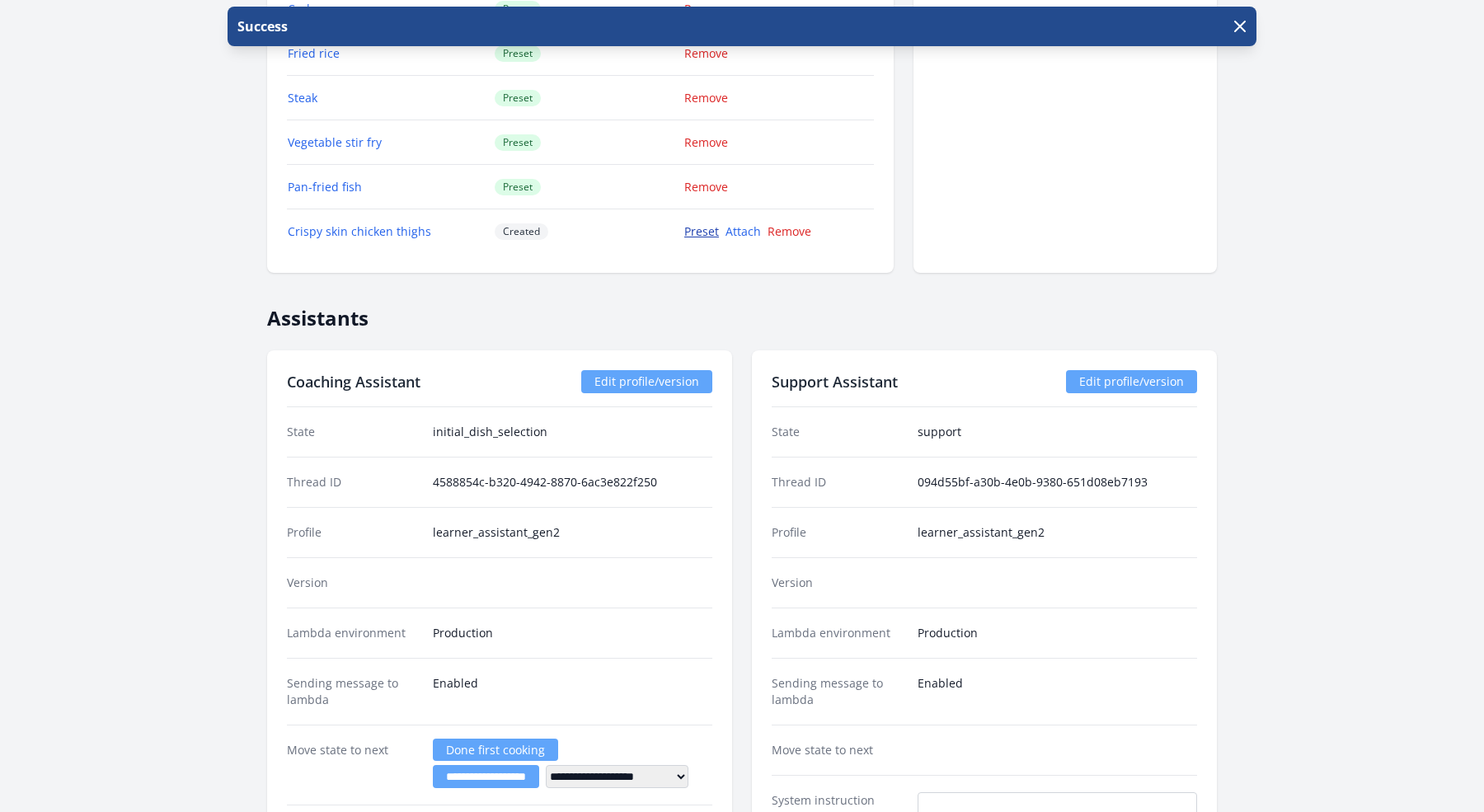
click at [699, 223] on link "Preset" at bounding box center [701, 231] width 35 height 16
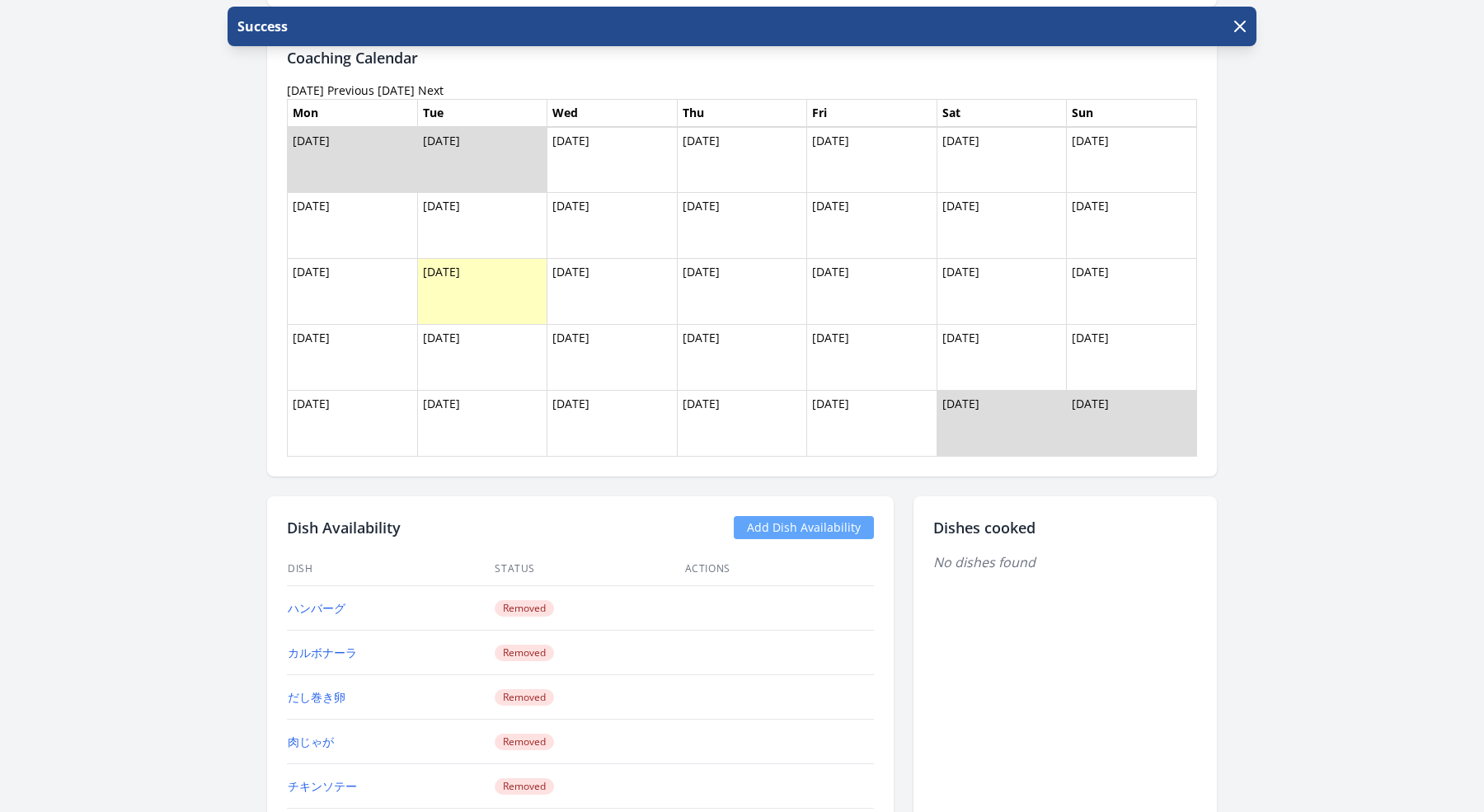
scroll to position [1744, 0]
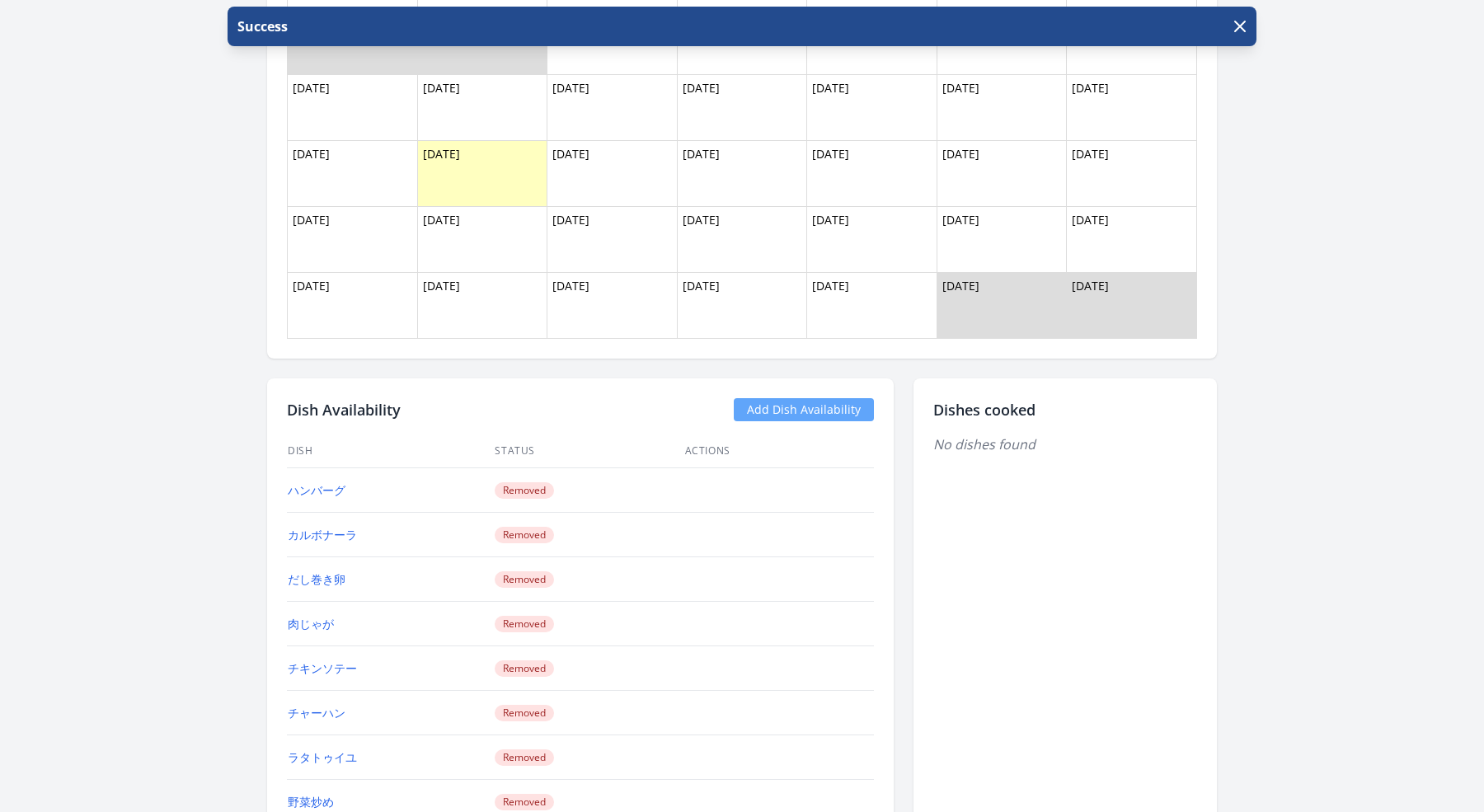
click at [773, 398] on link "Add Dish Availability" at bounding box center [803, 409] width 140 height 23
click at [798, 398] on link "Add Dish Availability" at bounding box center [803, 409] width 140 height 23
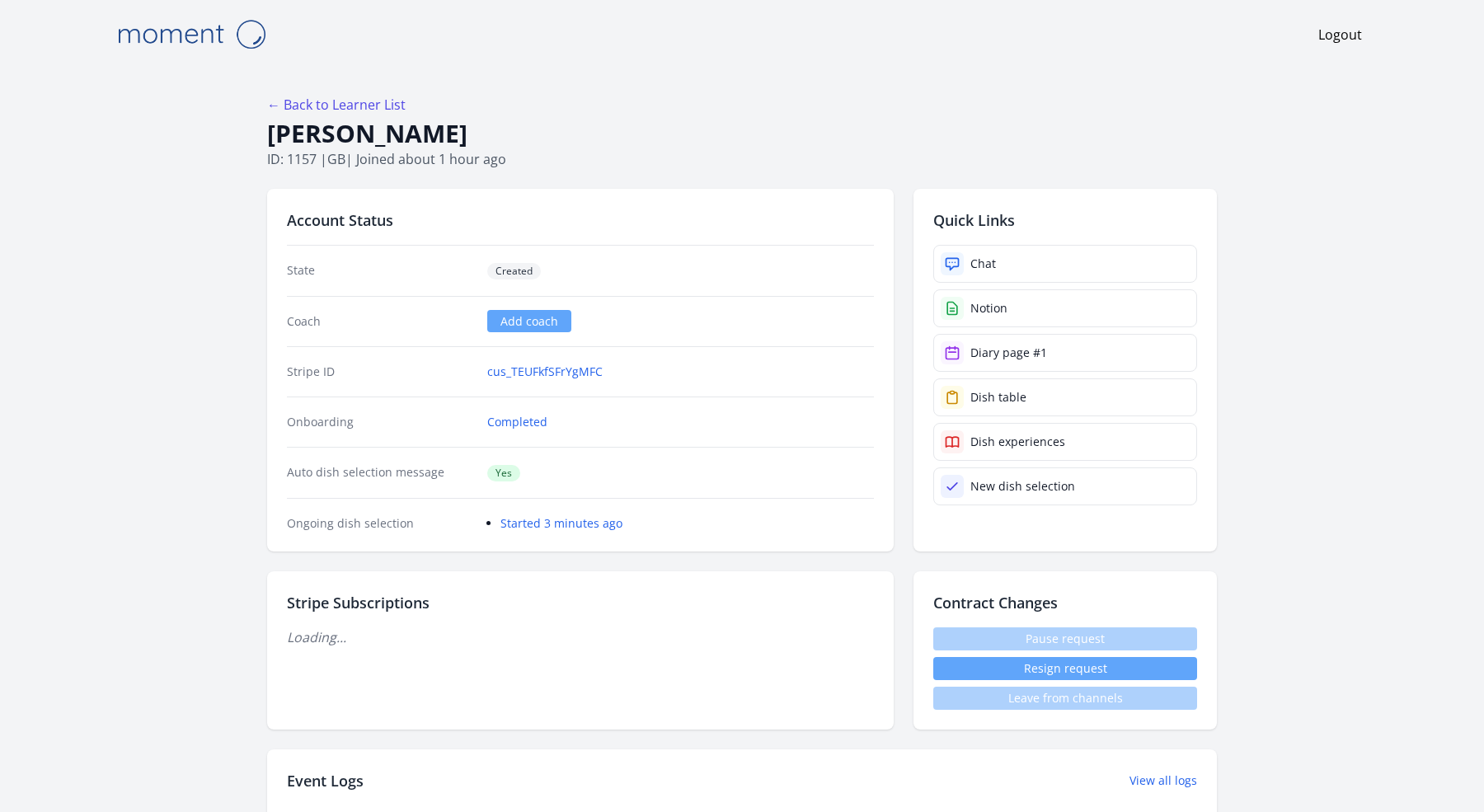
scroll to position [1989, 0]
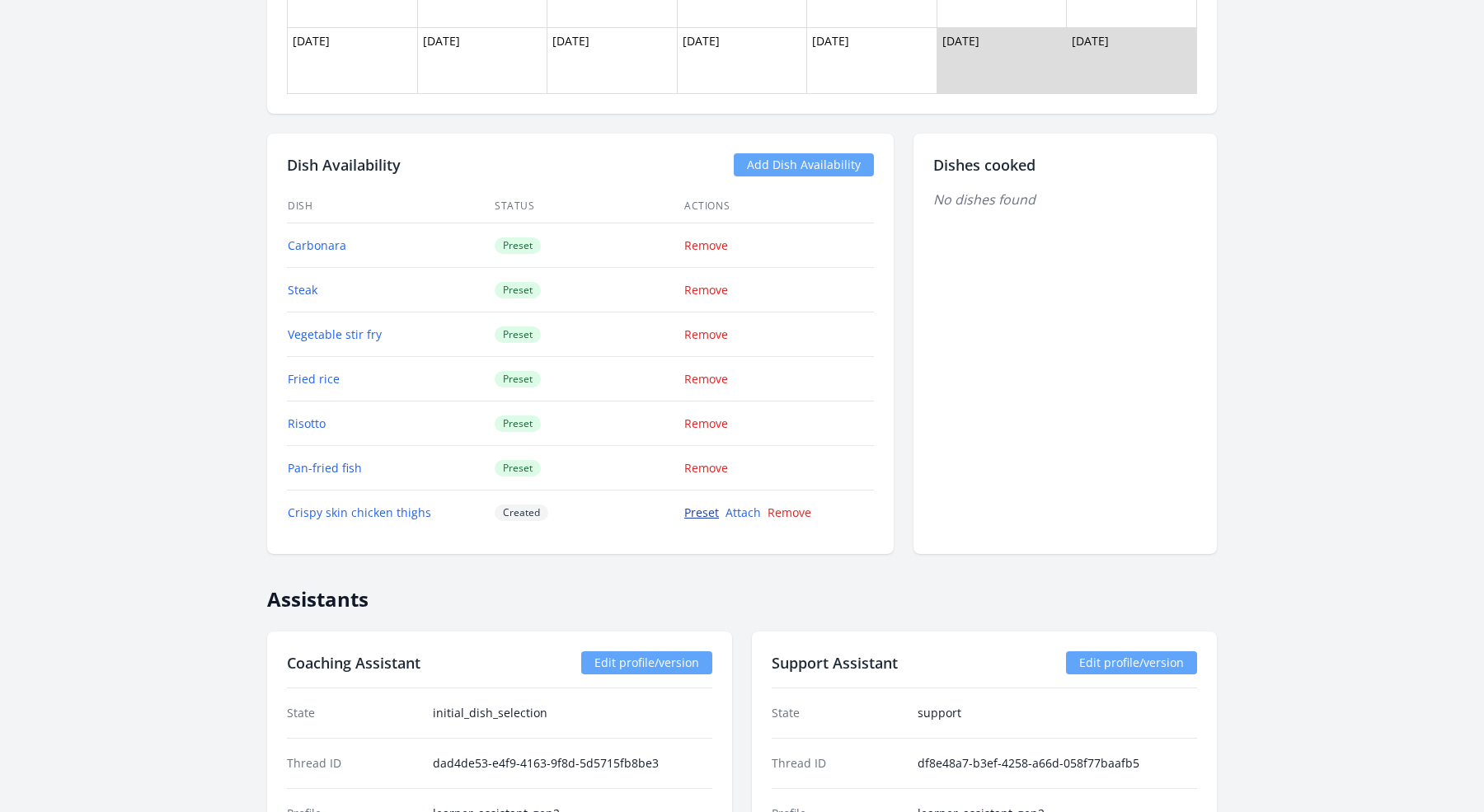
click at [706, 504] on link "Preset" at bounding box center [701, 512] width 35 height 16
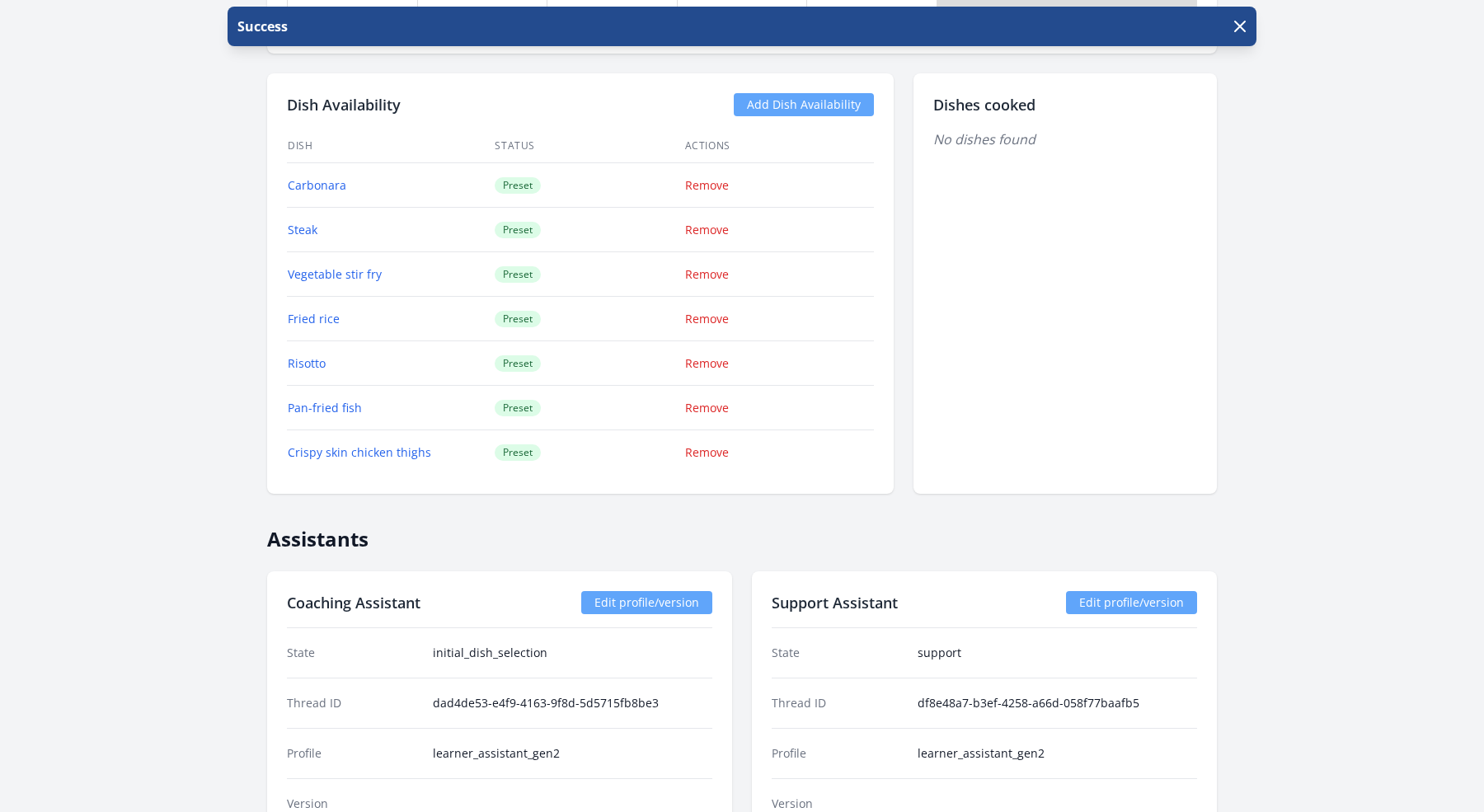
scroll to position [2090, 0]
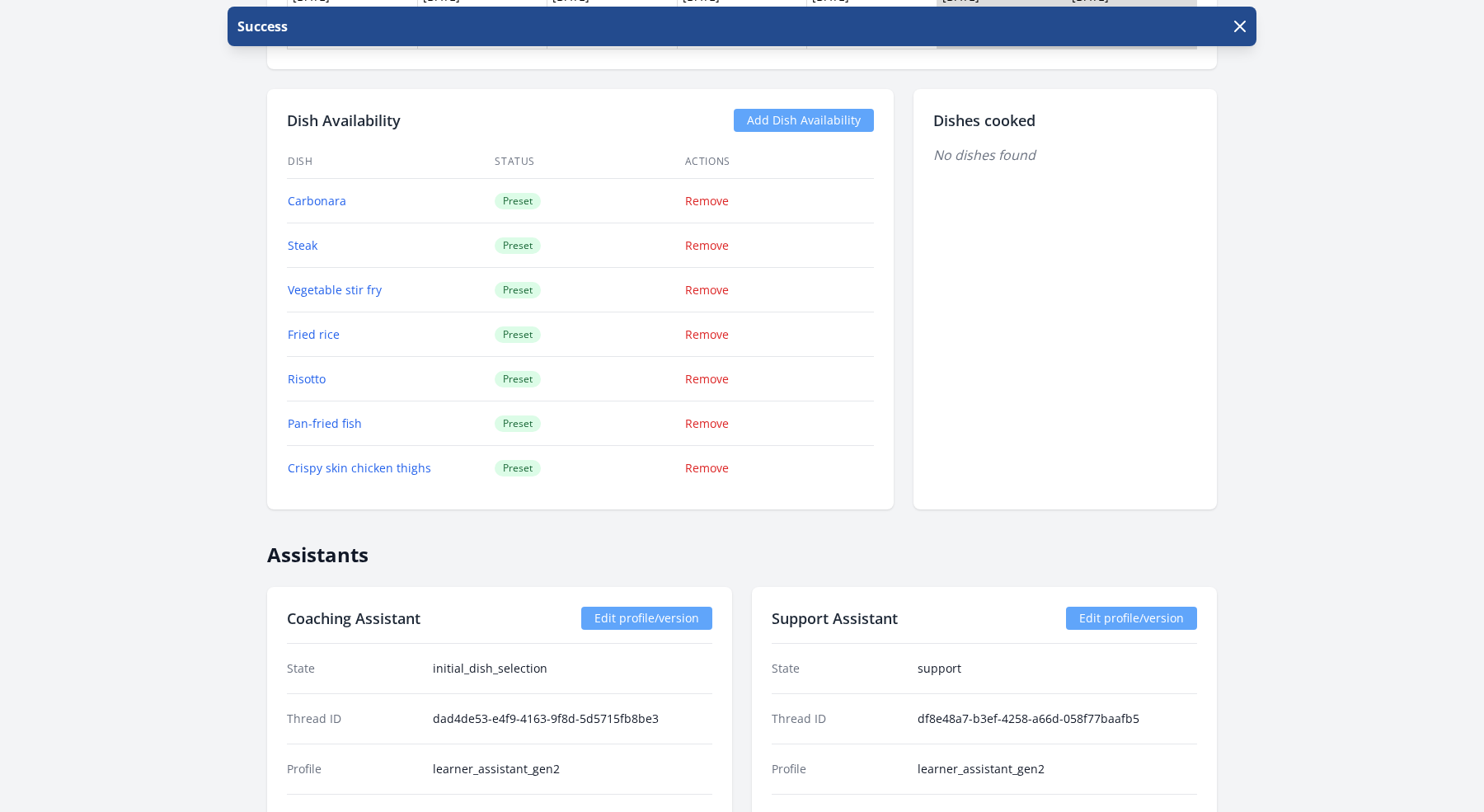
click at [807, 112] on link "Add Dish Availability" at bounding box center [803, 121] width 140 height 23
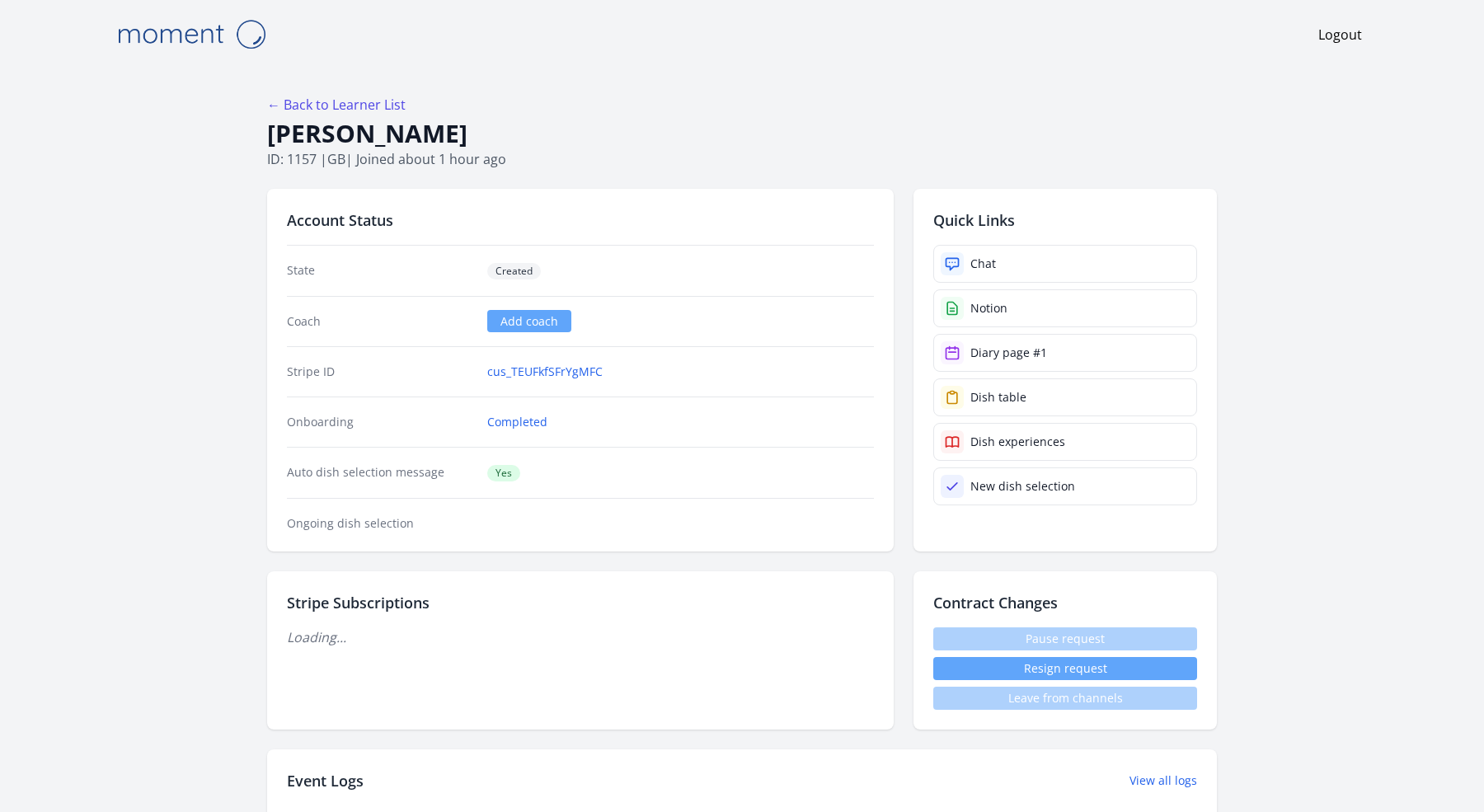
scroll to position [2090, 0]
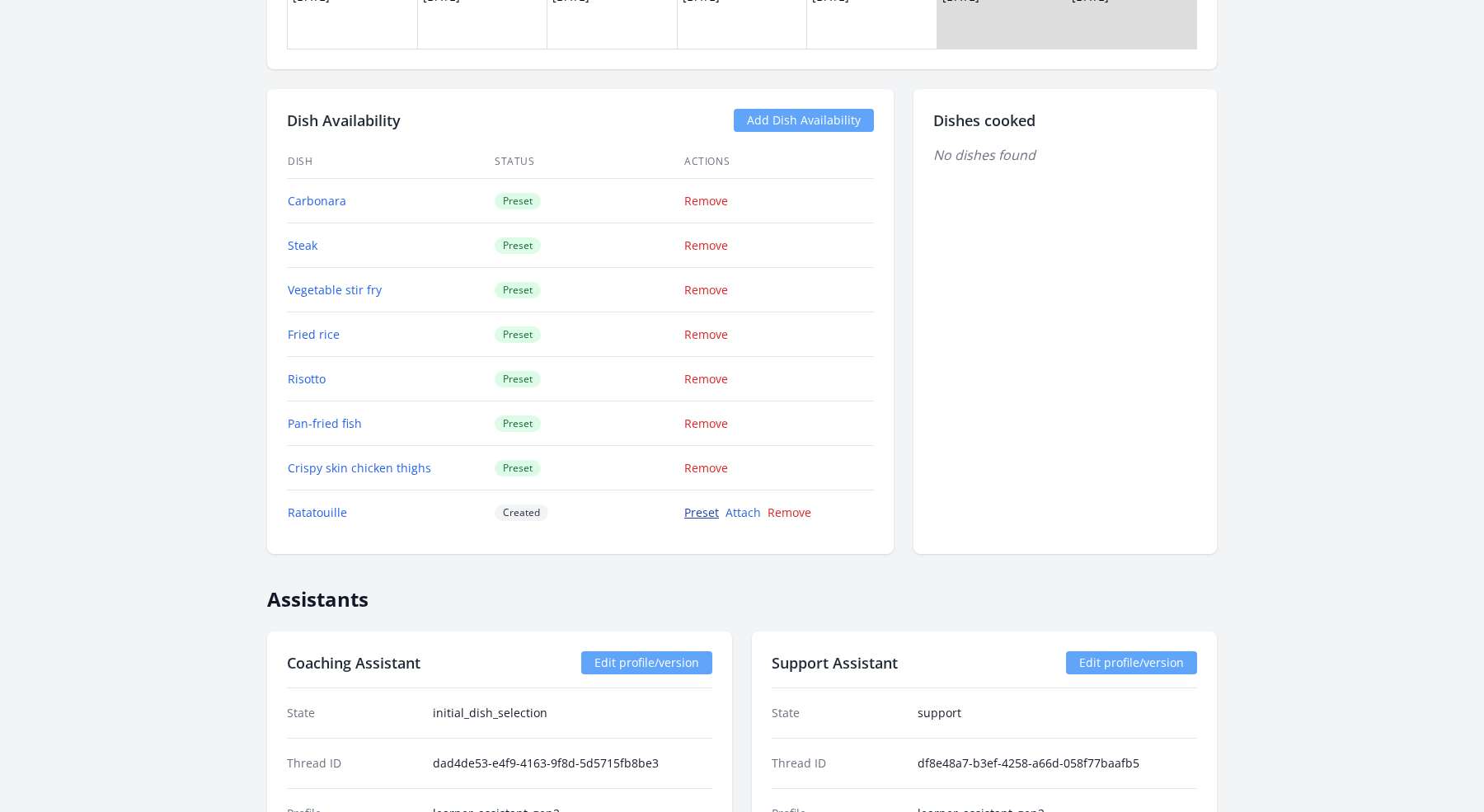
click at [697, 504] on link "Preset" at bounding box center [701, 512] width 35 height 16
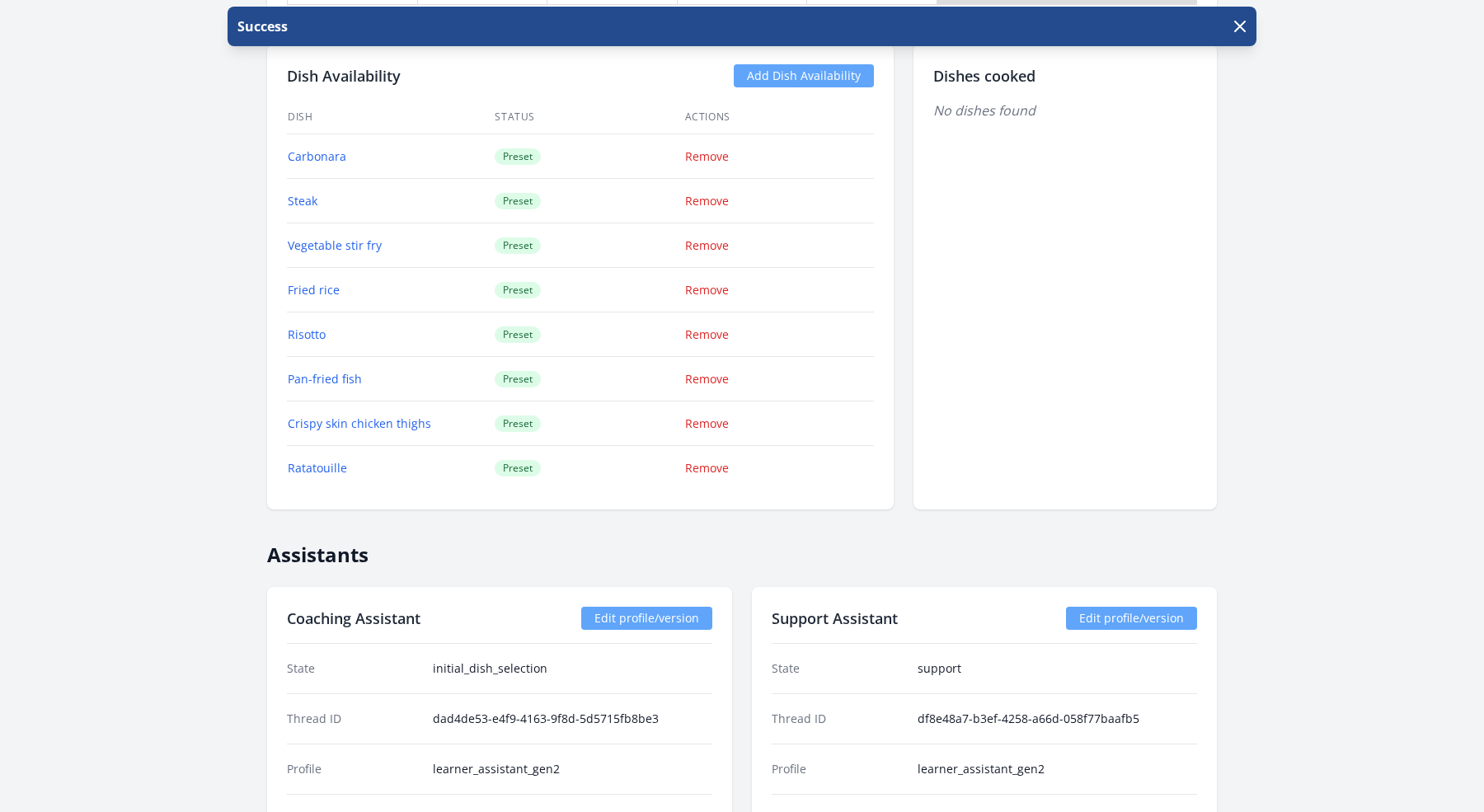
scroll to position [1856, 0]
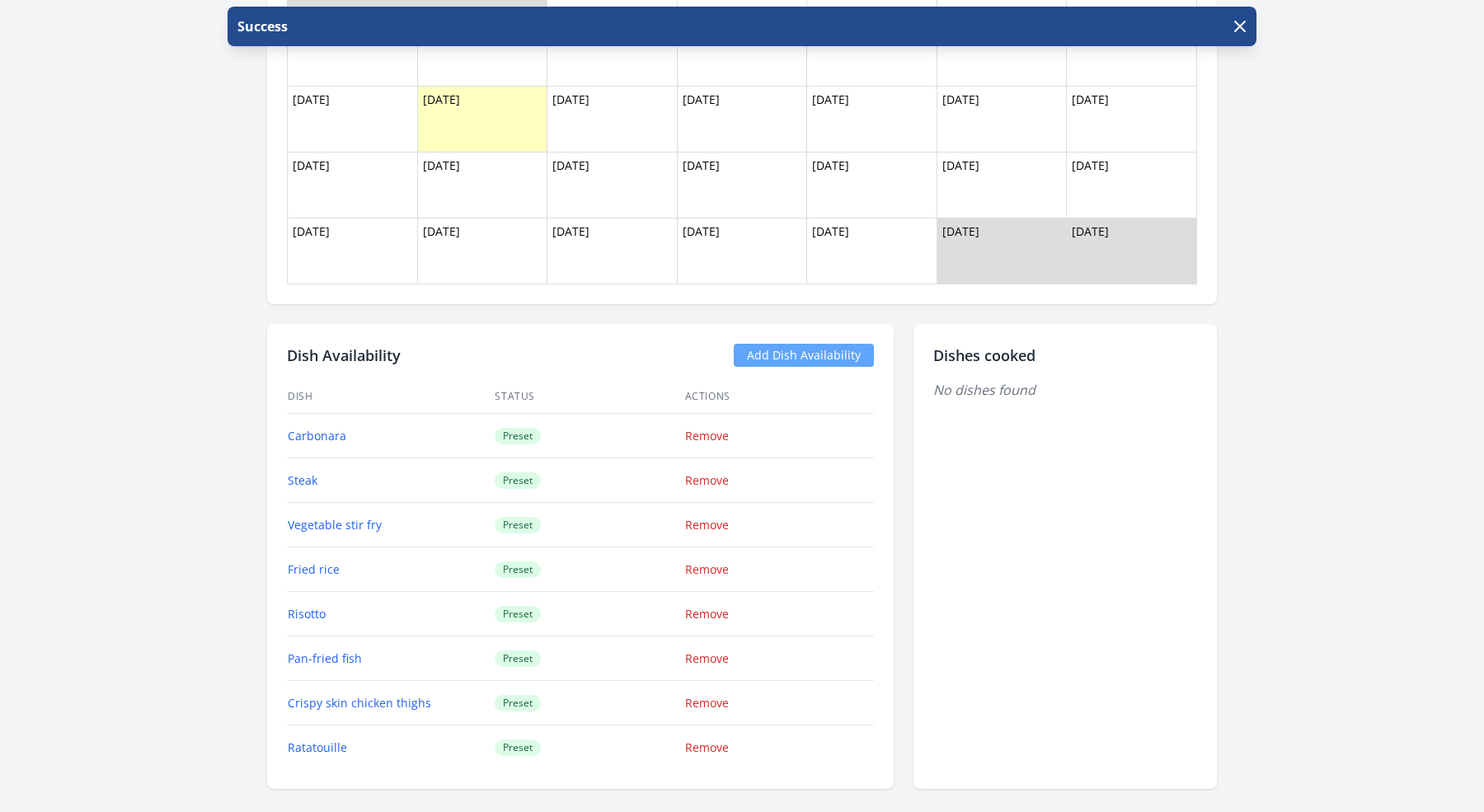
click at [779, 344] on link "Add Dish Availability" at bounding box center [803, 356] width 140 height 23
click at [773, 329] on div "Dish Availability Add Dish Availability Dish Status Actions Carbonara Preset Re…" at bounding box center [580, 556] width 626 height 465
click at [768, 346] on link "Add Dish Availability" at bounding box center [803, 356] width 140 height 23
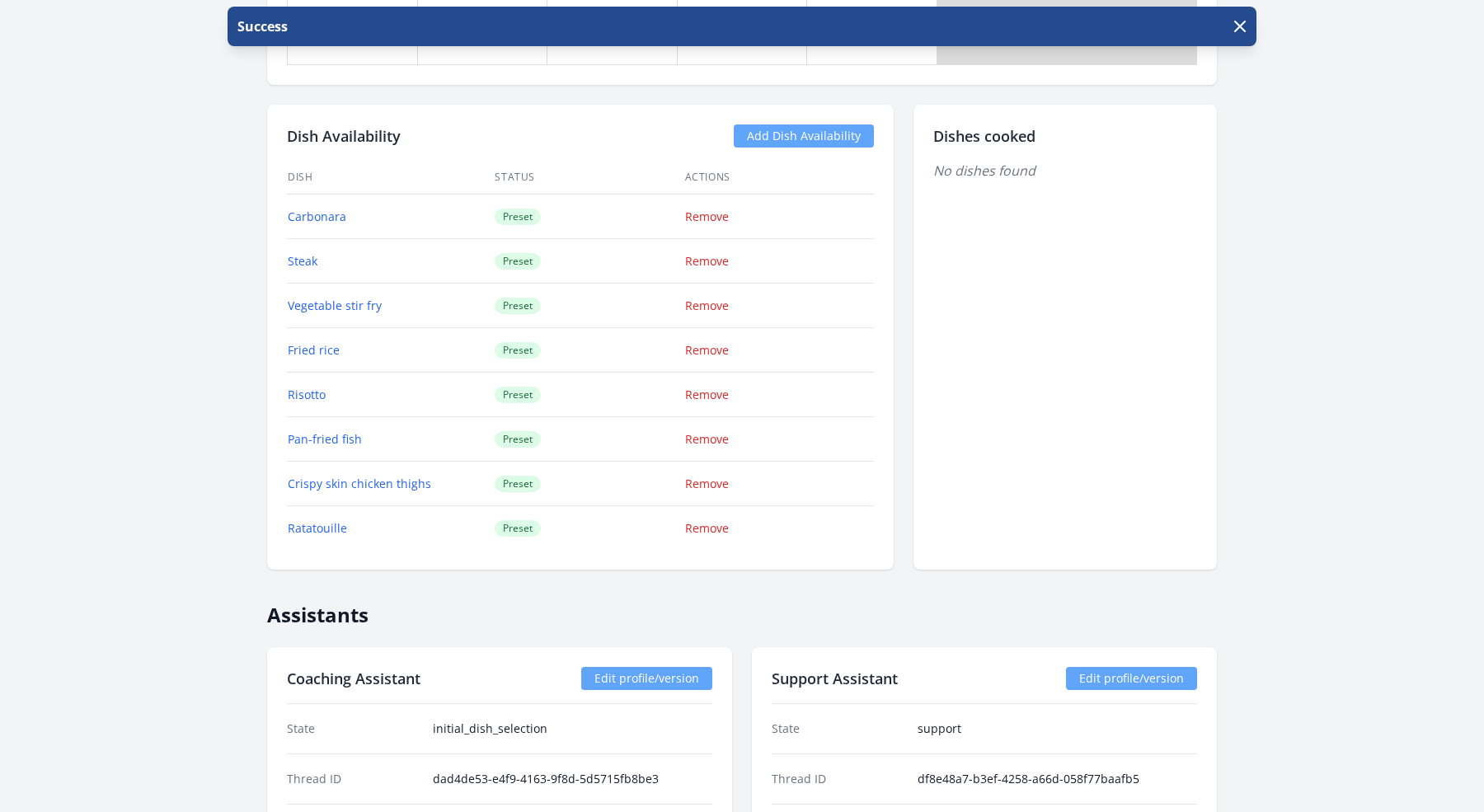
scroll to position [2424, 0]
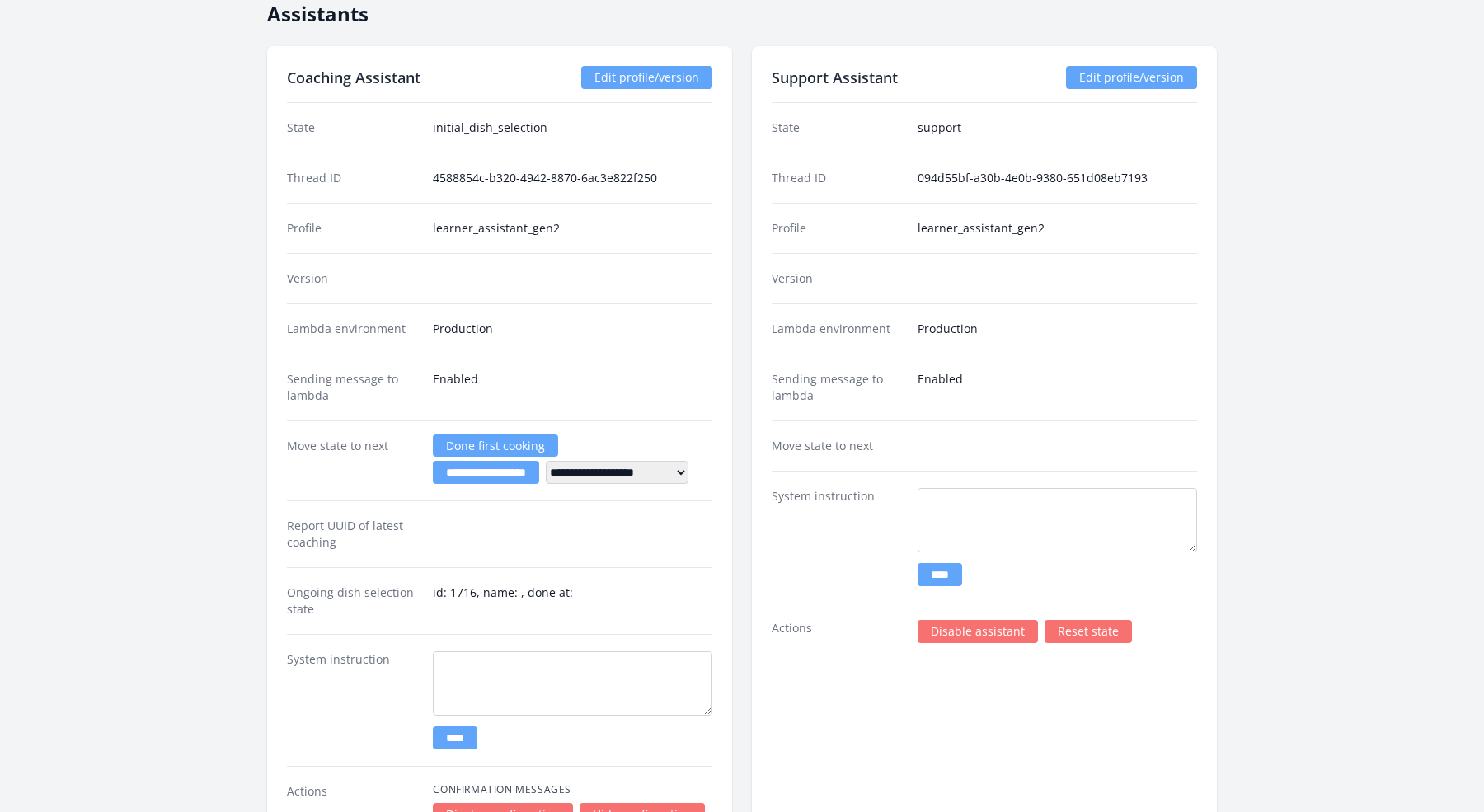
scroll to position [2721, 0]
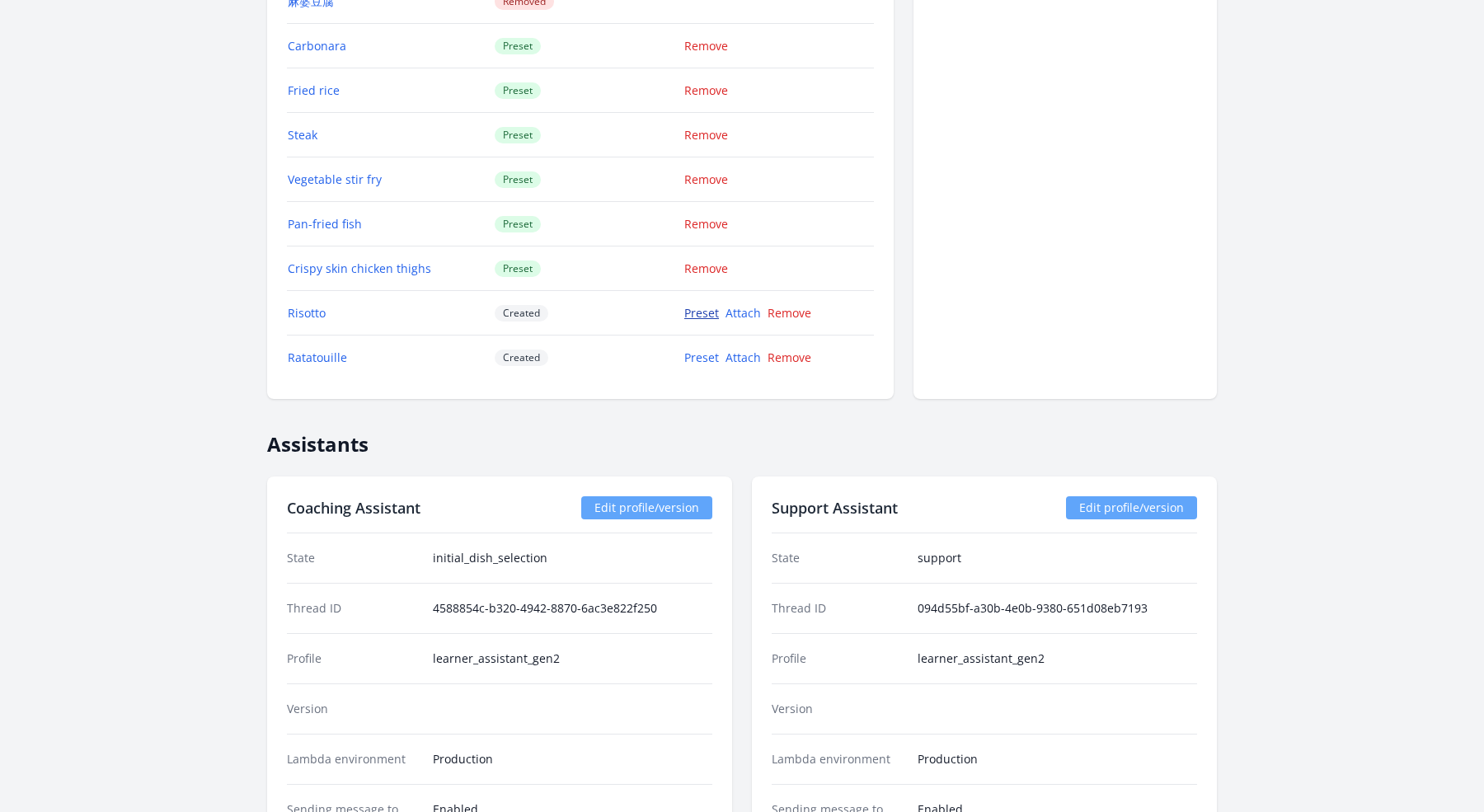
click at [692, 305] on link "Preset" at bounding box center [701, 313] width 35 height 16
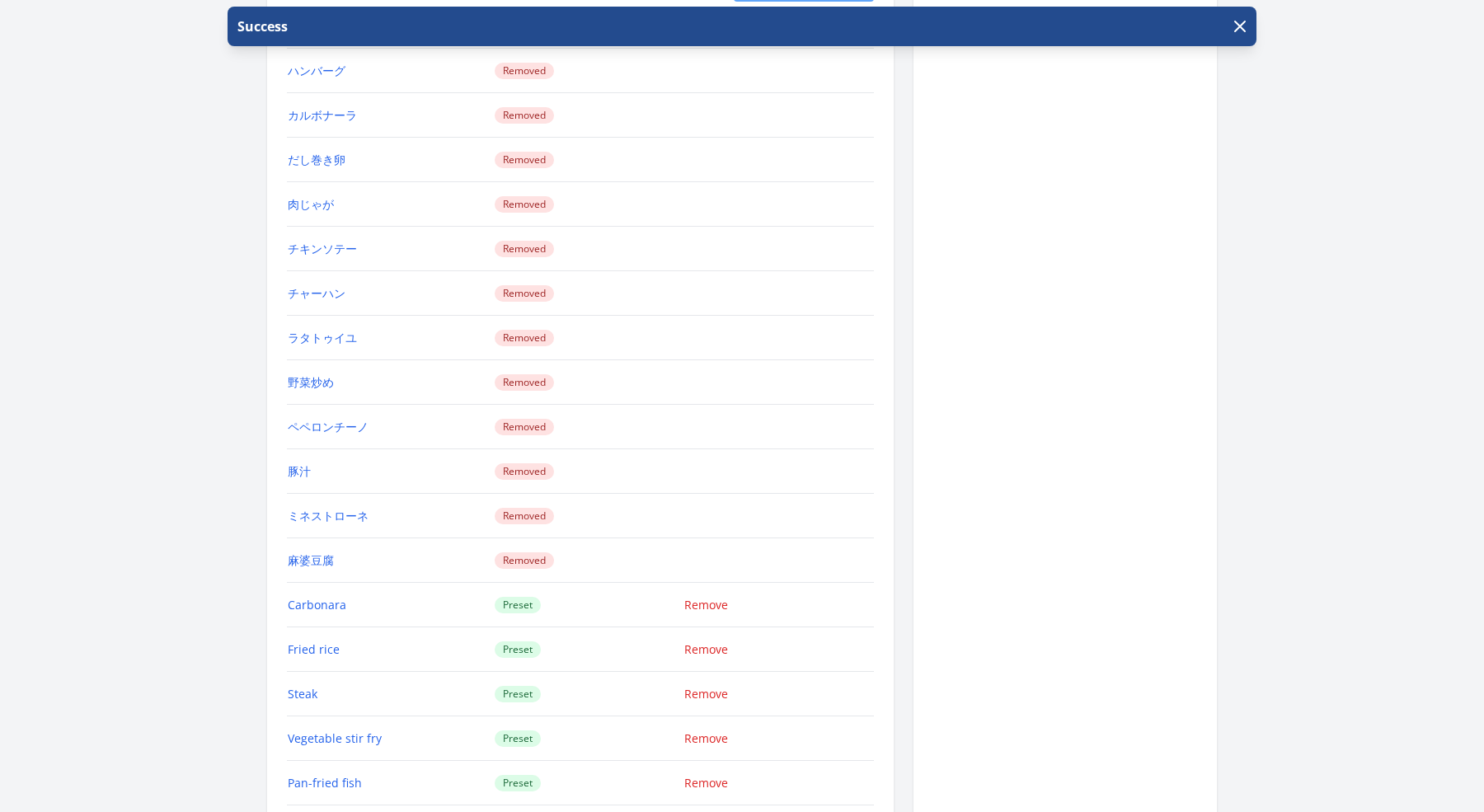
scroll to position [2721, 0]
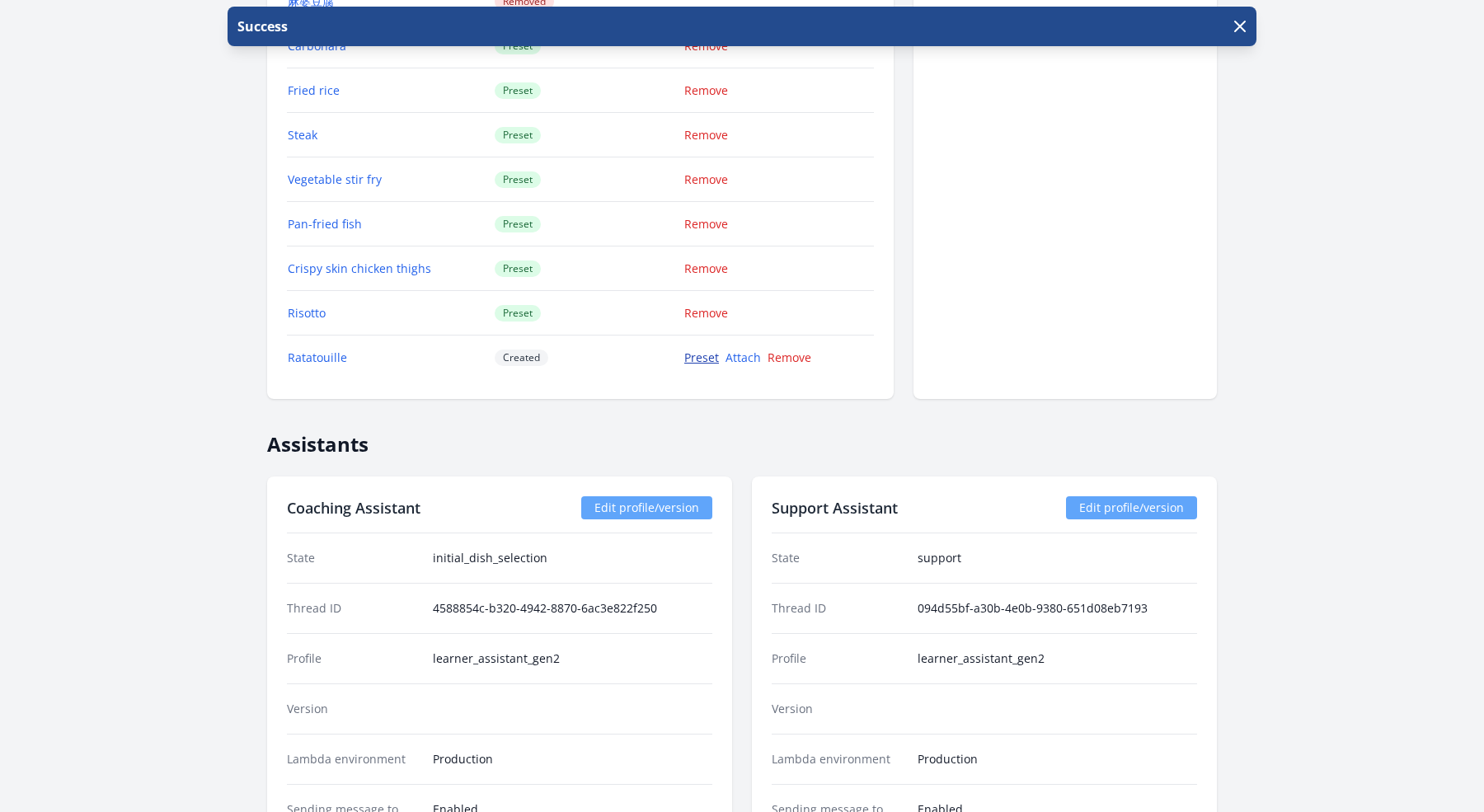
click at [698, 350] on link "Preset" at bounding box center [701, 357] width 35 height 16
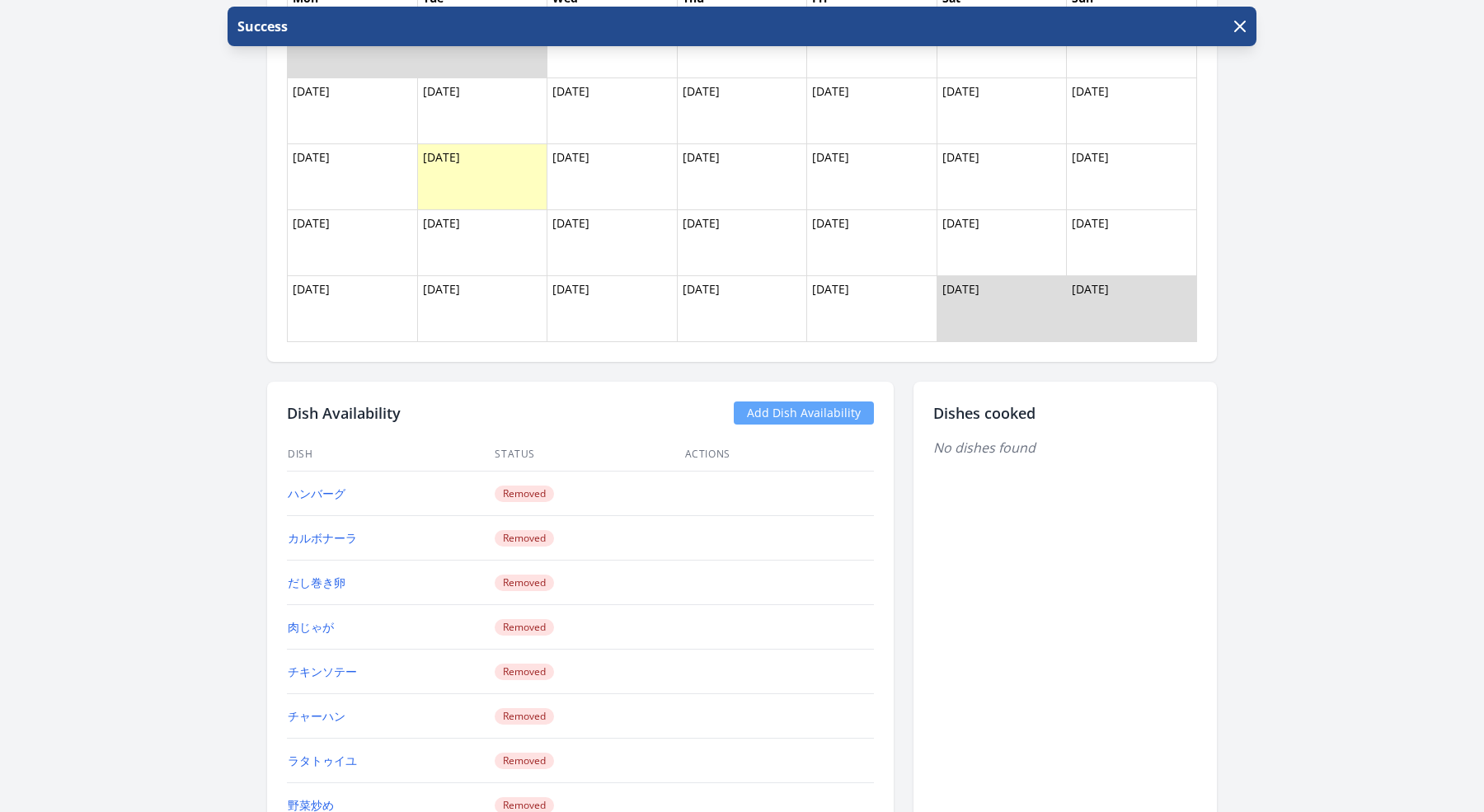
scroll to position [1733, 0]
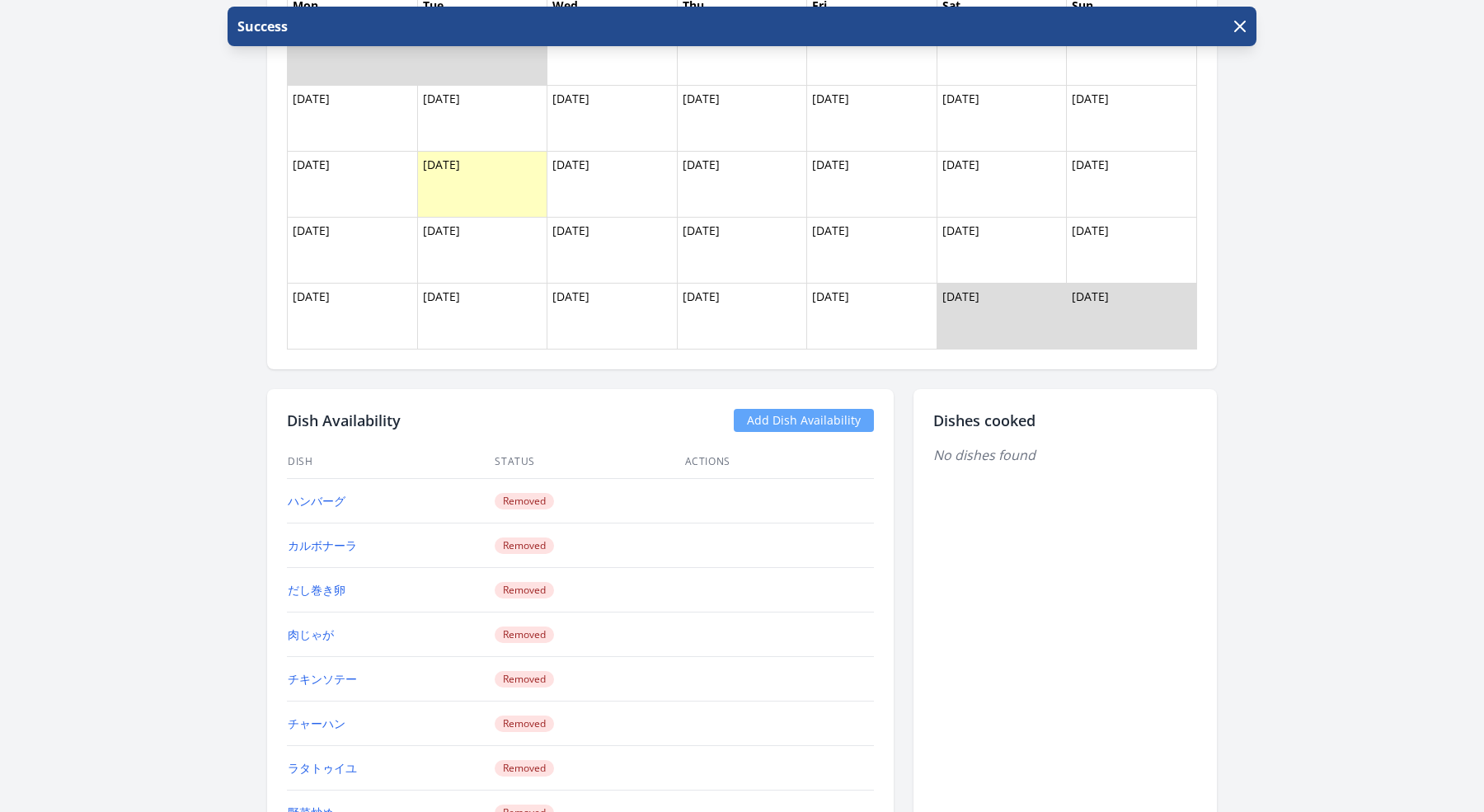
click at [818, 414] on link "Add Dish Availability" at bounding box center [803, 420] width 140 height 23
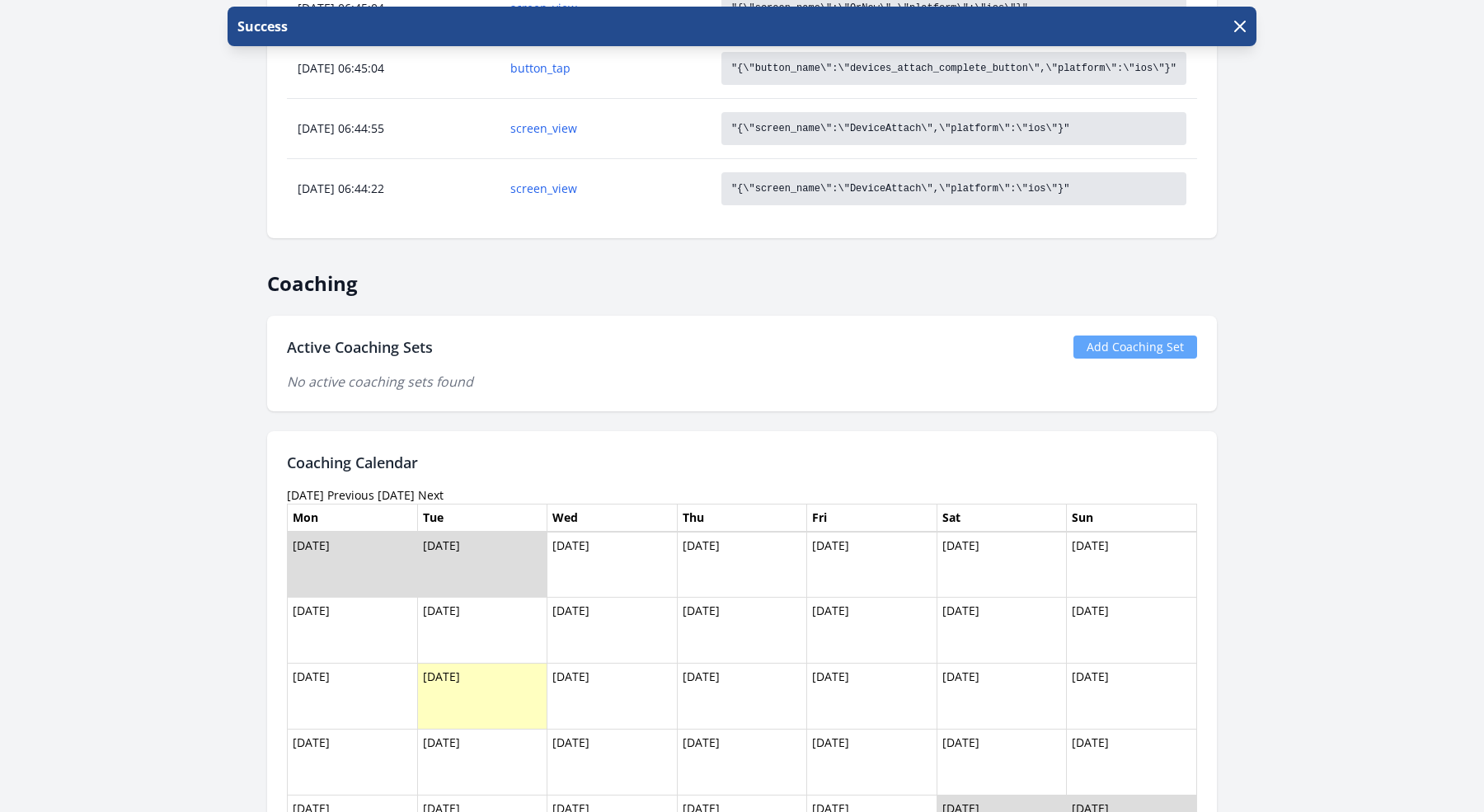
scroll to position [1201, 0]
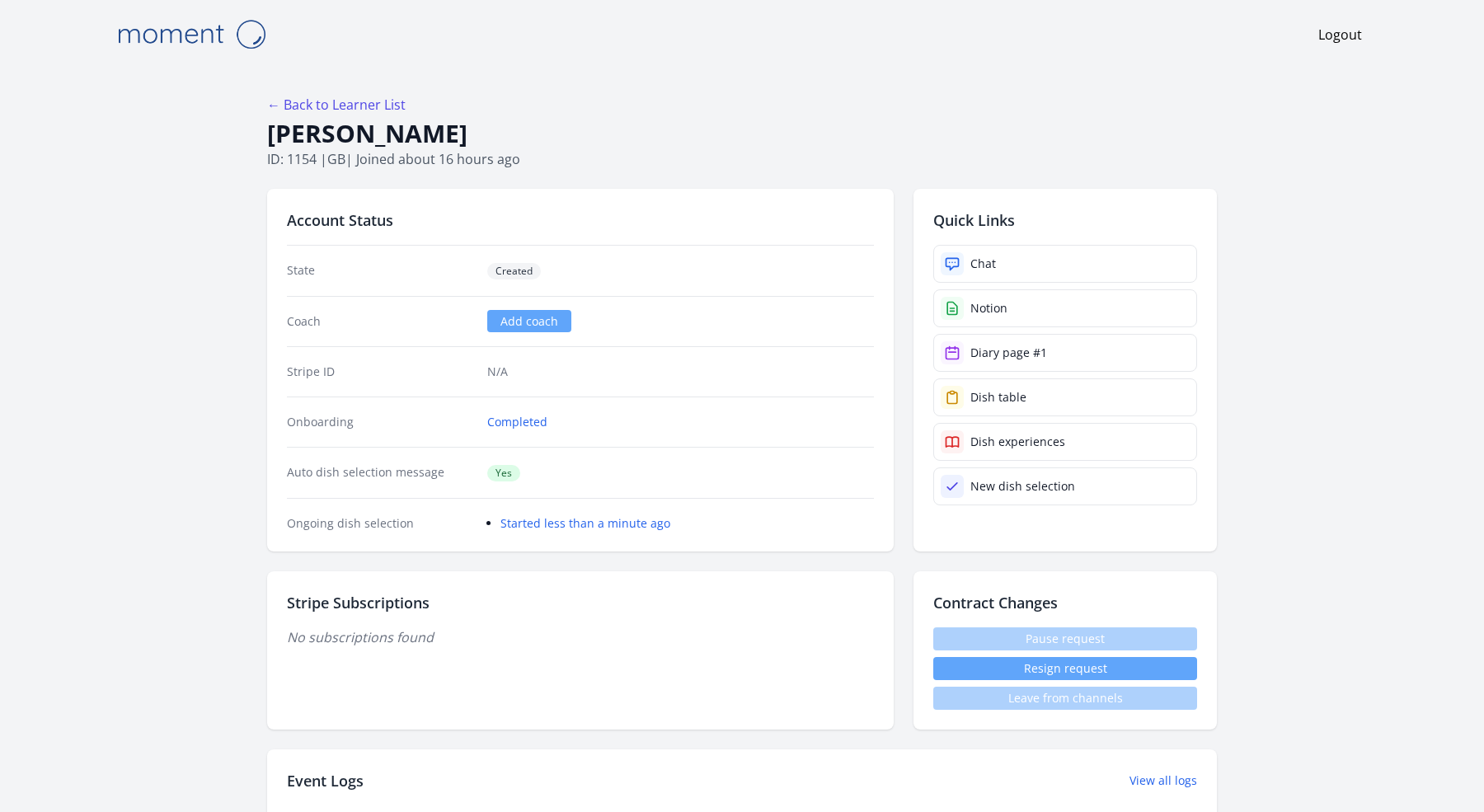
click at [461, 149] on p "ID: 1154 | gb | Joined about 16 hours ago" at bounding box center [742, 159] width 950 height 20
click at [443, 136] on h1 "Yukiko Nishikawa" at bounding box center [742, 133] width 950 height 31
drag, startPoint x: 538, startPoint y: 151, endPoint x: 259, endPoint y: 128, distance: 279.9
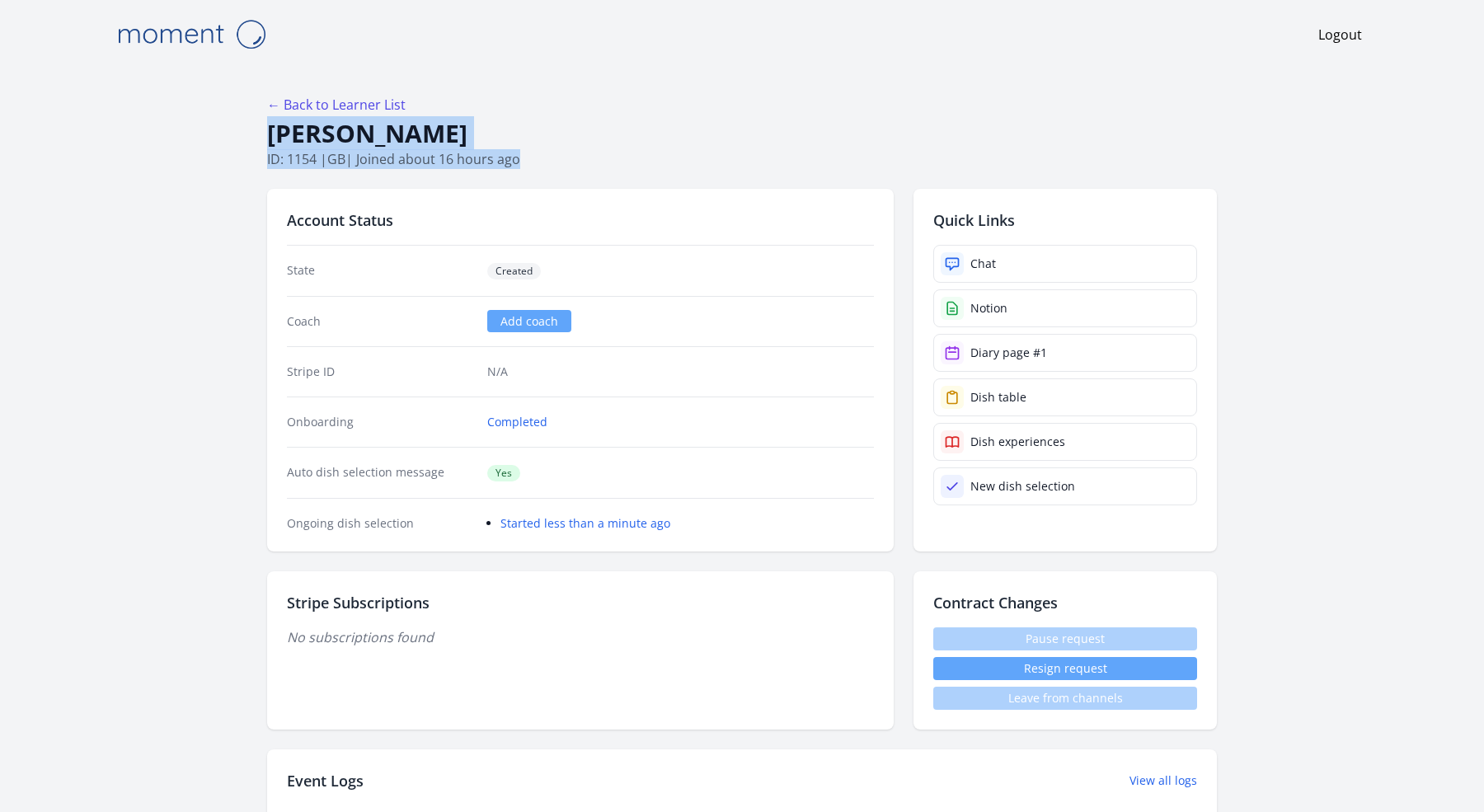
copy div "Yukiko Nishikawa ID: 1154 | gb | Joined about 16 hours ago"
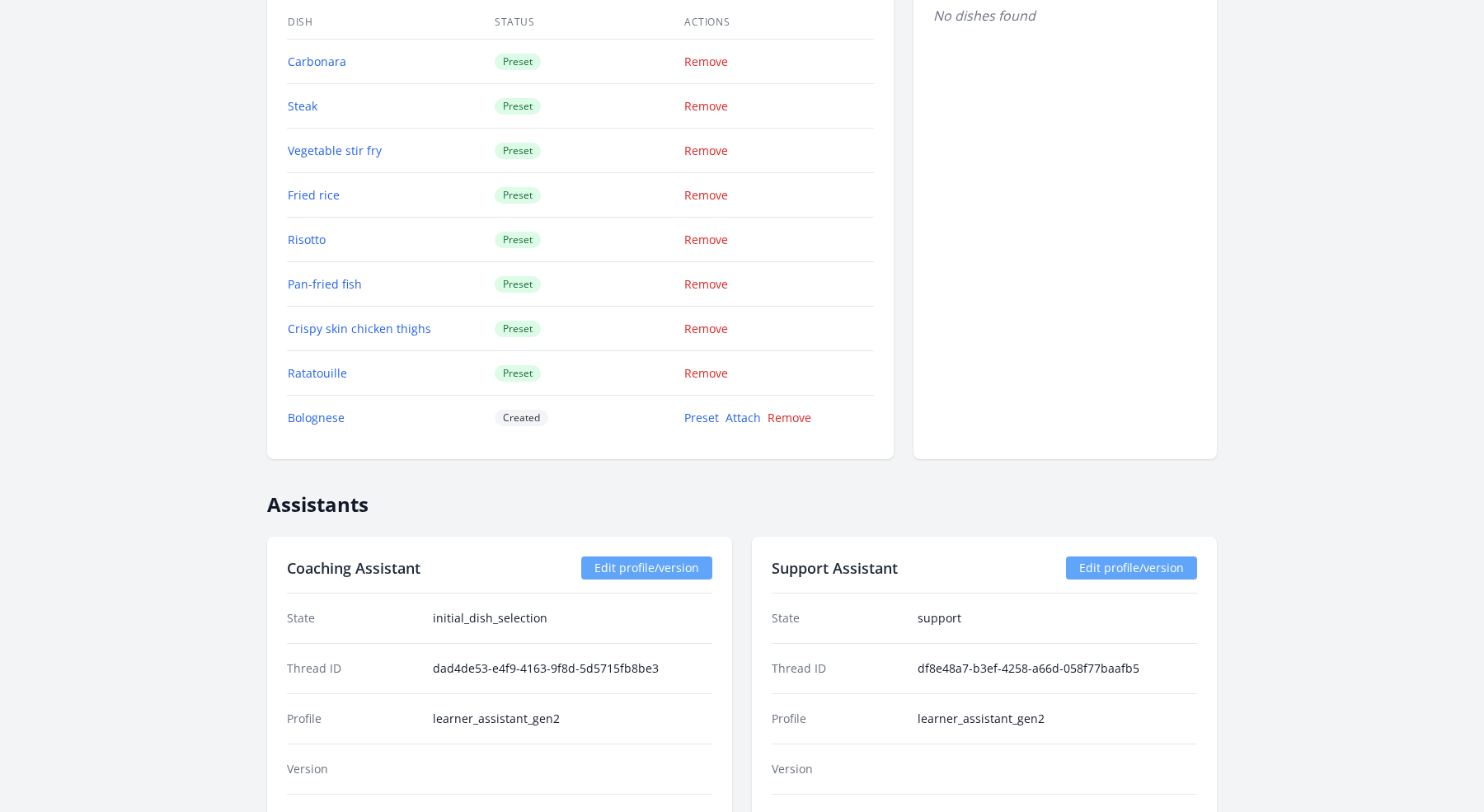
scroll to position [2124, 0]
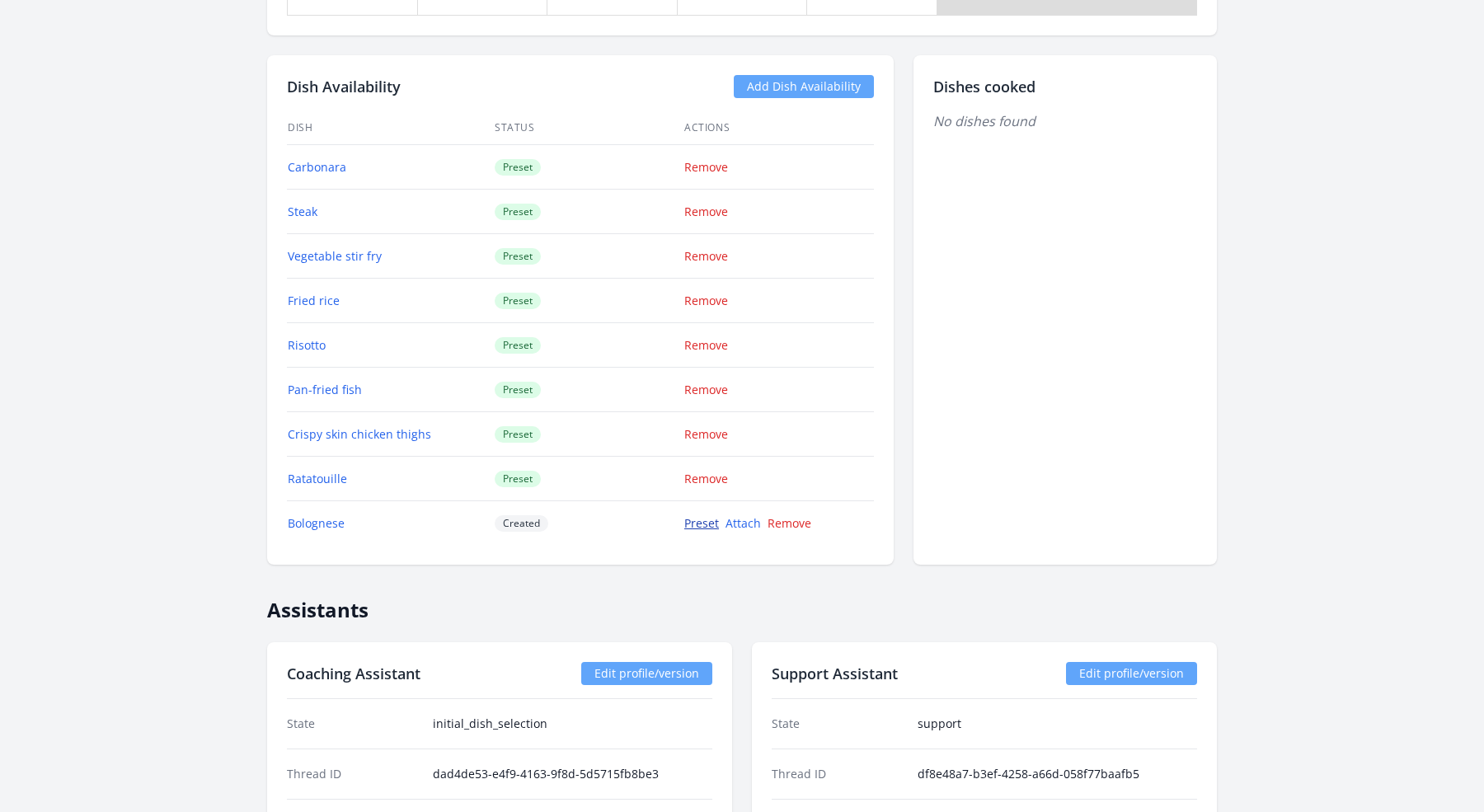
click at [692, 515] on link "Preset" at bounding box center [701, 523] width 35 height 16
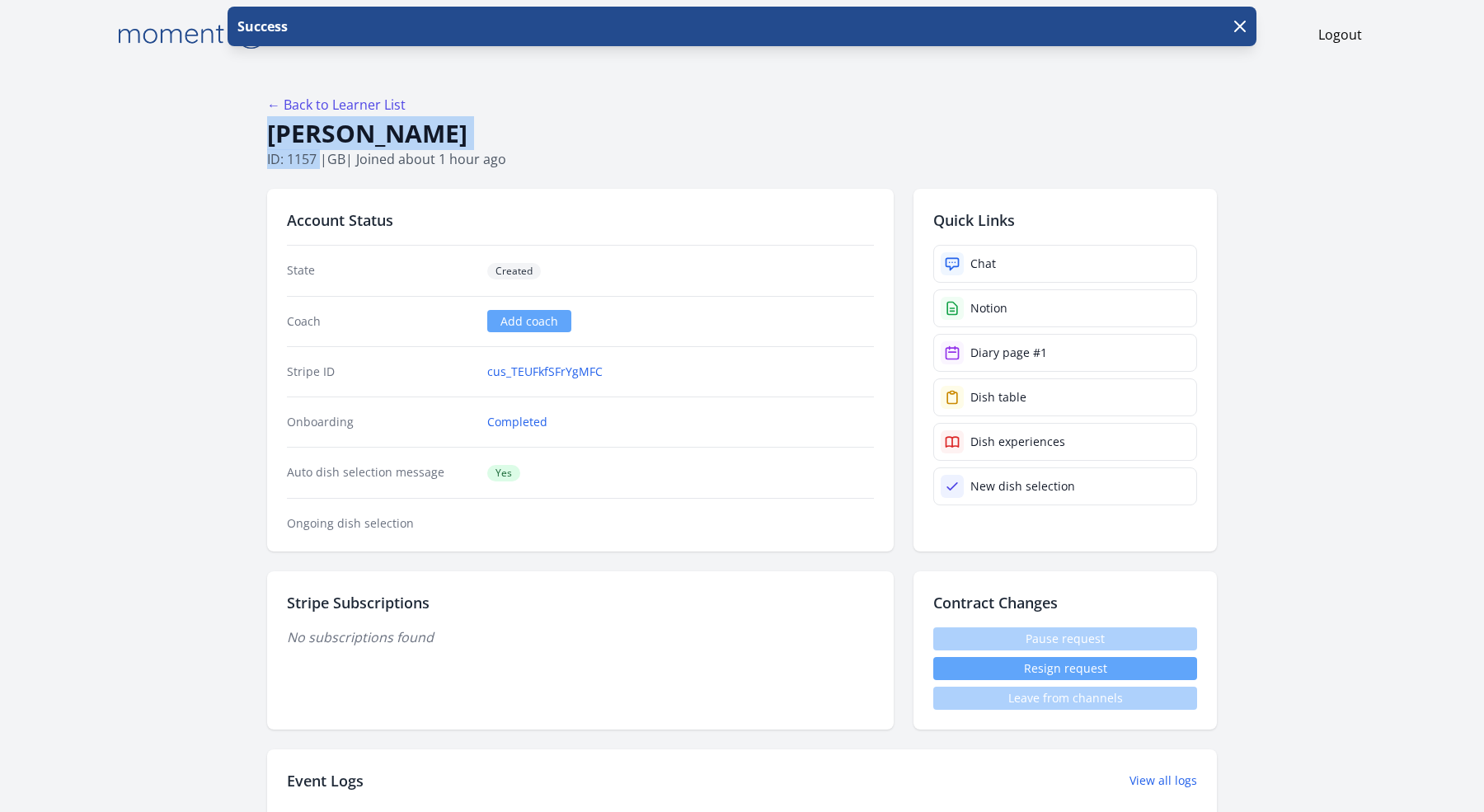
drag, startPoint x: 322, startPoint y: 157, endPoint x: 260, endPoint y: 130, distance: 67.6
click at [335, 160] on span "gb" at bounding box center [337, 159] width 18 height 18
drag, startPoint x: 347, startPoint y: 160, endPoint x: 259, endPoint y: 140, distance: 90.2
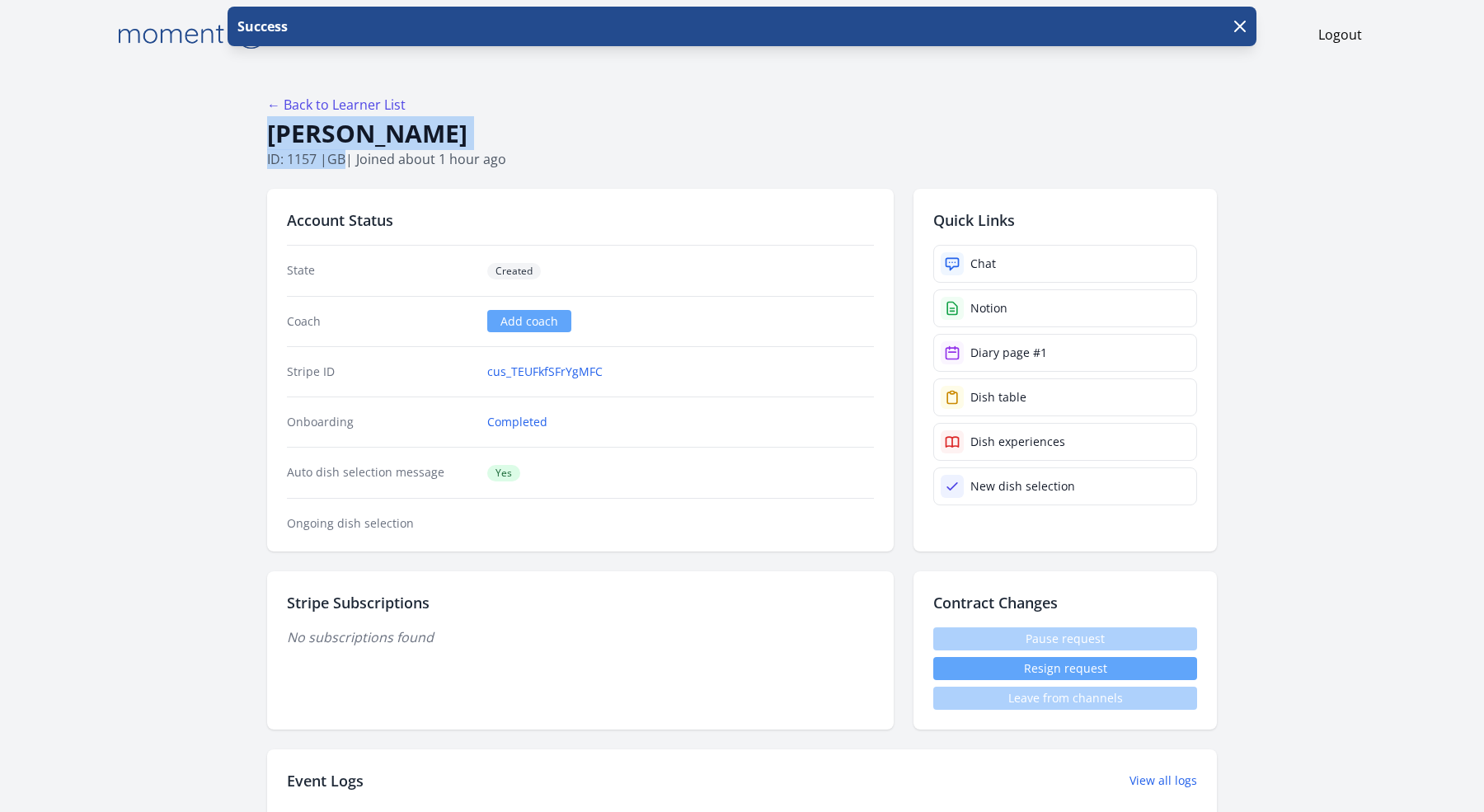
copy div "Ksenia Kriksunov ID: 1157 | gb"
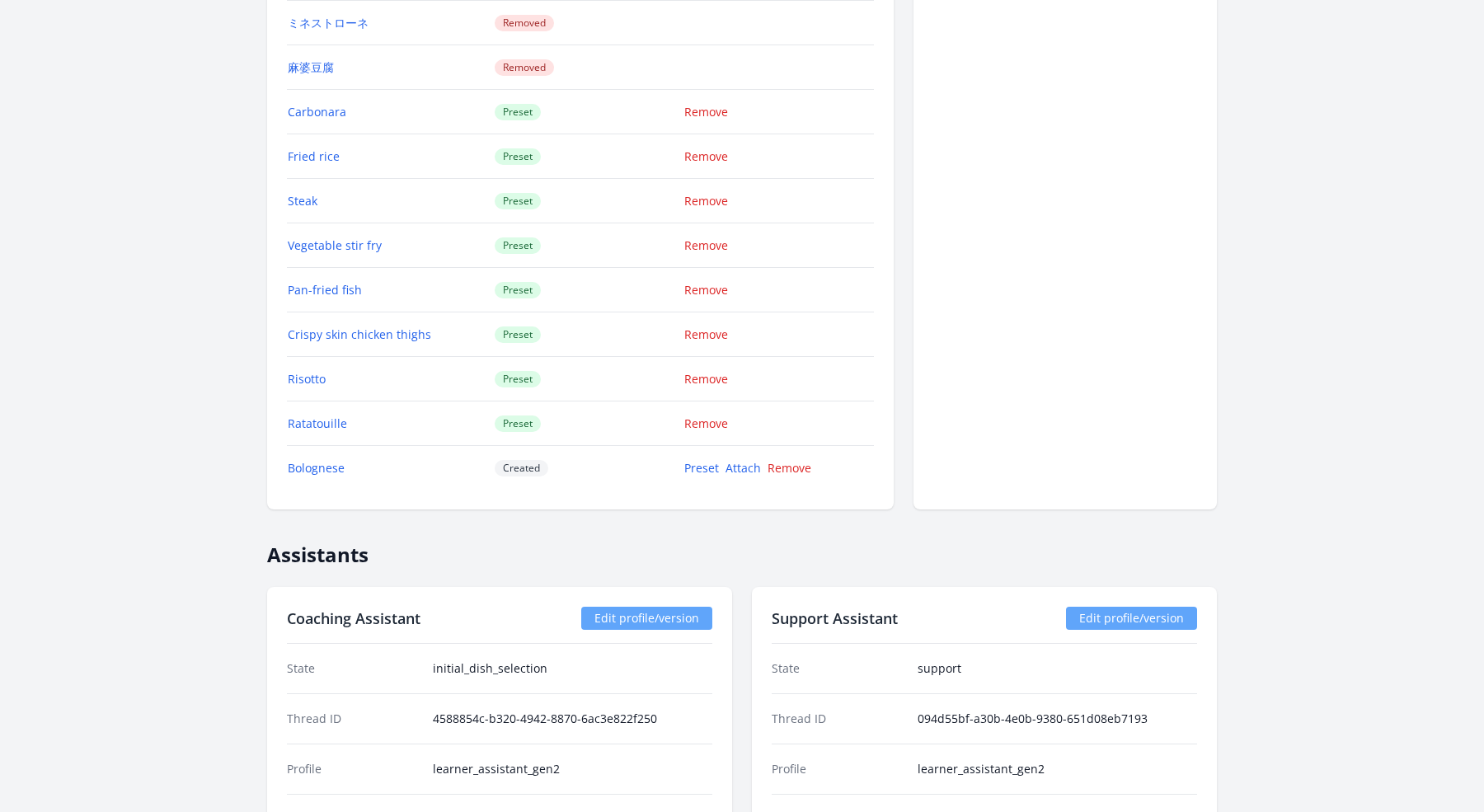
scroll to position [2654, 0]
click at [690, 461] on link "Preset" at bounding box center [701, 469] width 35 height 16
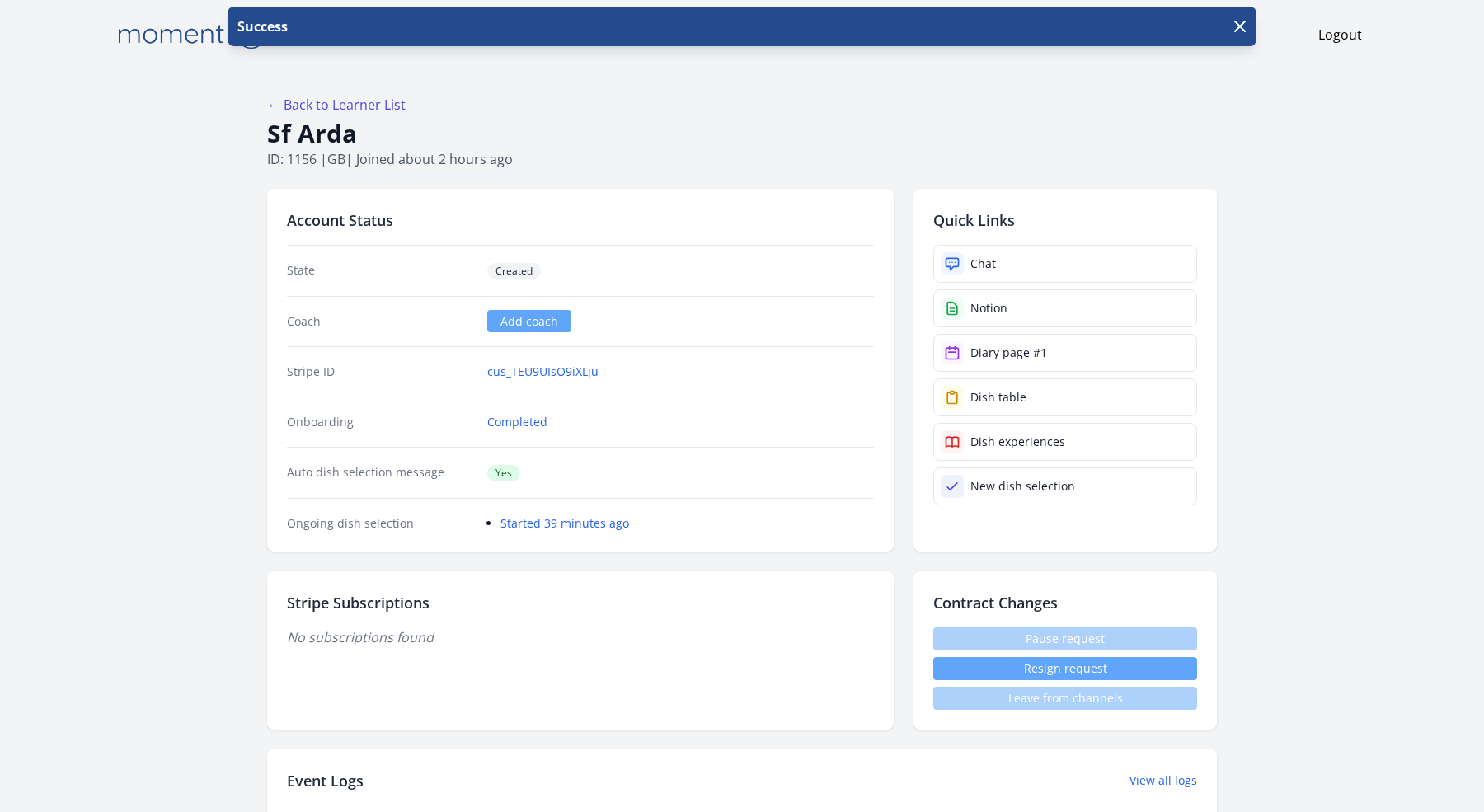
drag, startPoint x: 349, startPoint y: 156, endPoint x: 266, endPoint y: 131, distance: 86.7
copy div "Sf Arda ID: 1156 | gb"
